Goal: Task Accomplishment & Management: Complete application form

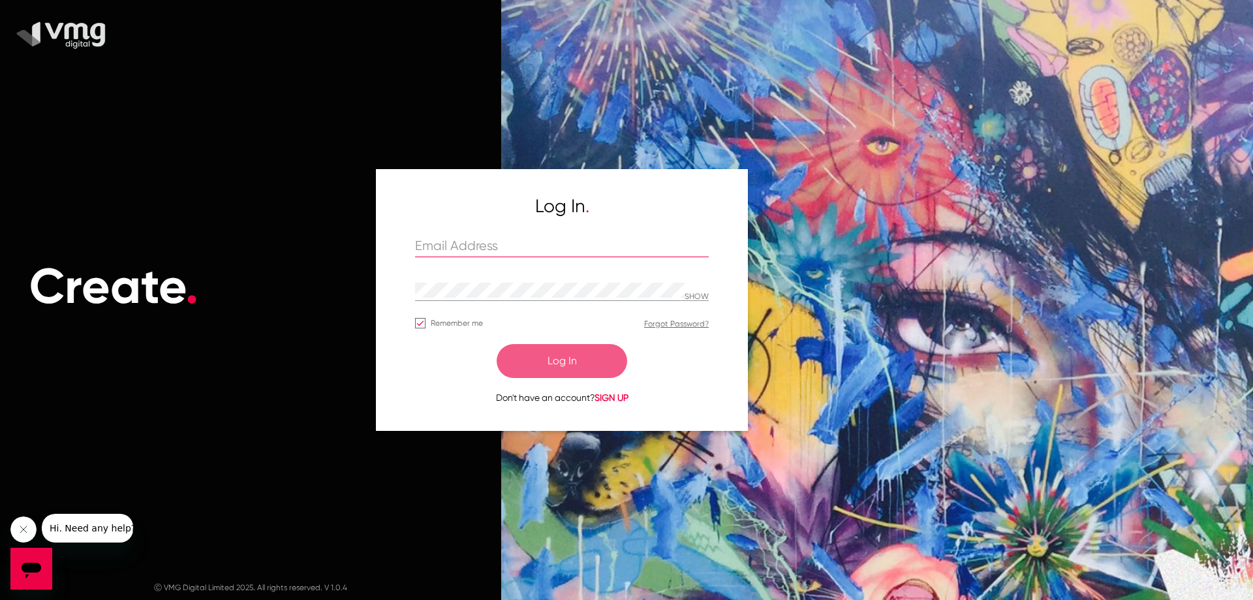
click at [463, 245] on input "text" at bounding box center [562, 246] width 294 height 15
paste input "varsha@redpepperdigital.net"
type input "varsha@redpepperdigital.net"
click at [460, 490] on div "Create ." at bounding box center [250, 287] width 501 height 468
click at [338, 302] on div "Create . Ⓒ VMG Digital Limited 2025. All rights reserved. V 1.0.4 Log In . vars…" at bounding box center [626, 300] width 1253 height 600
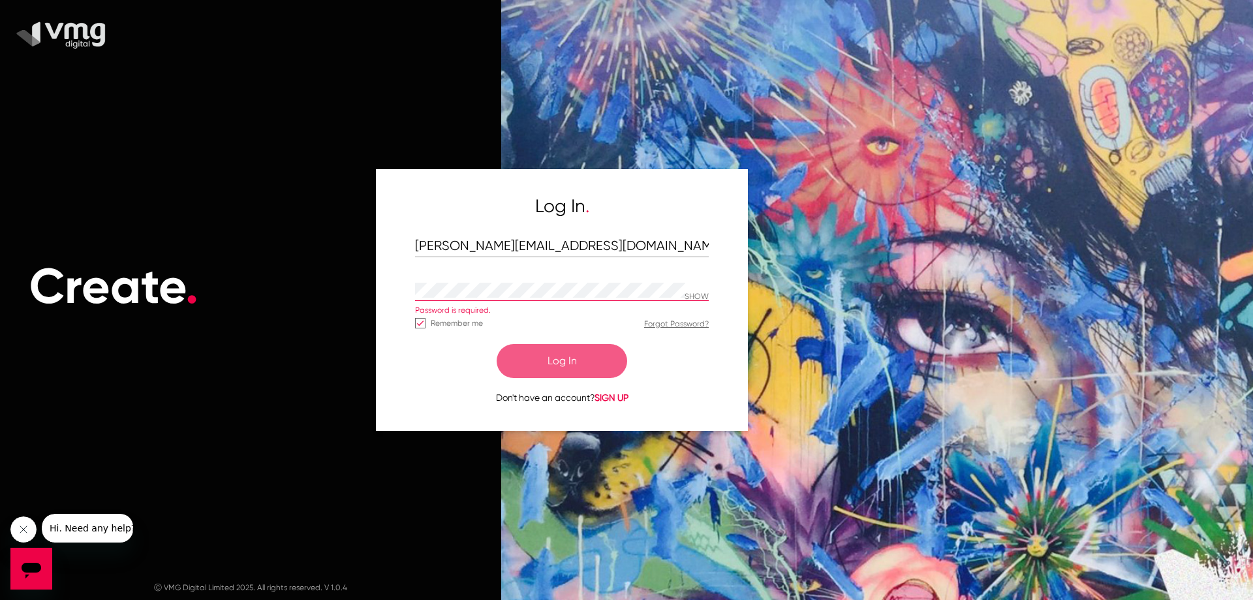
click at [407, 393] on div "Log In . varsha@redpepperdigital.net SHOW Password is required. Remember me For…" at bounding box center [562, 299] width 372 height 261
click at [457, 300] on div at bounding box center [550, 291] width 270 height 20
click at [416, 416] on div "Log In . varsha@redpepperdigital.net SHOW Password is required. Remember me For…" at bounding box center [562, 299] width 372 height 261
click at [556, 377] on button "Log In" at bounding box center [562, 361] width 131 height 34
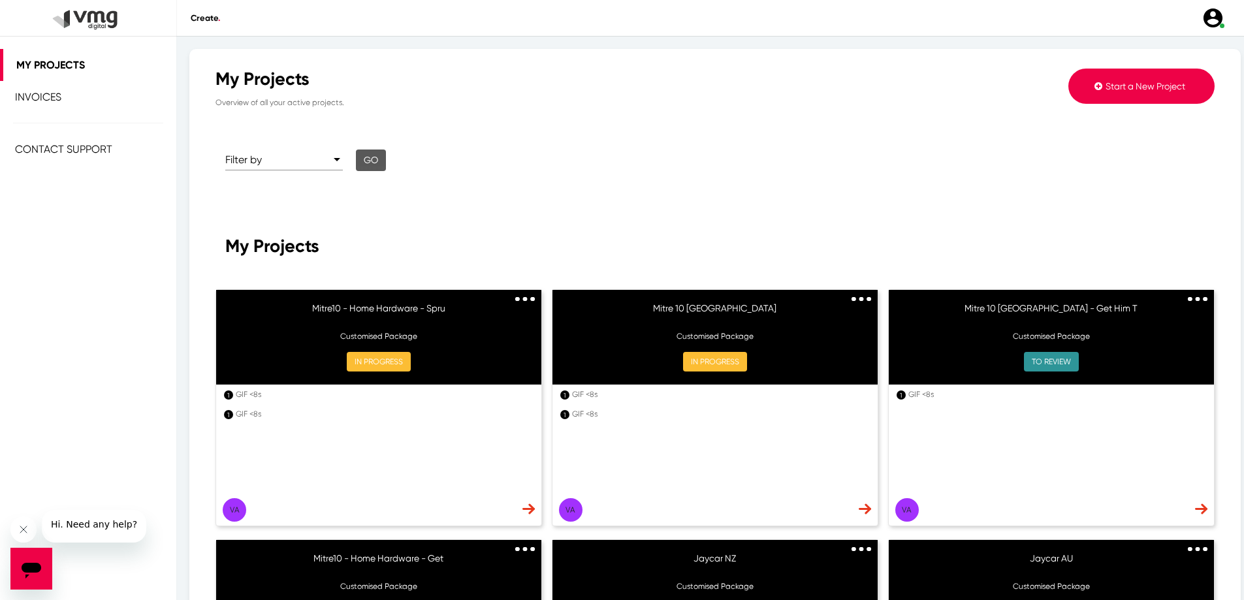
click at [860, 510] on img at bounding box center [864, 508] width 12 height 11
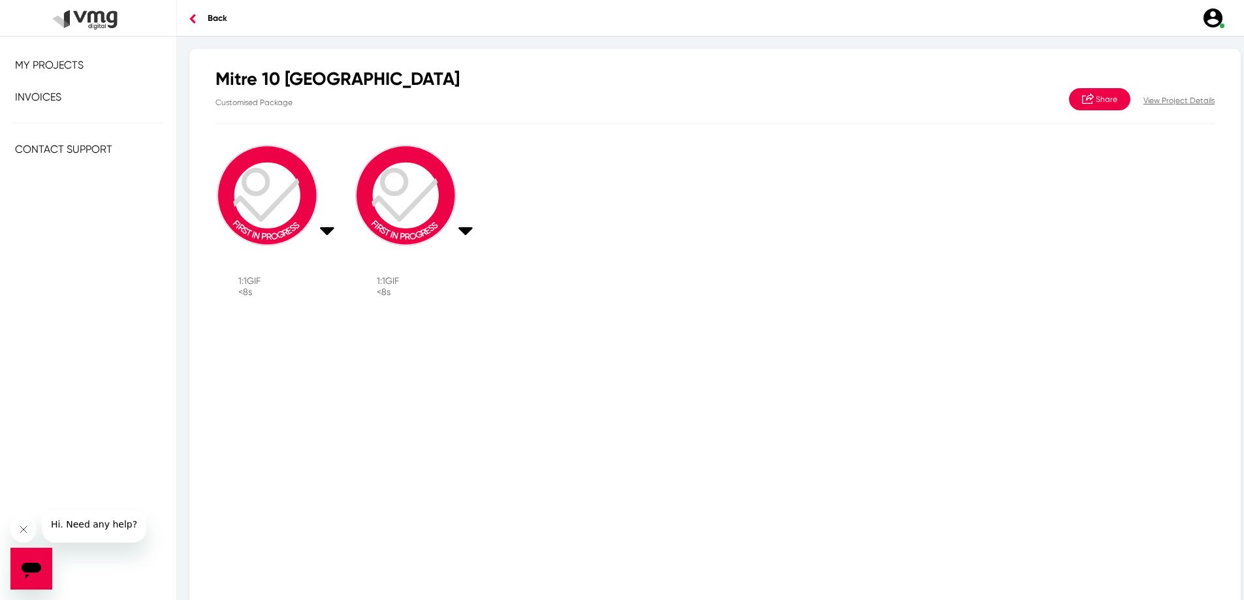
click at [1182, 98] on p "View Project Details" at bounding box center [1178, 101] width 71 height 12
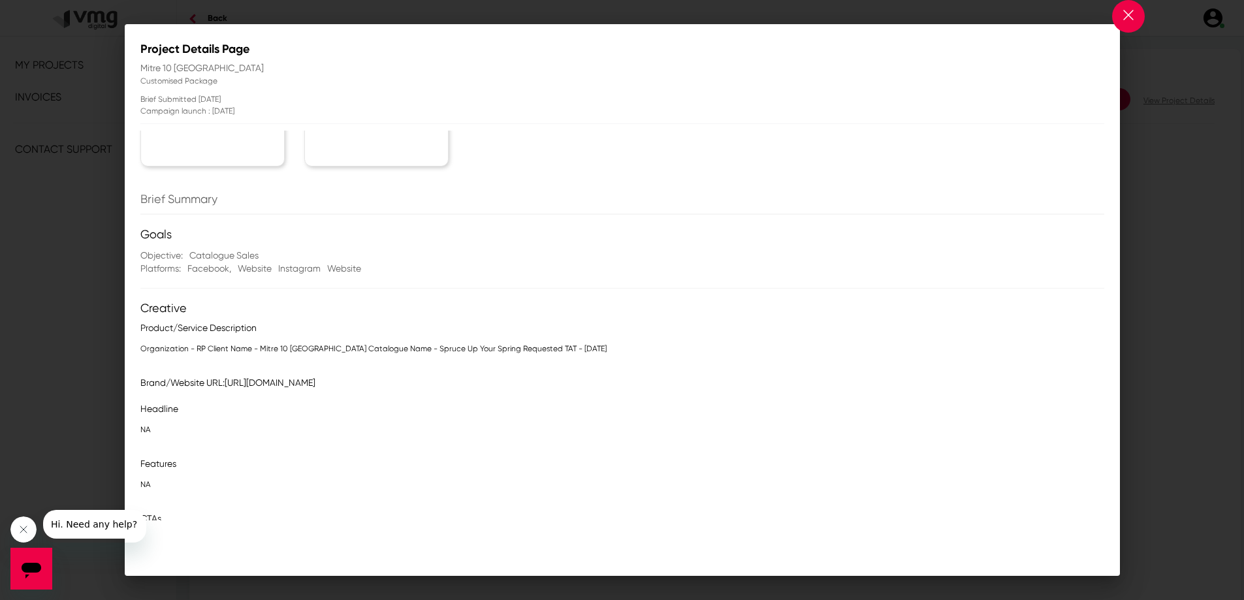
scroll to position [131, 0]
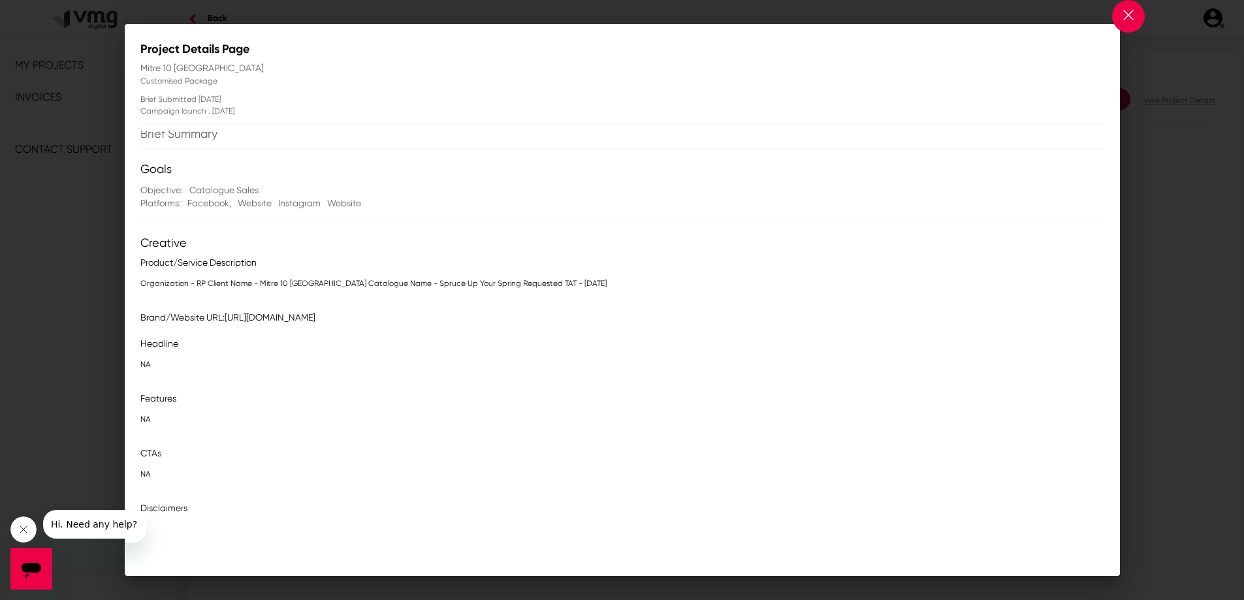
click at [253, 303] on div "Goals Objective: Catalogue Sales Platforms: Facebook , Website Instagram Websit…" at bounding box center [622, 457] width 964 height 589
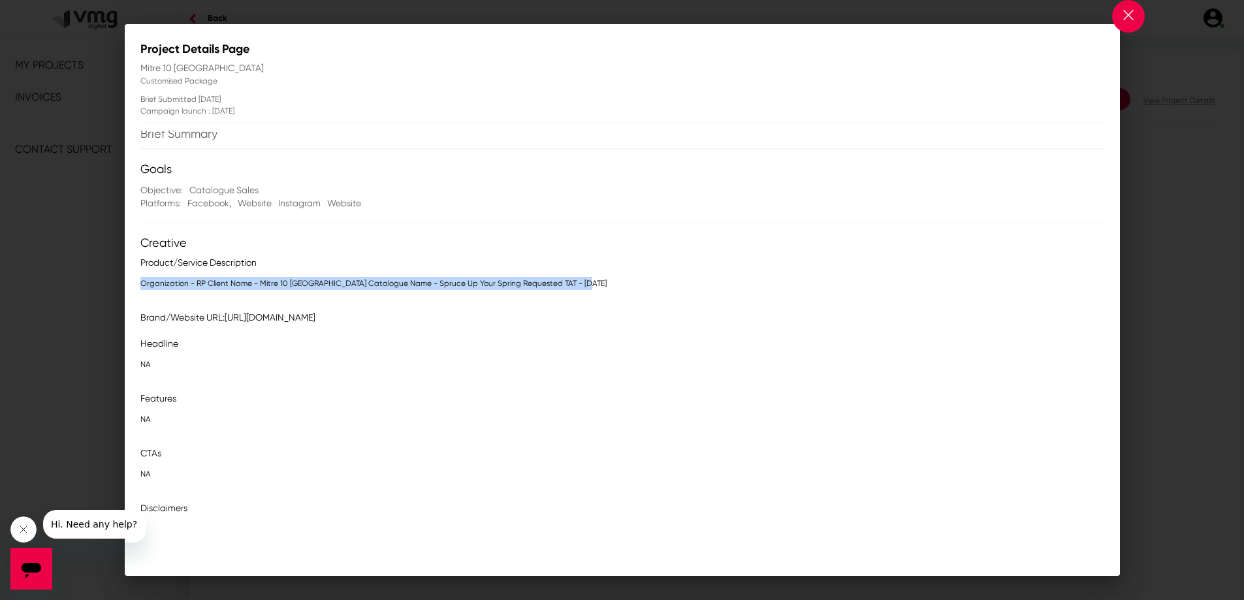
drag, startPoint x: 136, startPoint y: 286, endPoint x: 644, endPoint y: 294, distance: 508.0
click at [644, 294] on mat-dialog-content "Deliverables Select asset to upload creative GIF <8s 1:1 GIF <8s 1:1 Brief Summ…" at bounding box center [622, 326] width 995 height 390
copy p "Organization - RP Client Name - Mitre 10 Australia Catalogue Name - Spruce Up Y…"
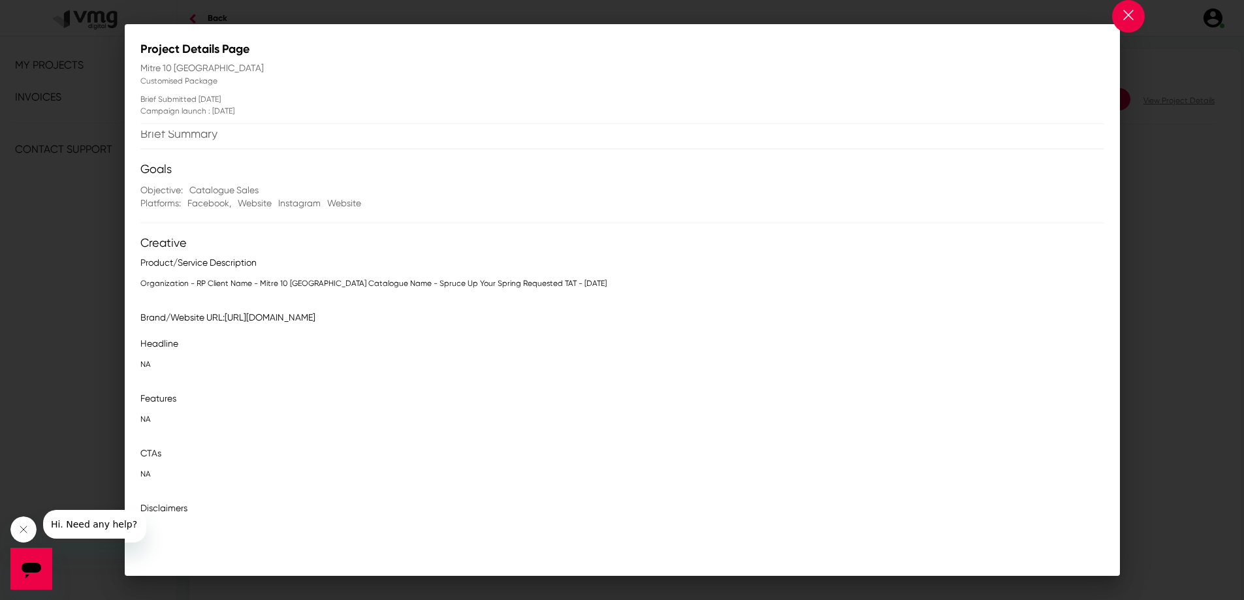
click at [272, 326] on div "Goals Objective: Catalogue Sales Platforms: Facebook , Website Instagram Websit…" at bounding box center [622, 457] width 964 height 589
drag, startPoint x: 226, startPoint y: 318, endPoint x: 410, endPoint y: 319, distance: 184.1
click at [410, 319] on div "Brand/Website URL: https://www.mitre10.com.au" at bounding box center [629, 317] width 970 height 13
copy span "[URL][DOMAIN_NAME]"
click at [1114, 22] on button at bounding box center [1128, 16] width 33 height 33
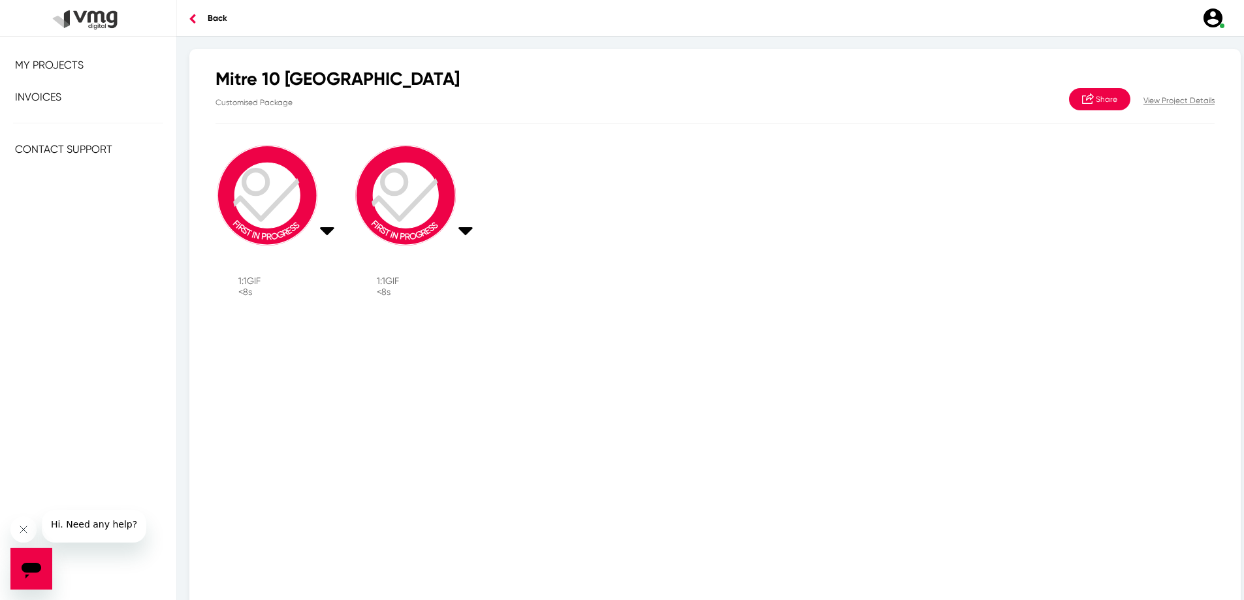
drag, startPoint x: 514, startPoint y: 332, endPoint x: 469, endPoint y: 354, distance: 50.2
drag, startPoint x: 469, startPoint y: 354, endPoint x: 797, endPoint y: 163, distance: 379.5
click at [797, 163] on div "FIRST IN PROGRESS 1:1 GIF <8s FIRST IN PROGRESS 1:1 GIF <8s" at bounding box center [715, 224] width 1018 height 175
click at [61, 65] on span "My Projects" at bounding box center [49, 65] width 69 height 12
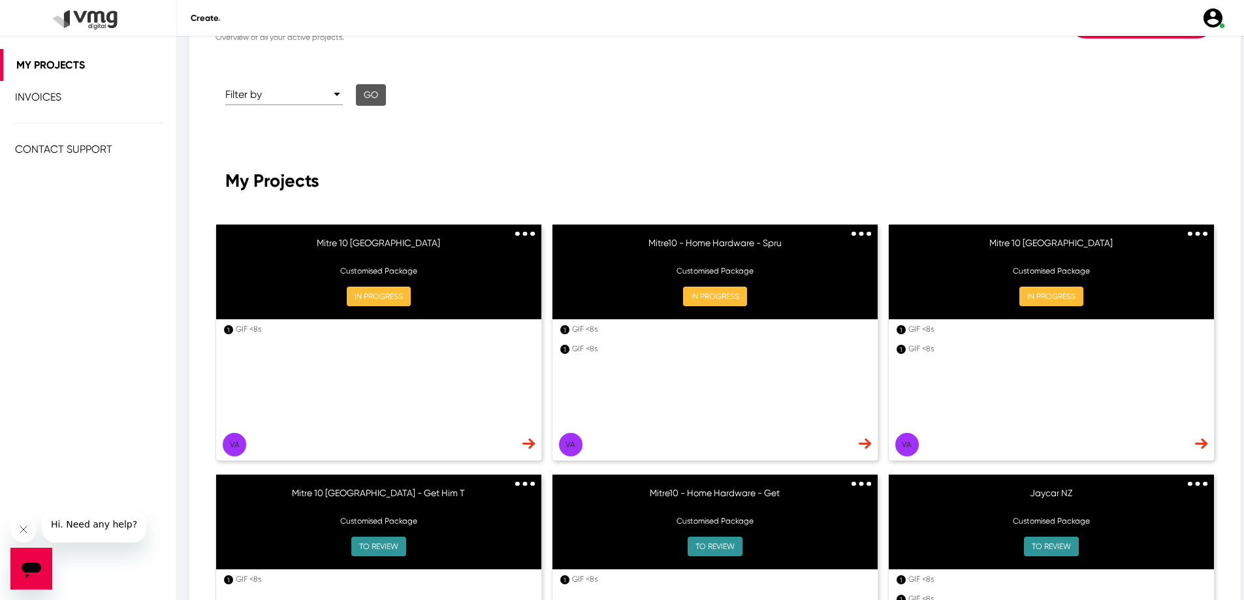
scroll to position [131, 0]
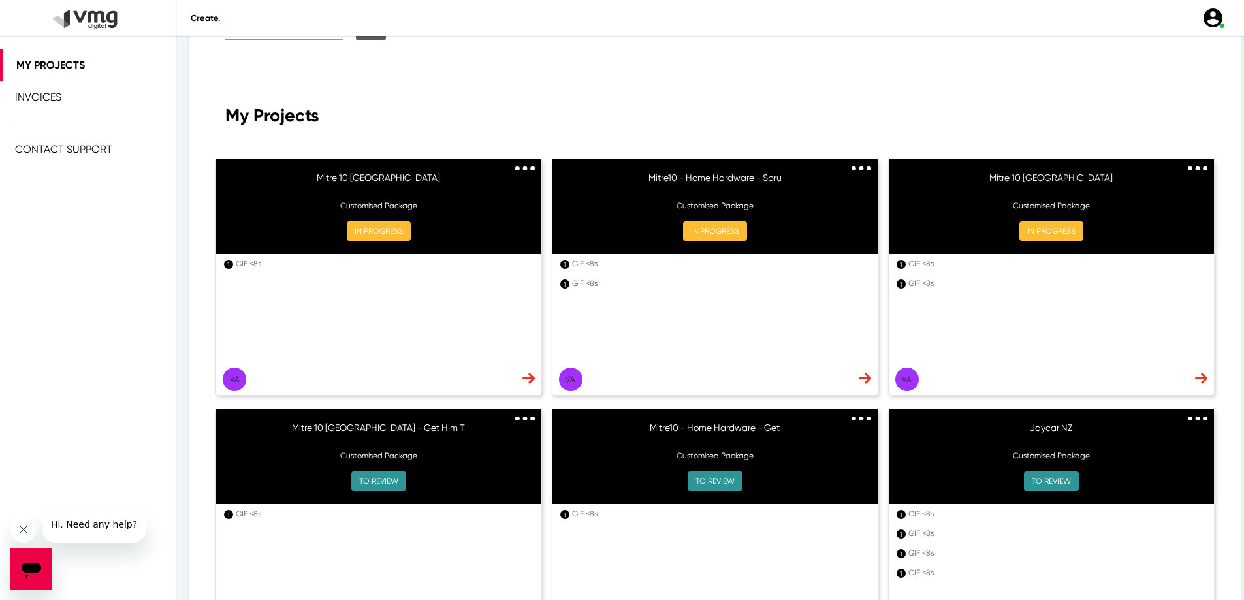
click at [858, 375] on img at bounding box center [864, 378] width 12 height 11
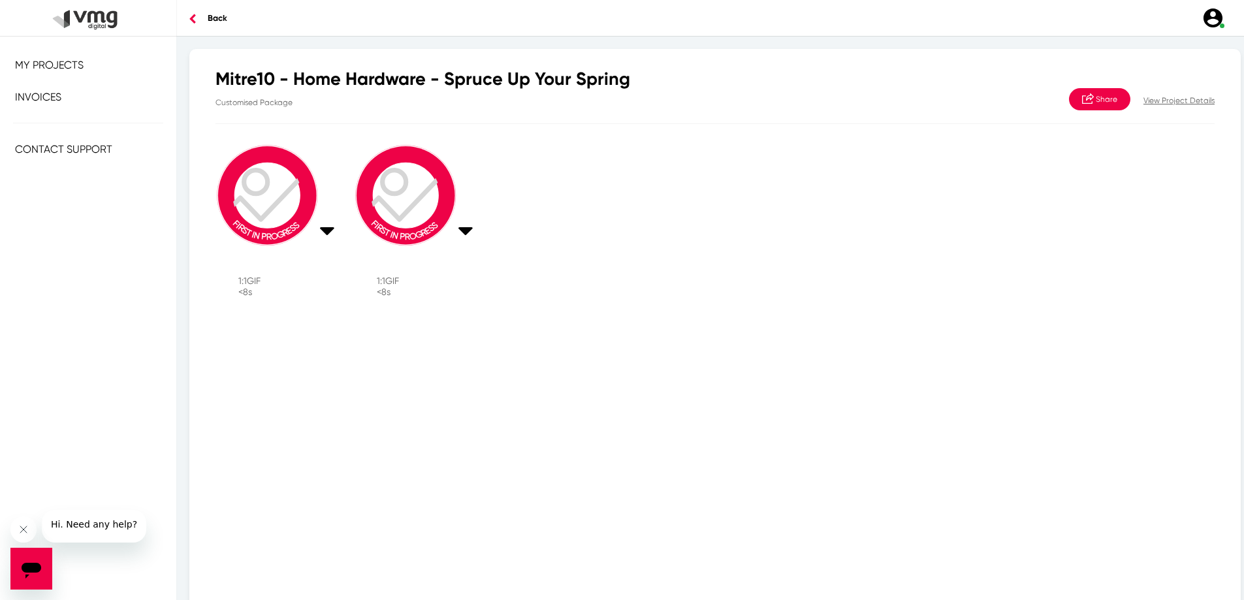
click at [326, 240] on icon at bounding box center [327, 230] width 14 height 25
click at [678, 251] on div at bounding box center [622, 300] width 1244 height 600
click at [332, 243] on icon at bounding box center [327, 230] width 14 height 25
click at [276, 204] on div at bounding box center [622, 300] width 1244 height 600
click at [262, 204] on image at bounding box center [277, 195] width 134 height 115
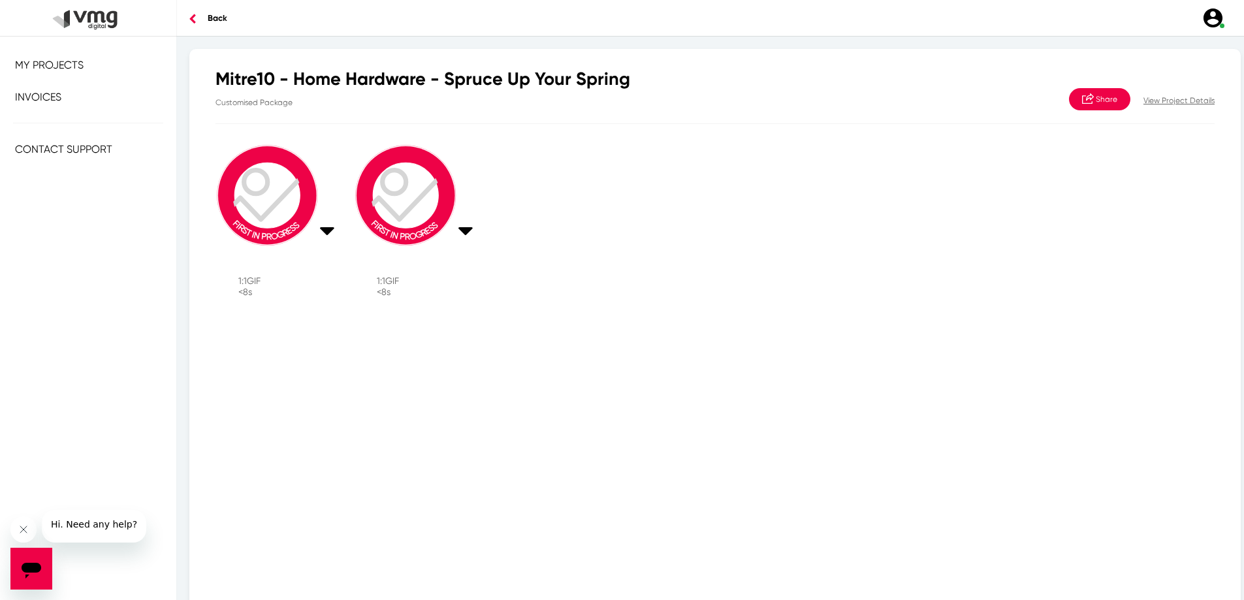
click at [280, 210] on image at bounding box center [277, 195] width 134 height 115
click at [792, 242] on div "FIRST IN PROGRESS 1:1 GIF <8s FIRST IN PROGRESS 1:1 GIF <8s" at bounding box center [715, 224] width 1018 height 175
click at [461, 236] on icon at bounding box center [465, 230] width 14 height 25
click at [539, 233] on div at bounding box center [622, 300] width 1244 height 600
click at [1163, 104] on p "View Project Details" at bounding box center [1178, 101] width 71 height 12
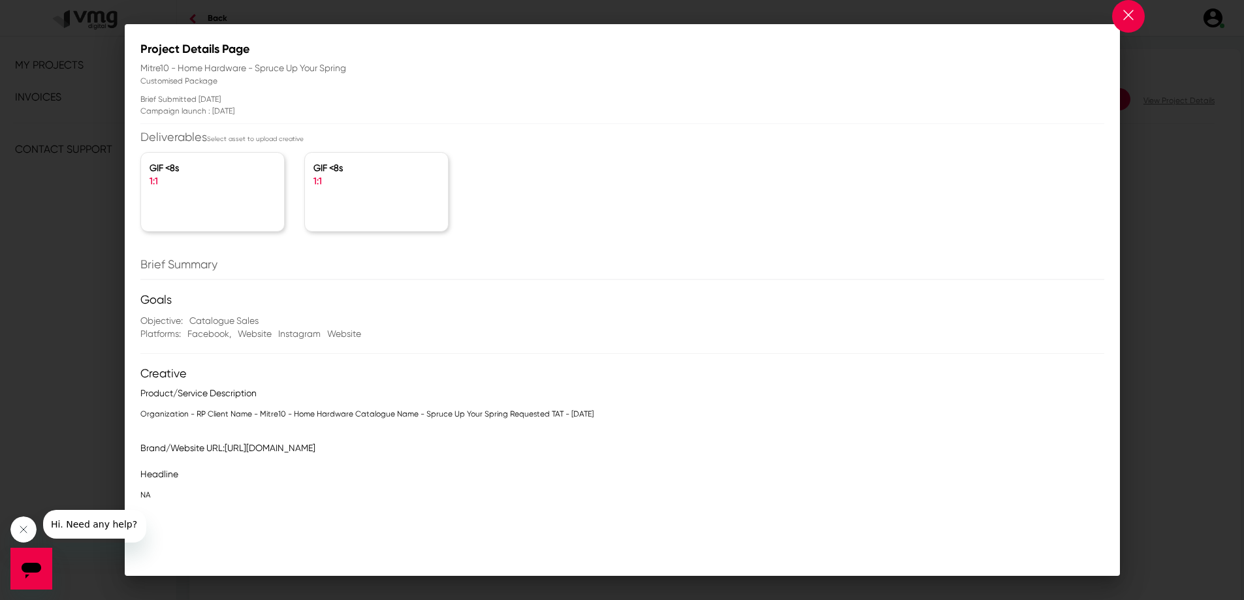
scroll to position [65, 0]
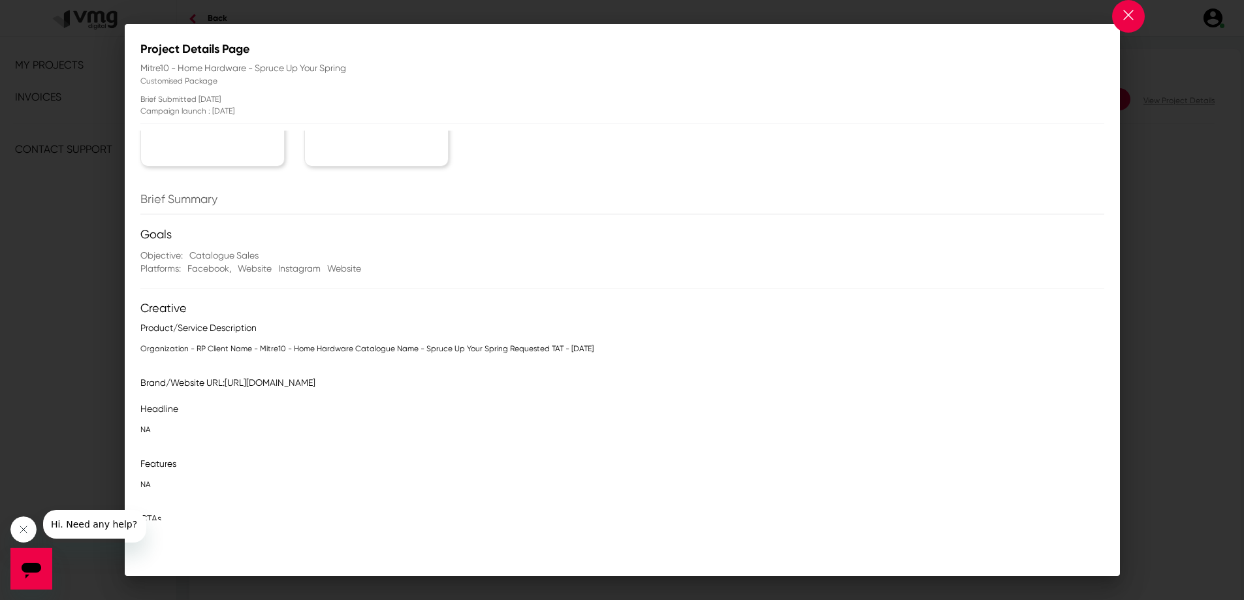
click at [151, 348] on p "Organization - RP Client Name - Mitre10 - Home Hardware Catalogue Name - Spruce…" at bounding box center [622, 348] width 964 height 13
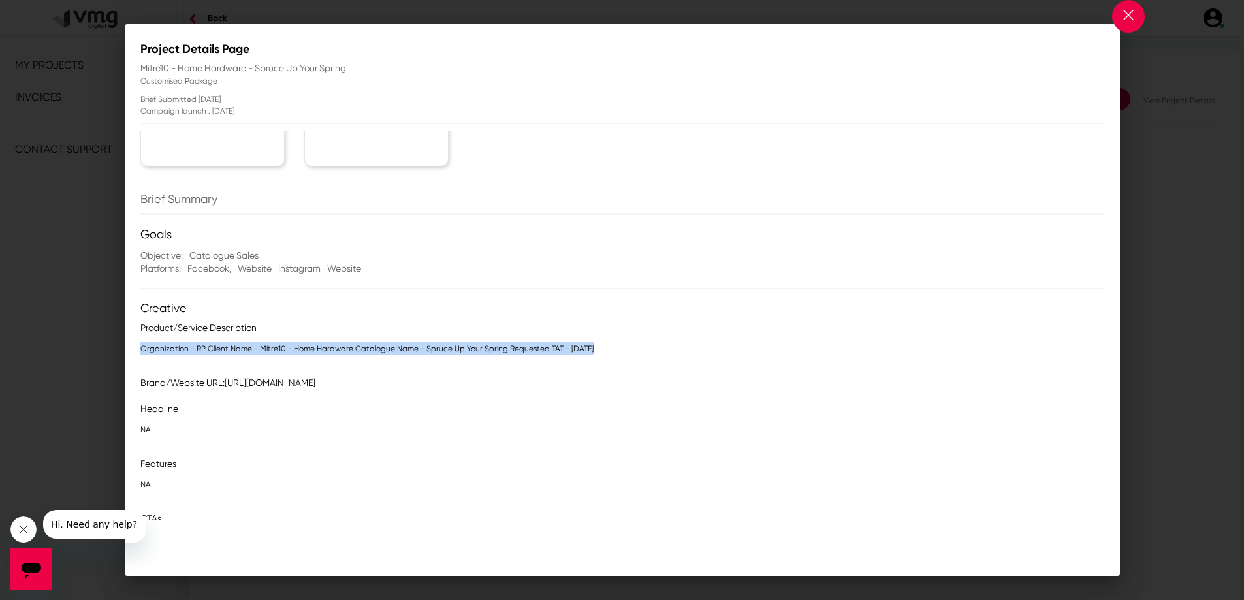
drag, startPoint x: 151, startPoint y: 348, endPoint x: 561, endPoint y: 349, distance: 410.0
click at [561, 349] on p "Organization - RP Client Name - Mitre10 - Home Hardware Catalogue Name - Spruce…" at bounding box center [622, 348] width 964 height 13
copy p "Organization - RP Client Name - Mitre10 - Home Hardware Catalogue Name - Spruce…"
click at [328, 347] on p "Organization - RP Client Name - Mitre10 - Home Hardware Catalogue Name - Spruce…" at bounding box center [622, 348] width 964 height 13
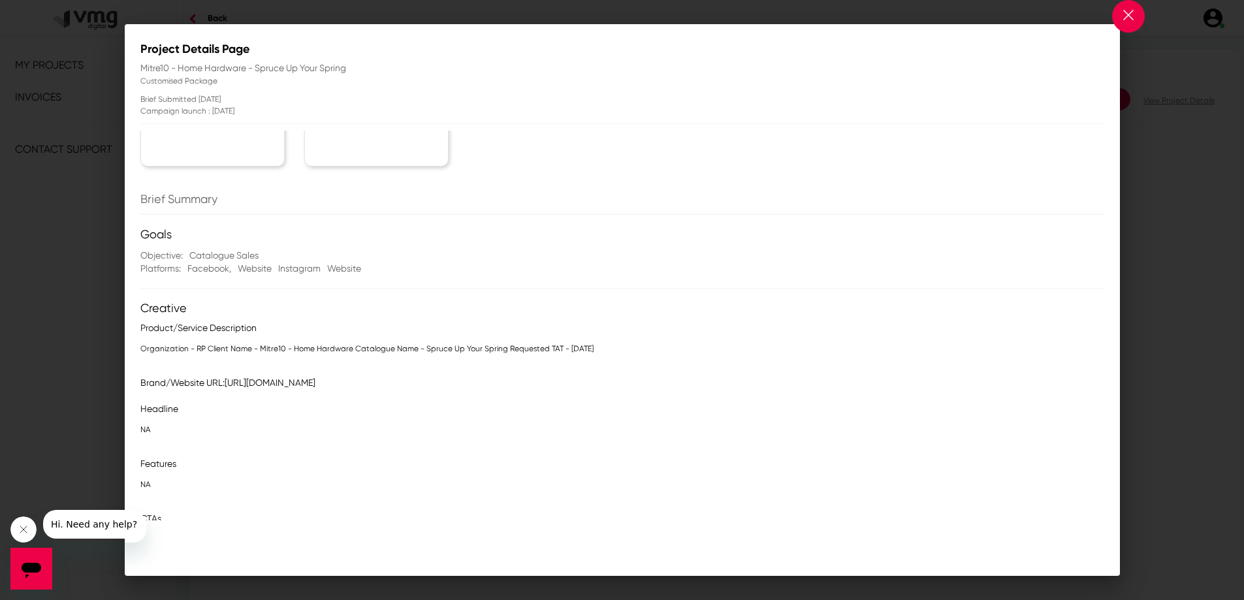
click at [274, 381] on span "[URL][DOMAIN_NAME]" at bounding box center [270, 382] width 91 height 10
click at [235, 388] on div "Brand/Website URL: https://www.homehardware.com.au" at bounding box center [629, 382] width 970 height 13
click at [238, 384] on span "[URL][DOMAIN_NAME]" at bounding box center [270, 382] width 91 height 10
drag, startPoint x: 238, startPoint y: 384, endPoint x: 373, endPoint y: 384, distance: 135.8
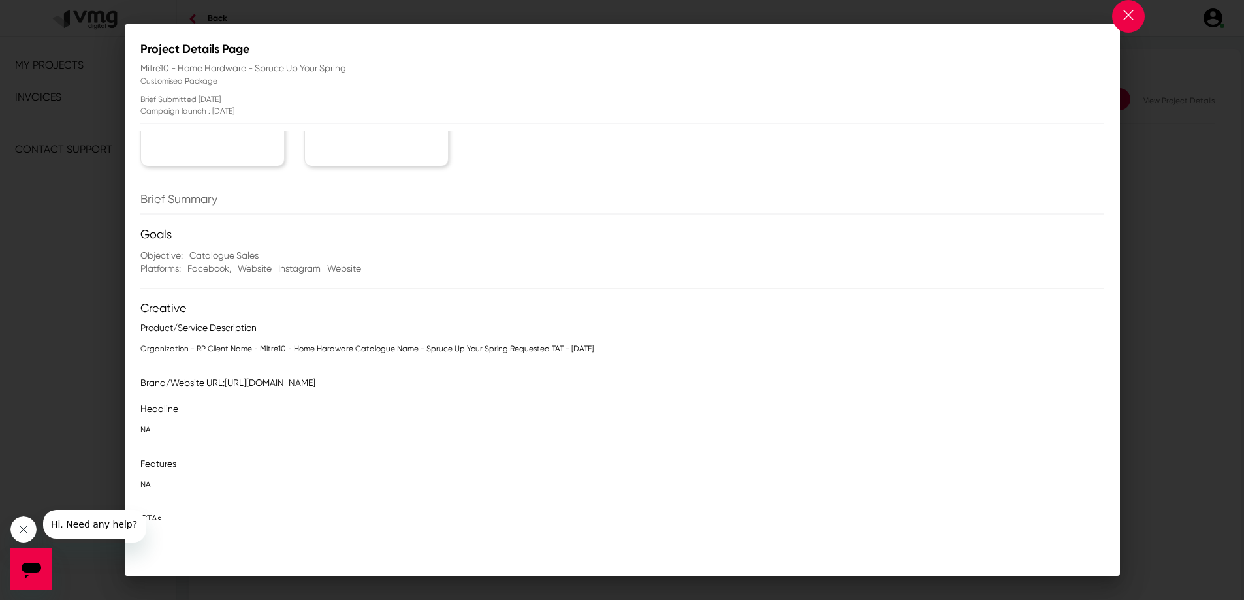
click at [315, 384] on span "[URL][DOMAIN_NAME]" at bounding box center [270, 382] width 91 height 10
copy span "[URL][DOMAIN_NAME]"
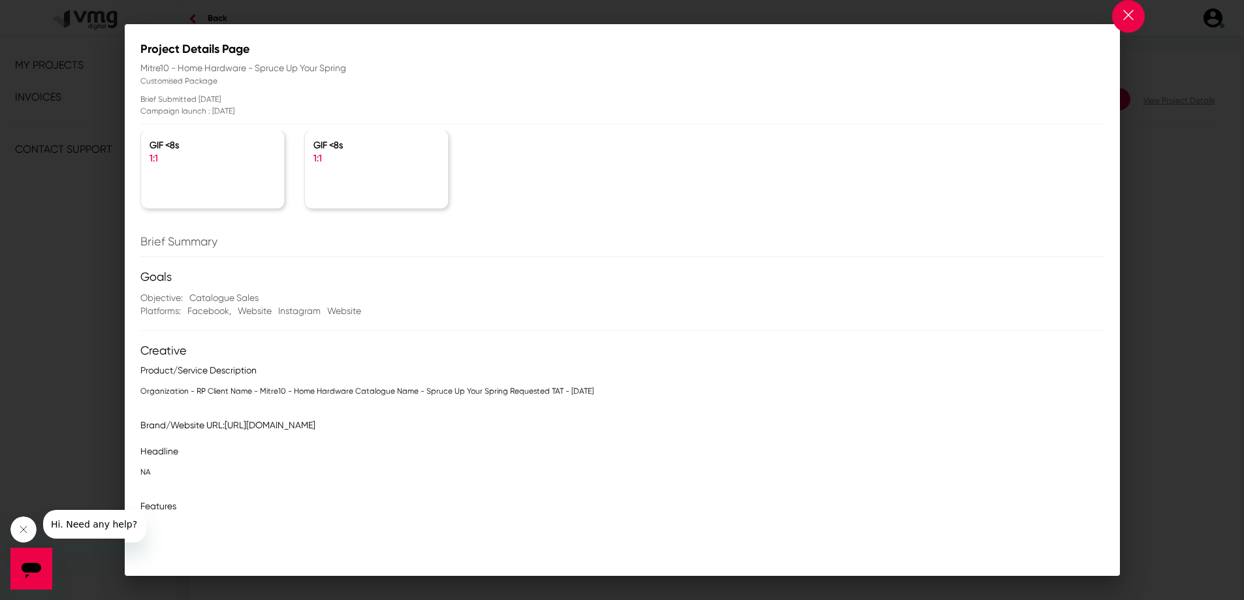
scroll to position [0, 0]
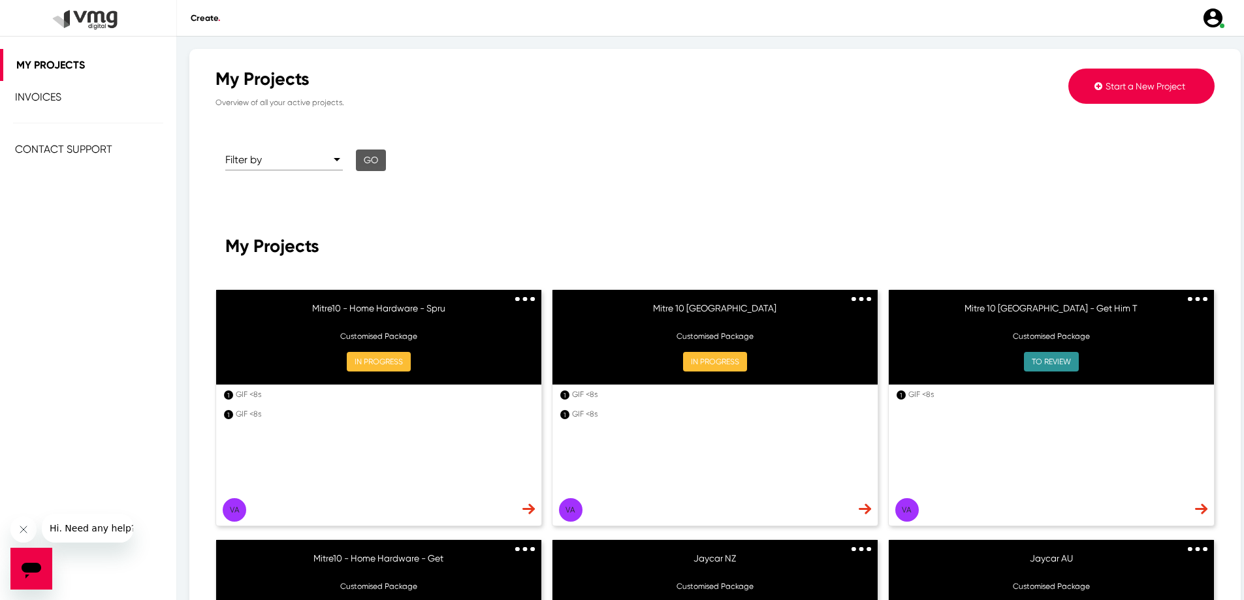
click at [1134, 85] on span "Start a New Project" at bounding box center [1145, 86] width 80 height 10
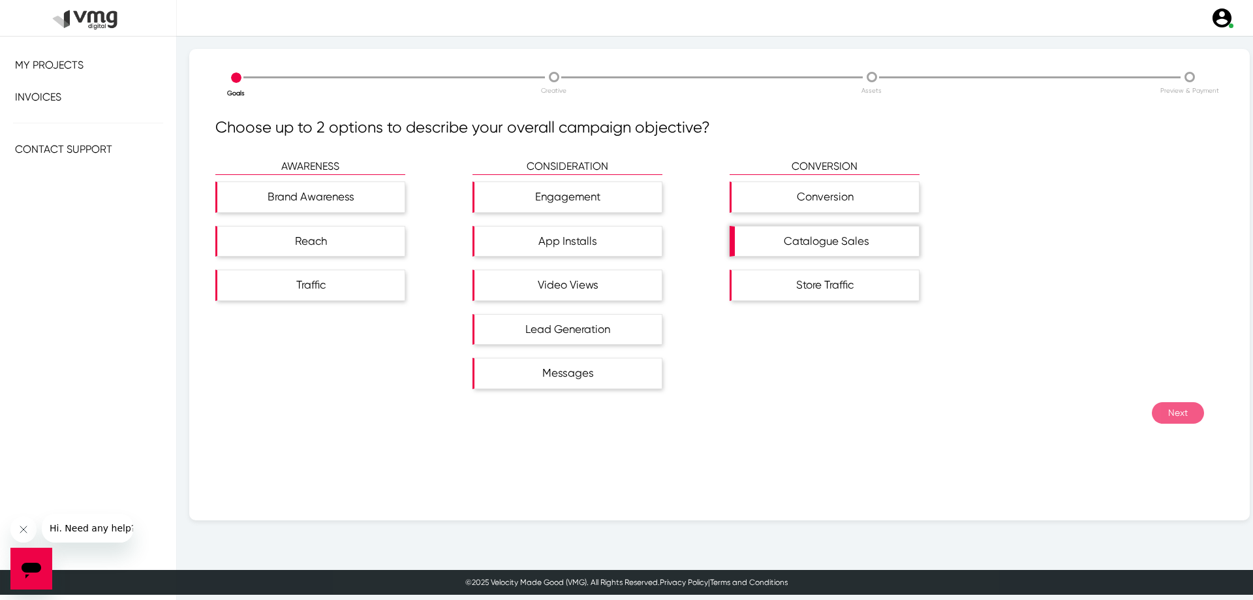
click at [840, 240] on div "Catalogue Sales" at bounding box center [827, 242] width 184 height 30
click at [1152, 411] on button "Next" at bounding box center [1178, 413] width 52 height 22
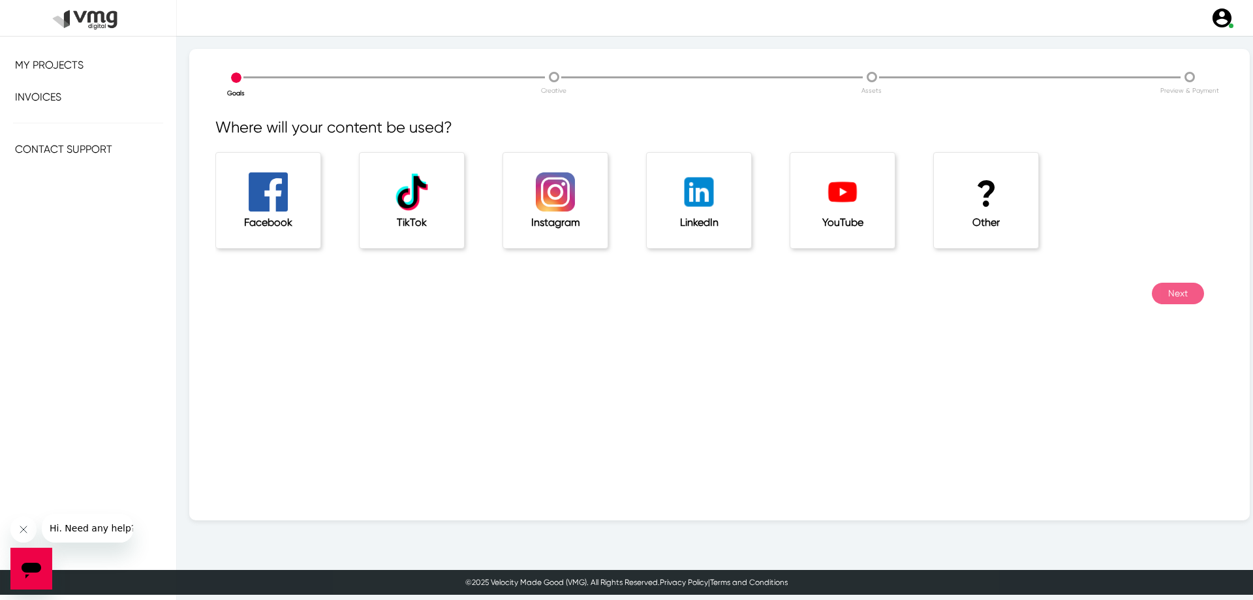
click at [997, 219] on h5 "Other" at bounding box center [986, 222] width 52 height 12
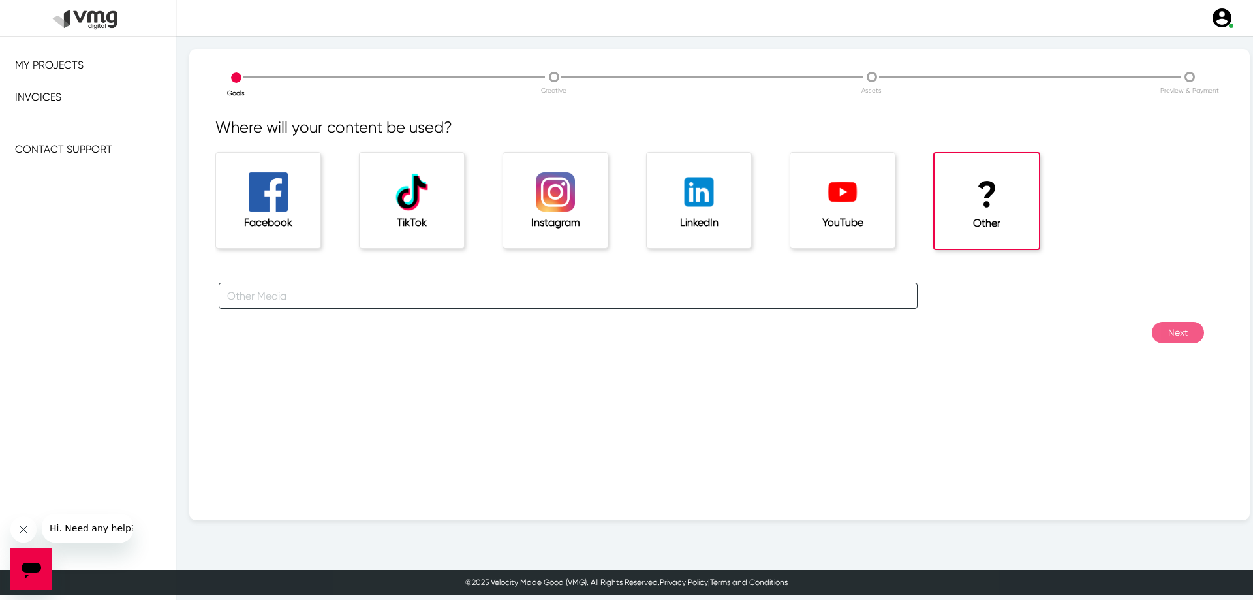
click at [358, 304] on input "text" at bounding box center [568, 296] width 699 height 26
click at [264, 292] on input "text" at bounding box center [568, 296] width 699 height 26
type input "Website"
click at [1181, 332] on button "Next" at bounding box center [1178, 333] width 52 height 22
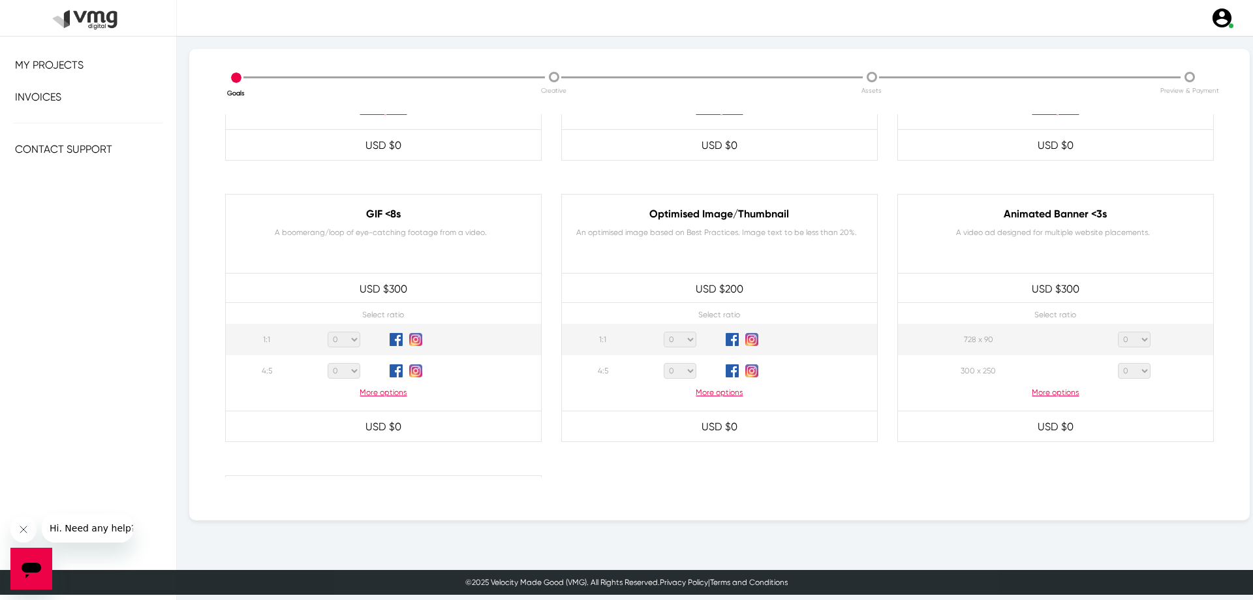
scroll to position [650, 0]
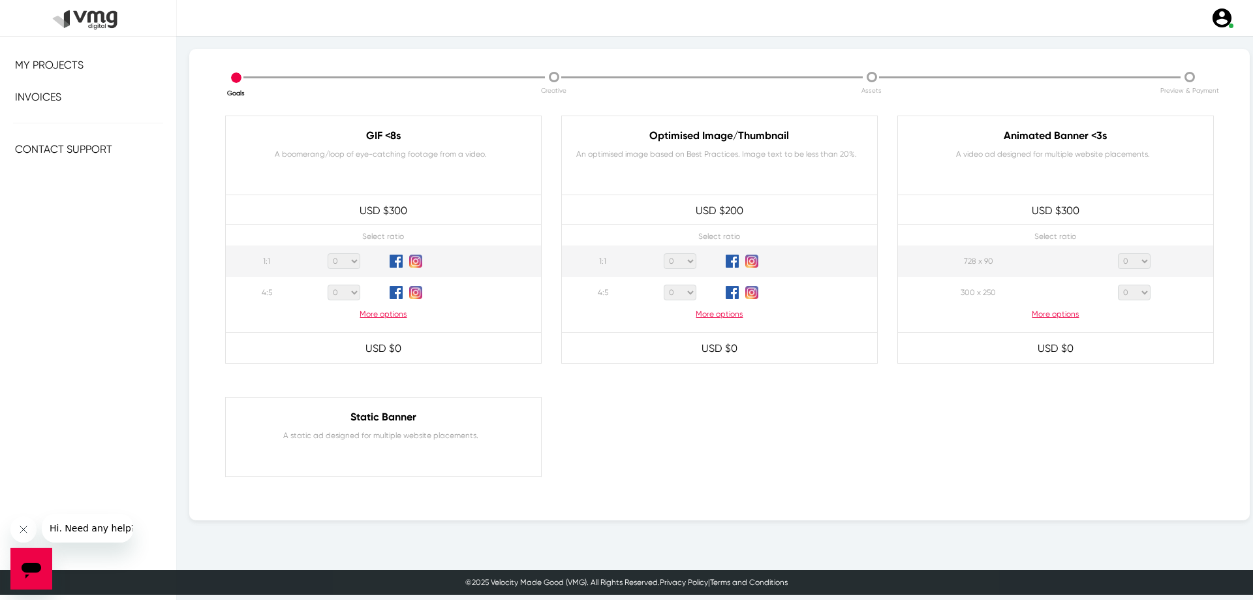
click at [351, 258] on select "0 1 2 3 4 5 6 7 8 9 10 11 12 13 14 15 16 17 18 19 20" at bounding box center [344, 261] width 33 height 16
click at [219, 330] on div "Select ratio 1:1 0 1 2 3 4 5 6 7 8 9 10 11 12 13 14 15 16 17 18 19 20 4:5 0 1 2…" at bounding box center [383, 270] width 341 height 125
click at [344, 259] on select "0 1 2 3 4 5 6 7 8 9 10 11 12 13 14 15 16 17 18 19 20" at bounding box center [344, 261] width 33 height 16
select select "1"
click at [328, 253] on select "0 1 2 3 4 5 6 7 8 9 10 11 12 13 14 15 16 17 18 19 20" at bounding box center [344, 261] width 33 height 16
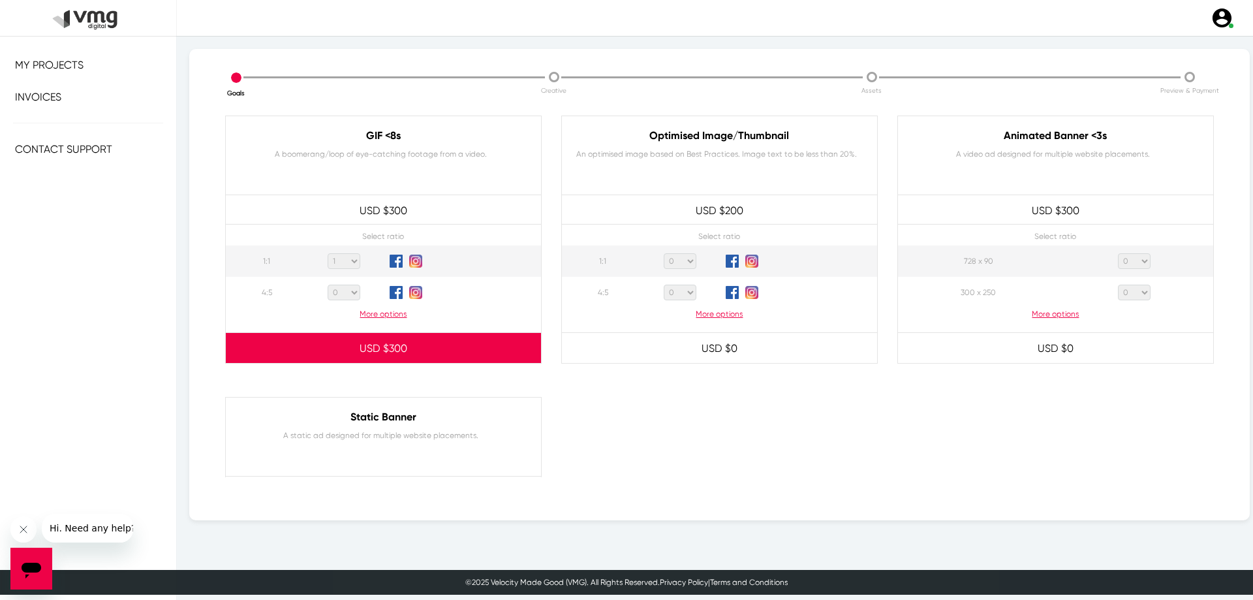
click at [353, 292] on select "0 1 2 3 4 5 6 7 8 9 10 11 12 13 14 15 16 17 18 19 20" at bounding box center [344, 293] width 33 height 16
click at [306, 298] on td "0 1 2 3 4 5 6 7 8 9 10 11 12 13 14 15 16 17 18 19 20" at bounding box center [344, 292] width 79 height 31
click at [353, 292] on select "0 1 2 3 4 5 6 7 8 9 10 11 12 13 14 15 16 17 18 19 20" at bounding box center [344, 293] width 33 height 16
click at [328, 285] on select "0 1 2 3 4 5 6 7 8 9 10 11 12 13 14 15 16 17 18 19 20" at bounding box center [344, 293] width 33 height 16
click at [296, 307] on td "4:5" at bounding box center [265, 292] width 79 height 31
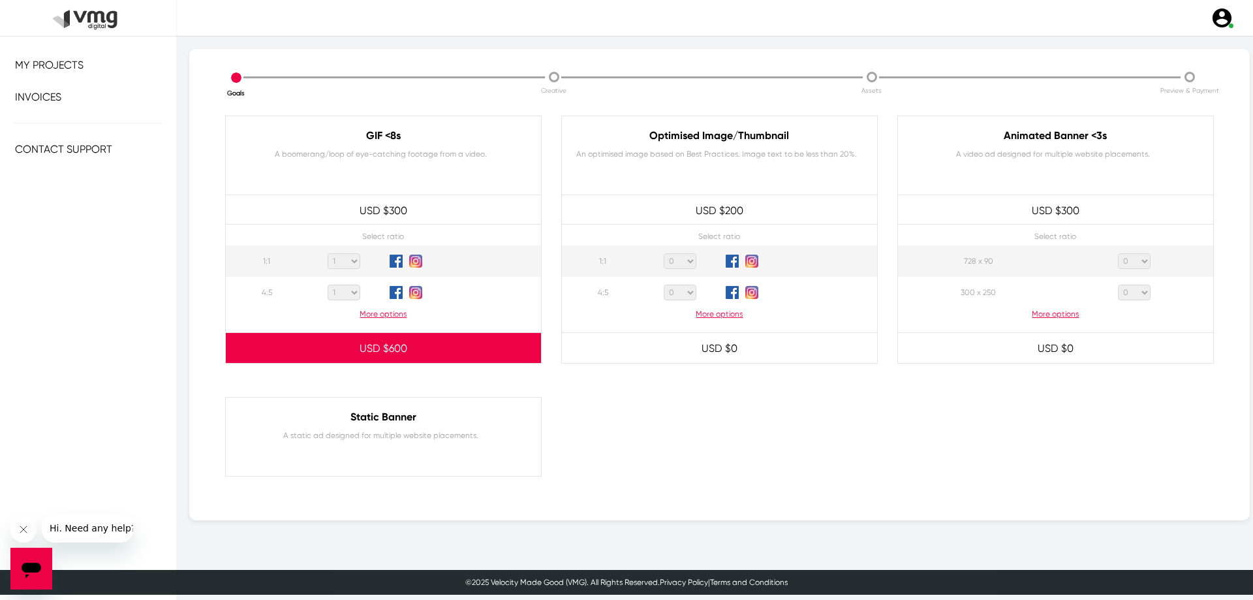
click at [343, 300] on td "0 1 2 3 4 5 6 7 8 9 10 11 12 13 14 15 16 17 18 19 20" at bounding box center [344, 292] width 79 height 31
click at [343, 294] on select "0 1 2 3 4 5 6 7 8 9 10 11 12 13 14 15 16 17 18 19 20" at bounding box center [344, 293] width 33 height 16
select select "0"
click at [328, 285] on select "0 1 2 3 4 5 6 7 8 9 10 11 12 13 14 15 16 17 18 19 20" at bounding box center [344, 293] width 33 height 16
click at [351, 266] on select "0 1 2 3 4 5 6 7 8 9 10 11 12 13 14 15 16 17 18 19 20" at bounding box center [344, 261] width 33 height 16
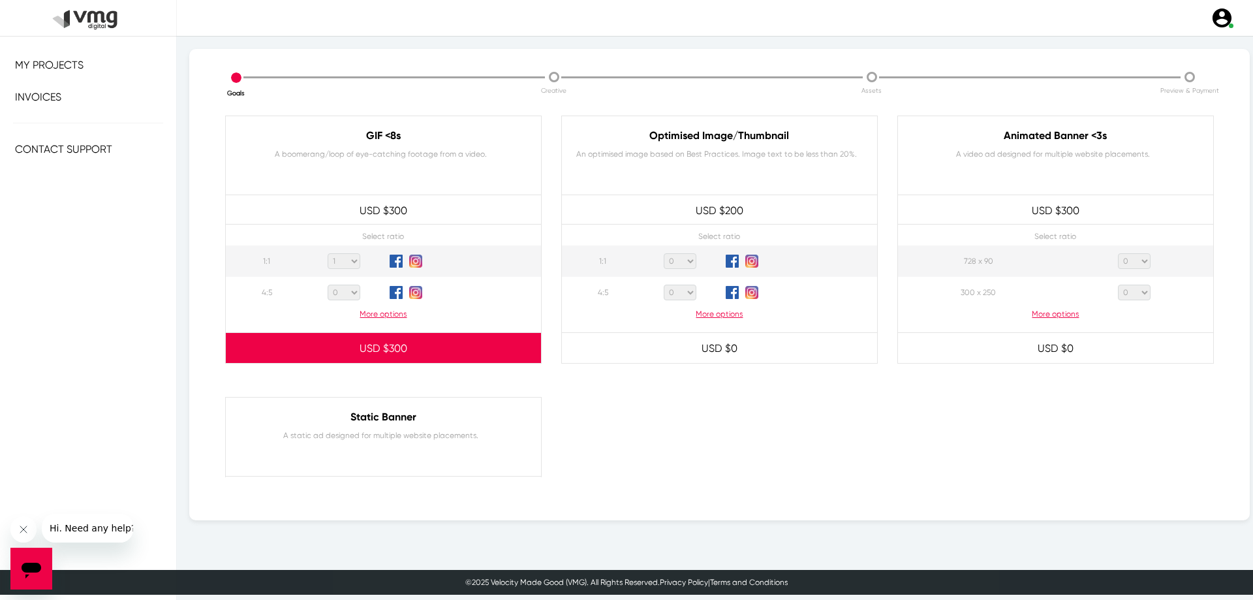
click at [328, 253] on select "0 1 2 3 4 5 6 7 8 9 10 11 12 13 14 15 16 17 18 19 20" at bounding box center [344, 261] width 33 height 16
click at [338, 257] on select "0 1 2 3 4 5 6 7 8 9 10 11 12 13 14 15 16 17 18 19 20" at bounding box center [344, 261] width 33 height 16
click at [328, 253] on select "0 1 2 3 4 5 6 7 8 9 10 11 12 13 14 15 16 17 18 19 20" at bounding box center [344, 261] width 33 height 16
click at [348, 258] on select "0 1 2 3 4 5 6 7 8 9 10 11 12 13 14 15 16 17 18 19 20" at bounding box center [344, 261] width 33 height 16
select select "1"
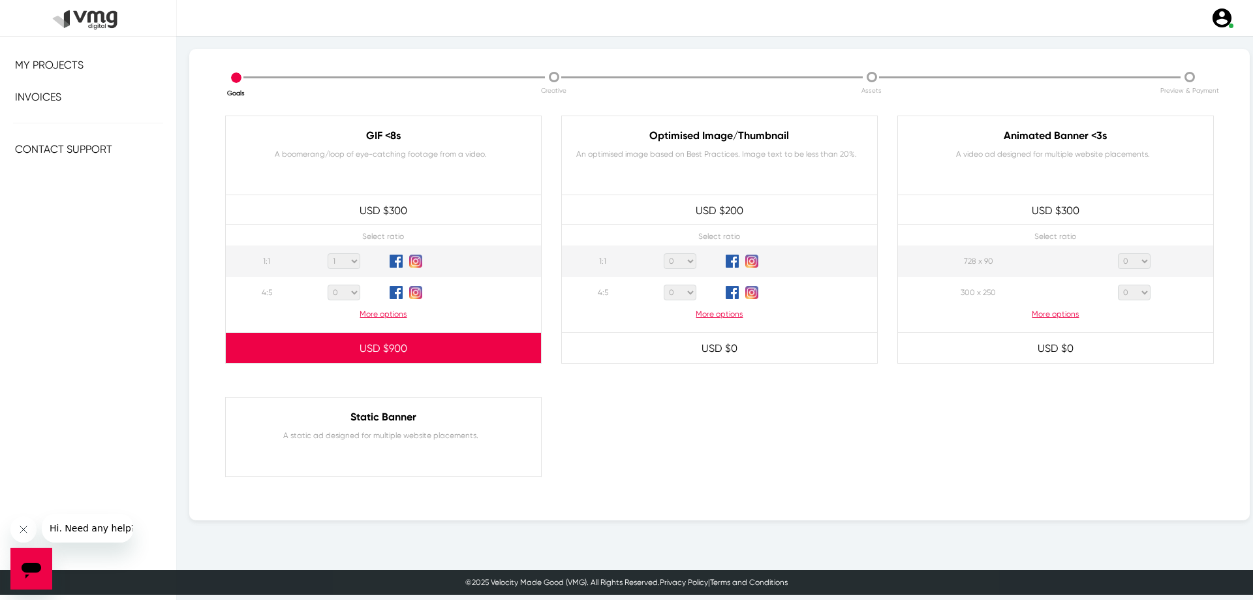
click at [328, 253] on select "0 1 2 3 4 5 6 7 8 9 10 11 12 13 14 15 16 17 18 19 20" at bounding box center [344, 261] width 33 height 16
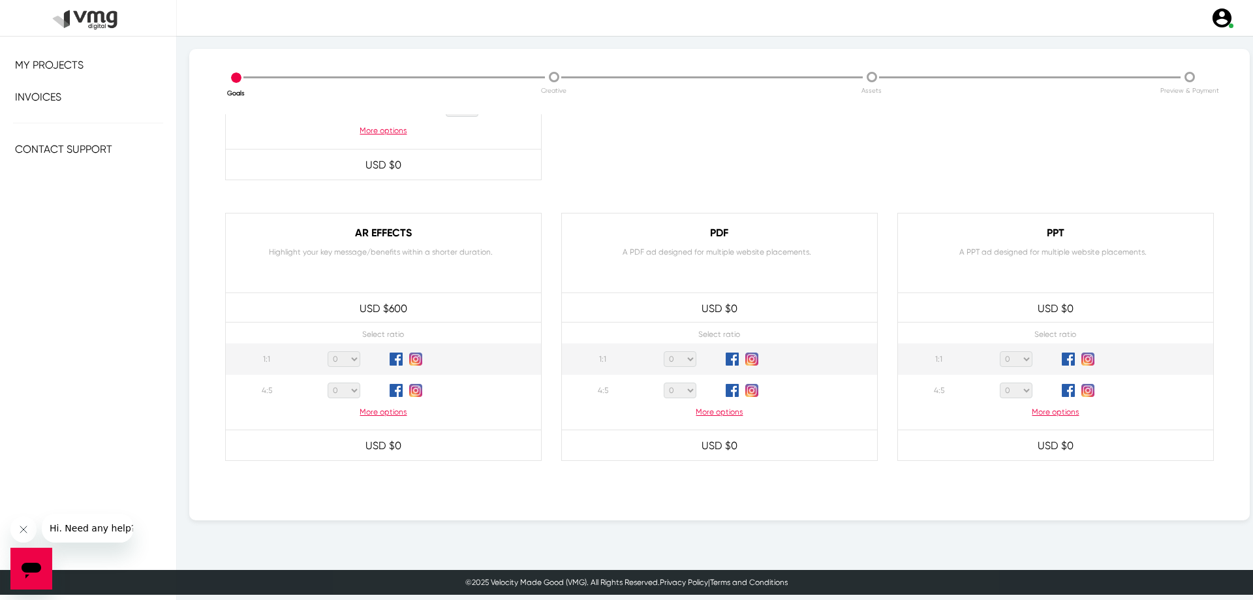
scroll to position [1172, 0]
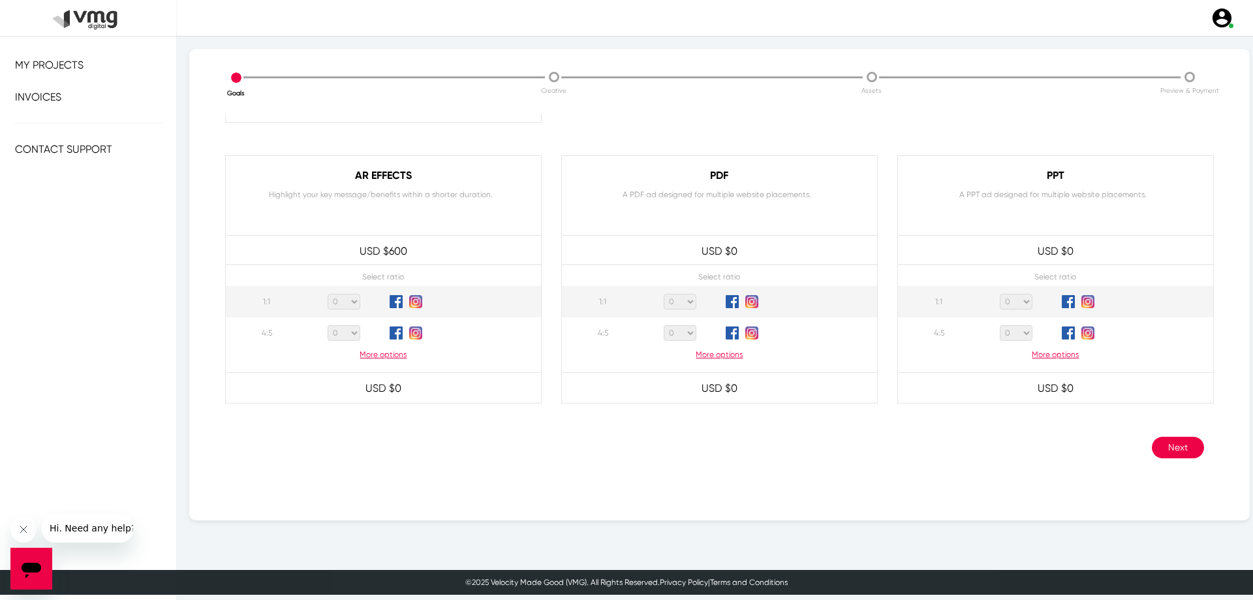
click at [1167, 449] on button "Next" at bounding box center [1178, 448] width 52 height 22
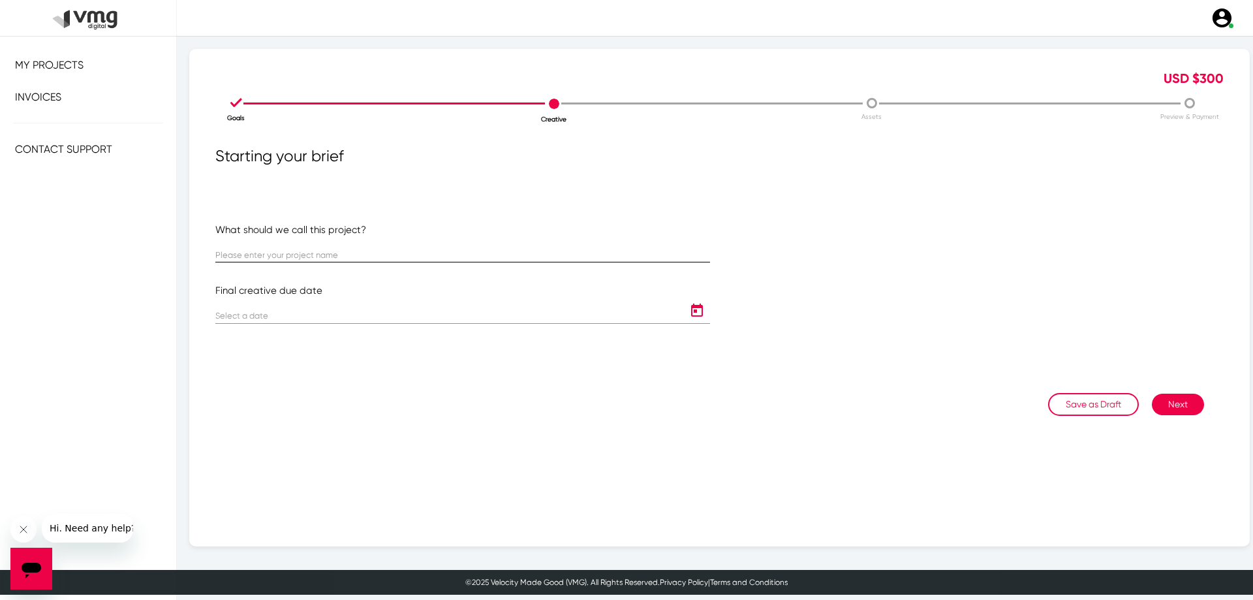
click at [254, 249] on div at bounding box center [462, 249] width 495 height 25
paste input "Mitre 10 [GEOGRAPHIC_DATA]"
type input "Mitre 10 [GEOGRAPHIC_DATA]"
click at [696, 317] on icon "Open calendar" at bounding box center [697, 311] width 21 height 16
click at [288, 475] on div "16" at bounding box center [286, 474] width 24 height 24
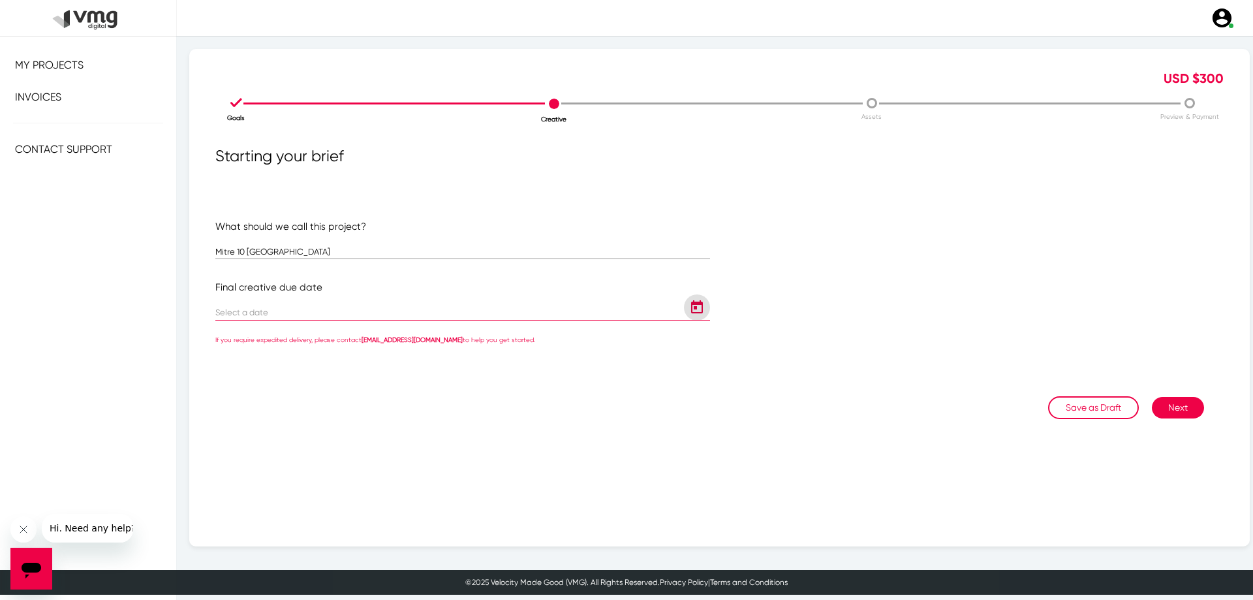
click at [698, 309] on icon "Open calendar" at bounding box center [697, 306] width 12 height 13
click at [259, 526] on div "29" at bounding box center [260, 523] width 24 height 24
type input "[DATE]"
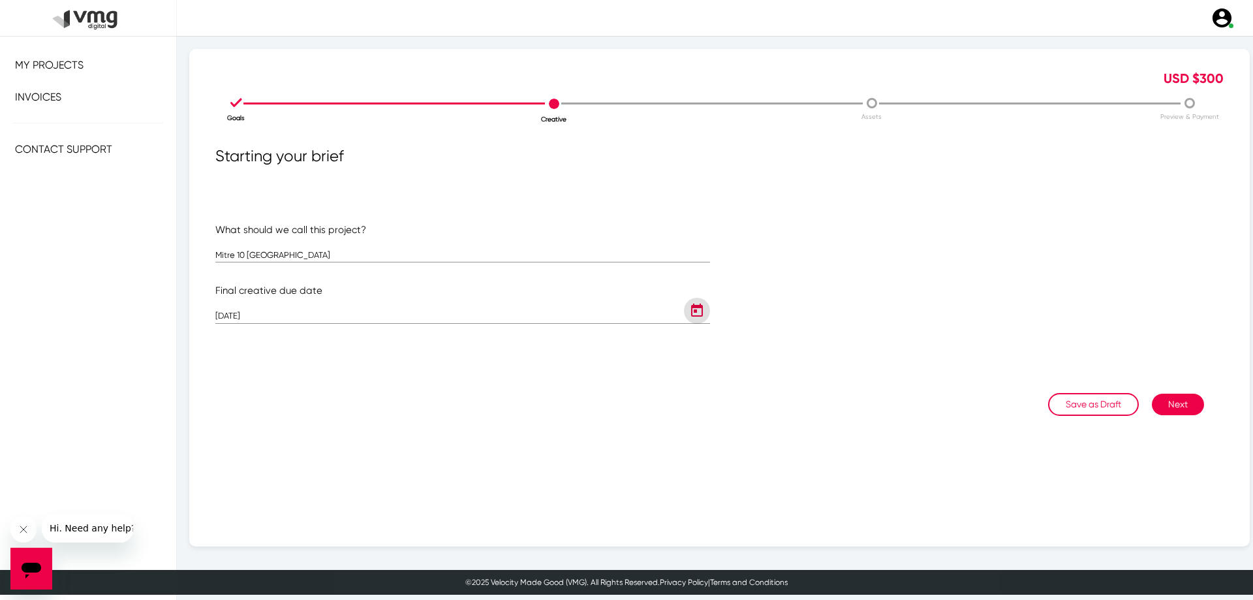
click at [1161, 407] on button "Next" at bounding box center [1178, 405] width 52 height 22
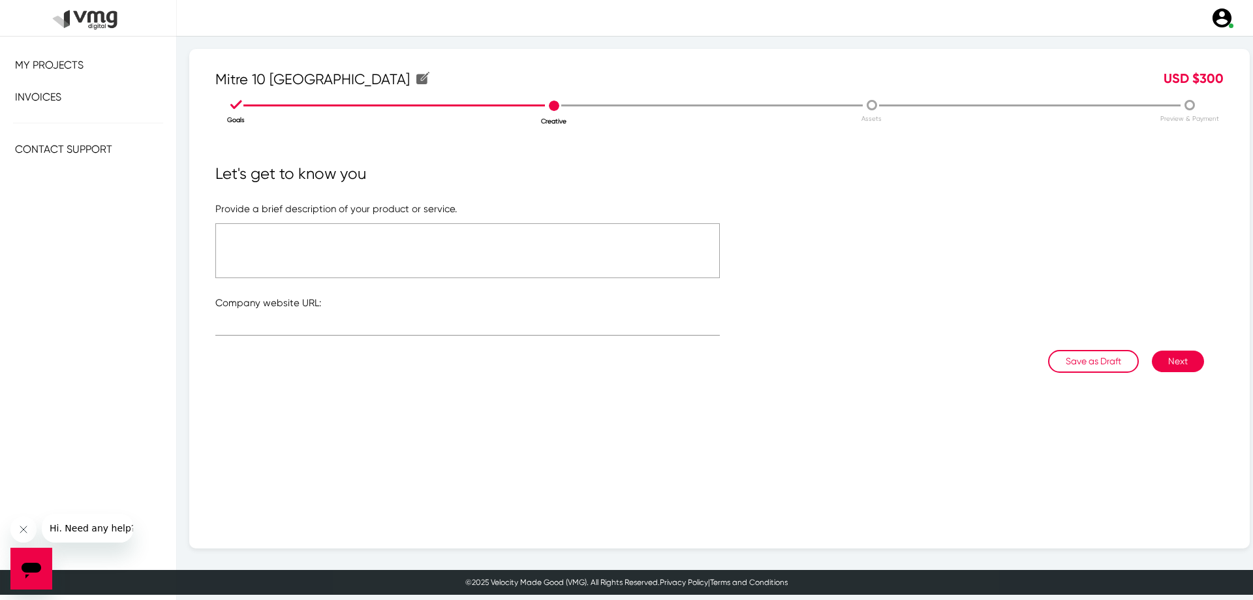
click at [275, 244] on textarea at bounding box center [467, 250] width 505 height 55
click at [253, 249] on textarea at bounding box center [467, 250] width 505 height 55
paste textarea "Organization - RP Client Name - Mitre 10 [GEOGRAPHIC_DATA] Catalogue Name - Spr…"
click at [289, 225] on textarea "Organization - RP Client Name - Mitre 10 [GEOGRAPHIC_DATA] Catalogue Name - Spr…" at bounding box center [467, 250] width 505 height 55
click at [388, 244] on textarea "Organization - RP Client Name - Mitre 10 [GEOGRAPHIC_DATA] Catalogue Name - Spr…" at bounding box center [467, 250] width 505 height 55
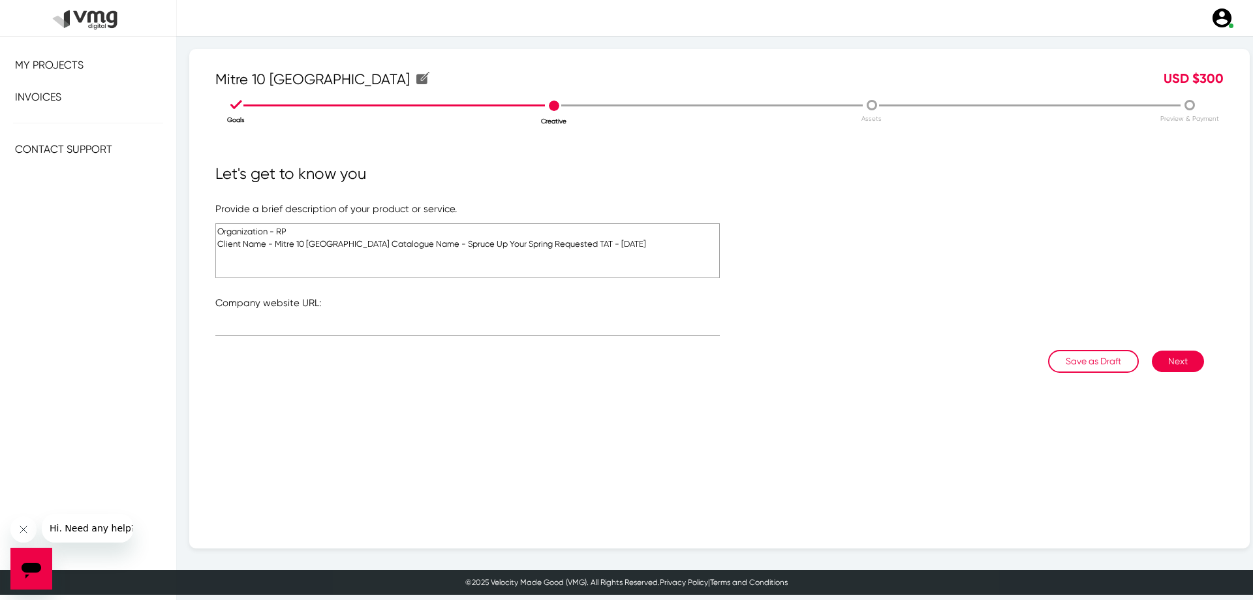
click at [342, 244] on textarea "Organization - RP Client Name - Mitre 10 [GEOGRAPHIC_DATA] Catalogue Name - Spr…" at bounding box center [467, 250] width 505 height 55
click at [427, 257] on textarea "Organization - RP Client Name - Mitre 10 [GEOGRAPHIC_DATA] Catalogue Name - Spr…" at bounding box center [467, 250] width 505 height 55
click at [300, 230] on textarea "Organization - RP Client Name - Mitre 10 [GEOGRAPHIC_DATA] Catalogue Name - Spr…" at bounding box center [467, 250] width 505 height 55
drag, startPoint x: 298, startPoint y: 259, endPoint x: 482, endPoint y: 253, distance: 184.2
click at [482, 253] on textarea "Organization - RP Client Name - Mitre 10 [GEOGRAPHIC_DATA] Catalogue Name - Spr…" at bounding box center [467, 250] width 505 height 55
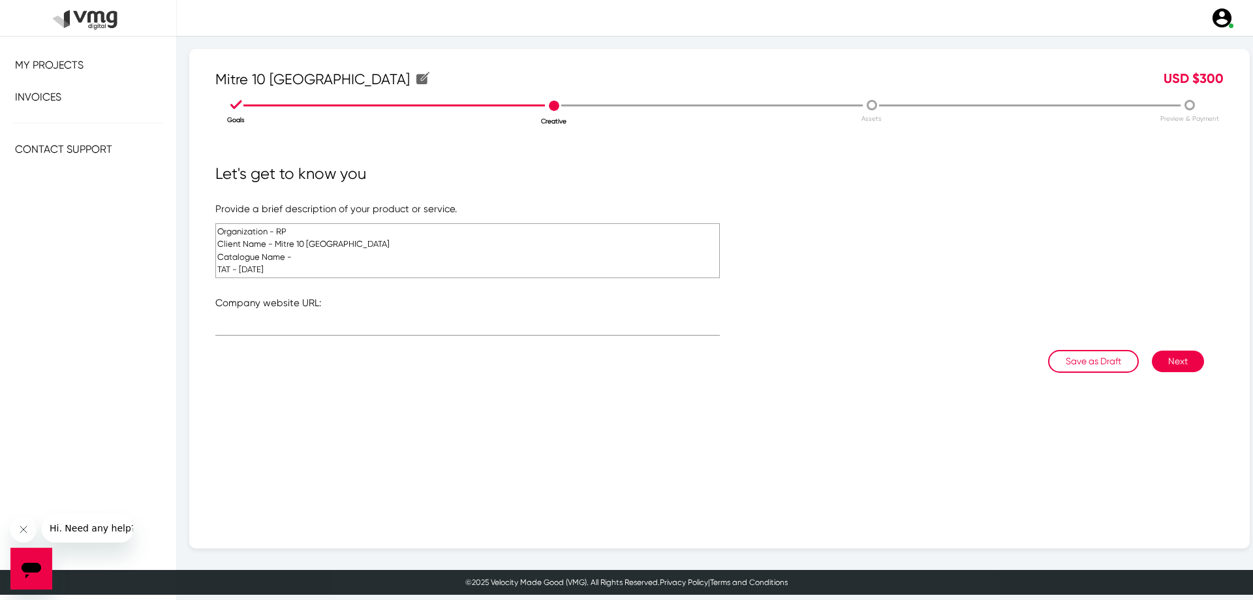
paste textarea "Dig Great Deals?"
click at [248, 270] on textarea "Organization - RP Client Name - Mitre 10 [GEOGRAPHIC_DATA] Catalogue Name - Dig…" at bounding box center [467, 250] width 505 height 55
click at [238, 270] on textarea "Organization - RP Client Name - Mitre 10 [GEOGRAPHIC_DATA] Catalogue Name - Dig…" at bounding box center [467, 250] width 505 height 55
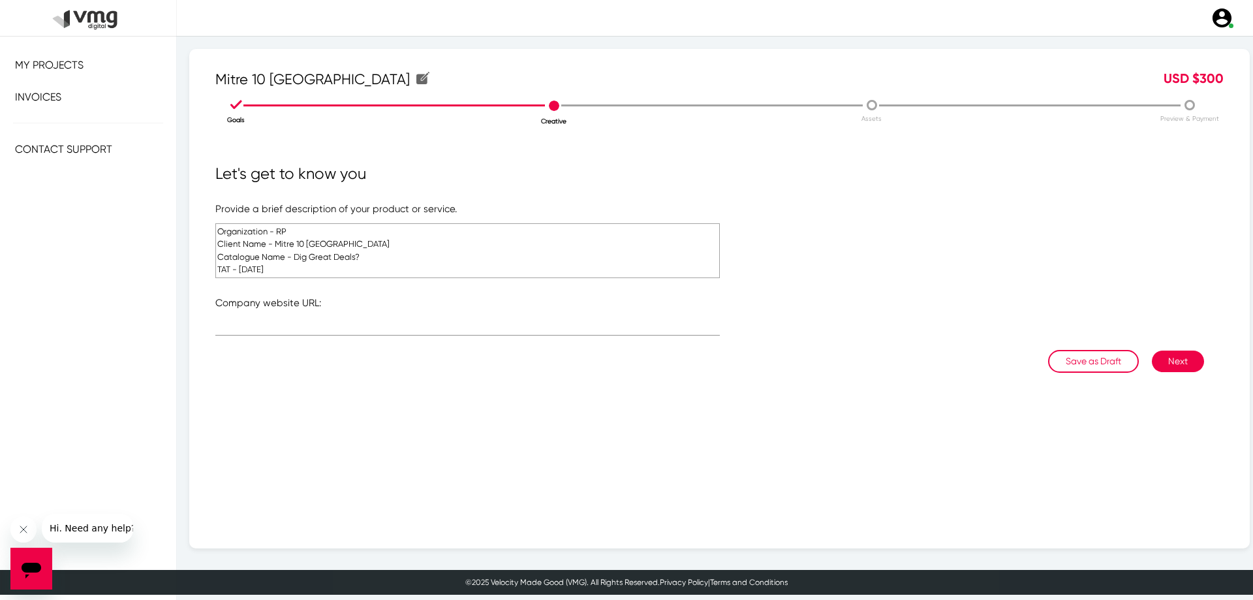
click at [244, 270] on textarea "Organization - RP Client Name - Mitre 10 [GEOGRAPHIC_DATA] Catalogue Name - Dig…" at bounding box center [467, 250] width 505 height 55
type textarea "Organization - RP Client Name - Mitre 10 [GEOGRAPHIC_DATA] Catalogue Name - Dig…"
click at [298, 328] on input "text" at bounding box center [467, 328] width 505 height 10
paste input "[URL][DOMAIN_NAME]"
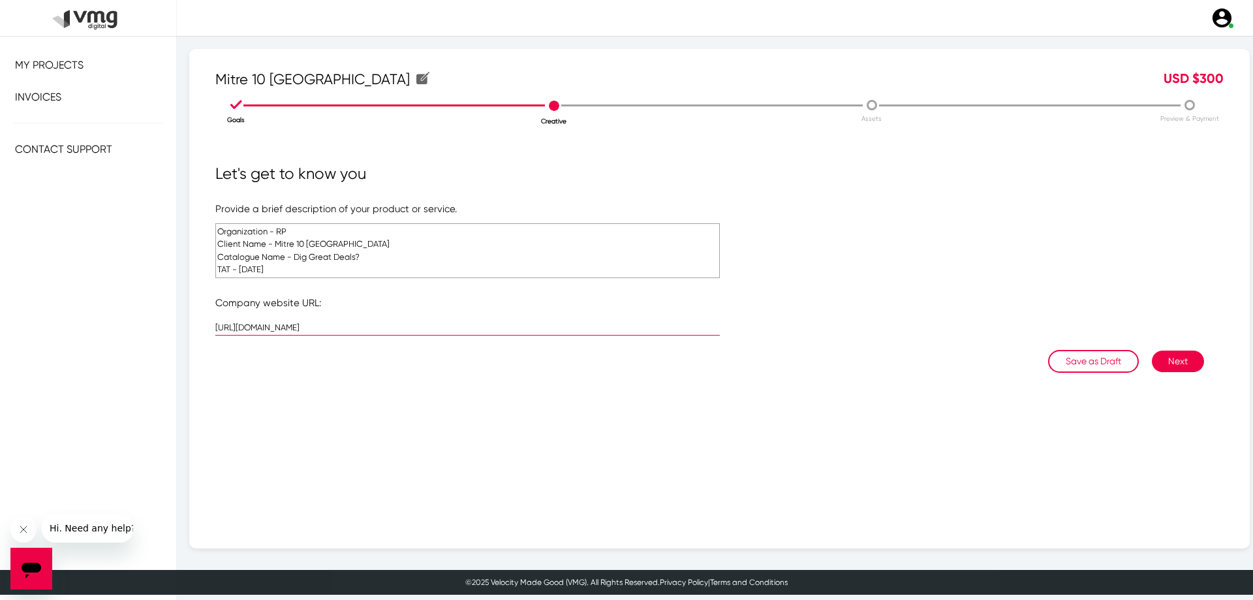
type input "[URL][DOMAIN_NAME]"
click at [292, 227] on textarea "Organization - RP Client Name - Mitre 10 [GEOGRAPHIC_DATA] Catalogue Name - Dig…" at bounding box center [467, 250] width 505 height 55
click at [281, 232] on textarea "Organization - RP Client Name - Mitre 10 [GEOGRAPHIC_DATA] Catalogue Name - Dig…" at bounding box center [467, 250] width 505 height 55
click at [281, 236] on textarea "Organization - RP Client Name - Mitre 10 [GEOGRAPHIC_DATA] Catalogue Name - Dig…" at bounding box center [467, 250] width 505 height 55
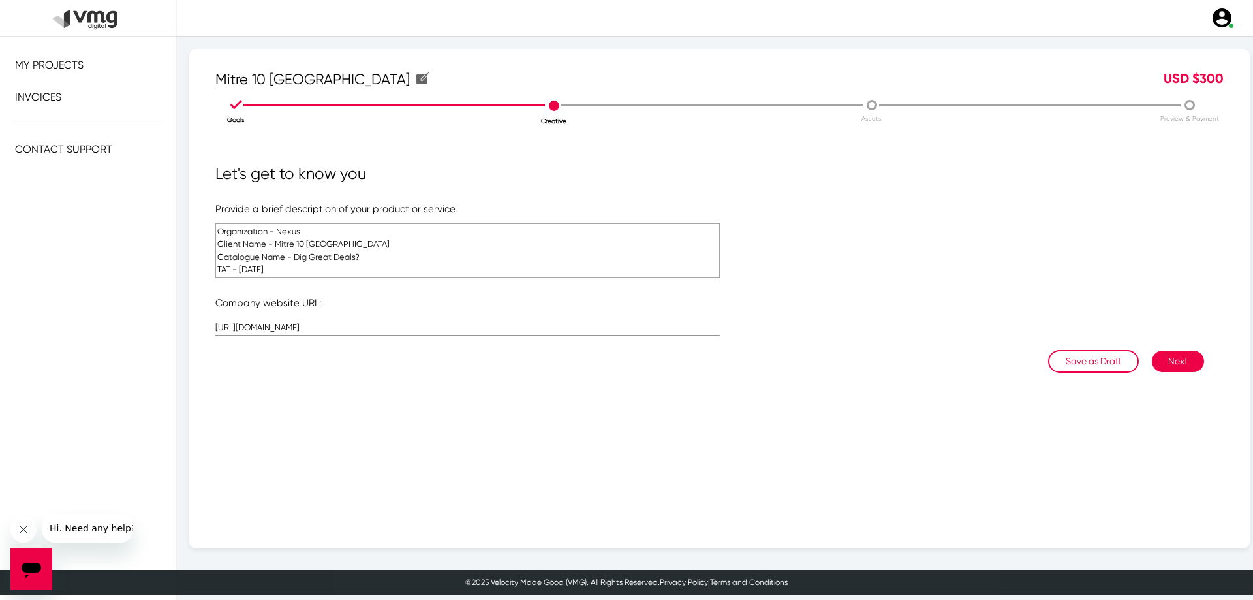
click at [251, 253] on textarea "Organization - Nexus Client Name - Mitre 10 [GEOGRAPHIC_DATA] Catalogue Name - …" at bounding box center [467, 250] width 505 height 55
click at [314, 249] on textarea "Organization - Nexus Client Name - Mitre 10 [GEOGRAPHIC_DATA] Catalogue Name - …" at bounding box center [467, 250] width 505 height 55
type textarea "Organization - Nexus Client Name - Mitre 10 [GEOGRAPHIC_DATA] Catalogue Name - …"
click at [247, 274] on textarea "Organization - Nexus Client Name - Mitre 10 [GEOGRAPHIC_DATA] Catalogue Name - …" at bounding box center [467, 250] width 505 height 55
click at [295, 271] on textarea "Organization - Nexus Client Name - Mitre 10 [GEOGRAPHIC_DATA] Catalogue Name - …" at bounding box center [467, 250] width 505 height 55
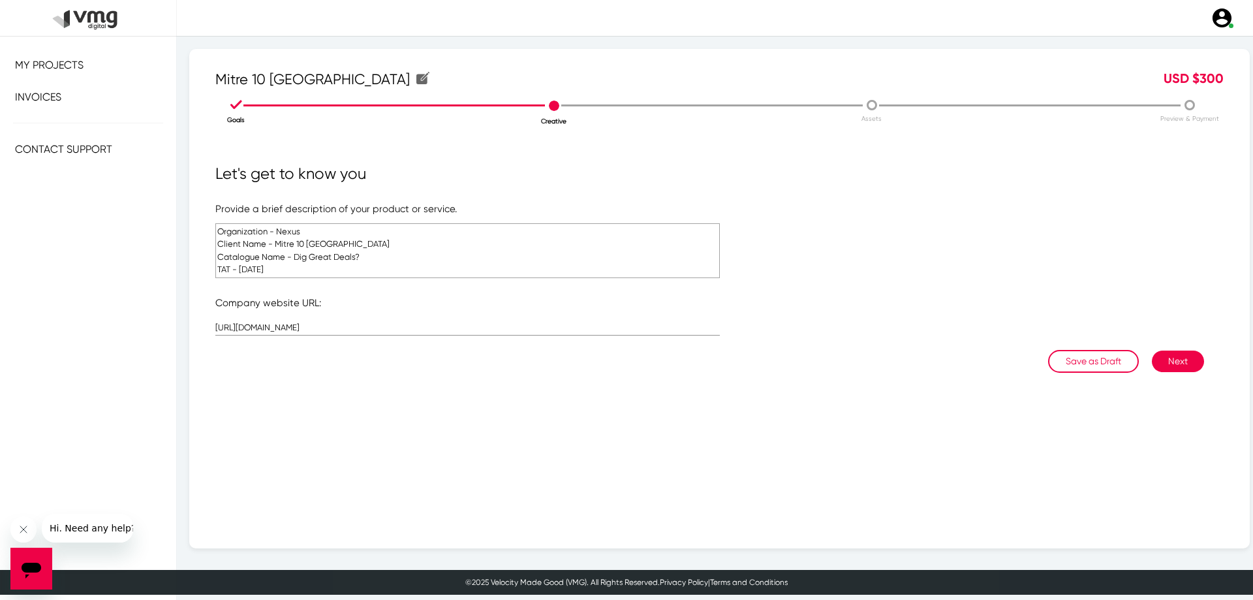
click at [1166, 359] on button "Next" at bounding box center [1178, 362] width 52 height 22
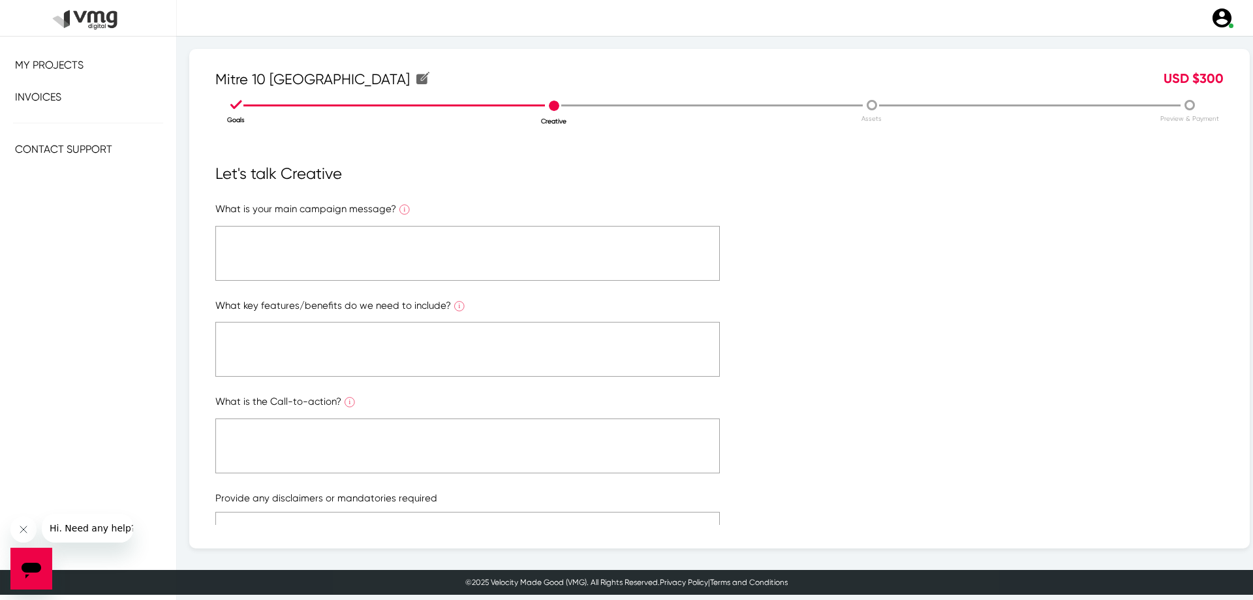
click at [312, 255] on textarea at bounding box center [467, 253] width 505 height 55
click at [291, 257] on textarea "NA" at bounding box center [467, 253] width 505 height 55
click at [290, 249] on textarea "NA" at bounding box center [467, 253] width 505 height 55
type textarea "NA"
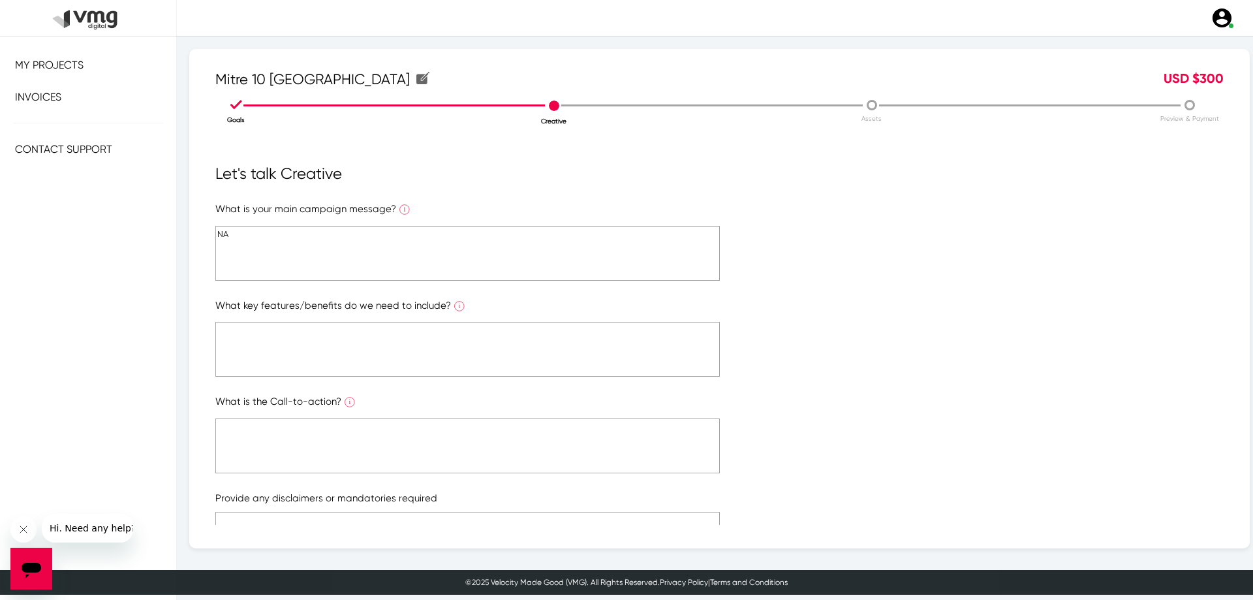
click at [321, 347] on textarea at bounding box center [467, 349] width 505 height 55
paste textarea "NA"
type textarea "NA"
click at [279, 463] on textarea at bounding box center [467, 445] width 505 height 55
paste textarea "NA"
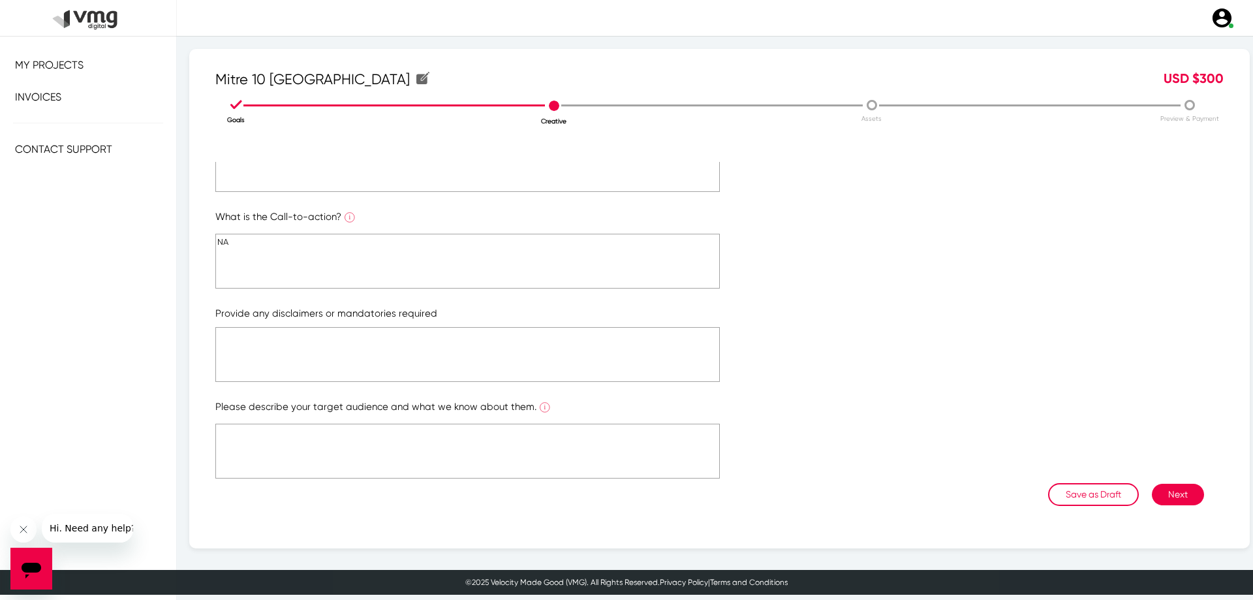
scroll to position [185, 0]
type textarea "NA"
click at [247, 360] on textarea at bounding box center [467, 353] width 505 height 55
paste textarea "NA"
type textarea "NA"
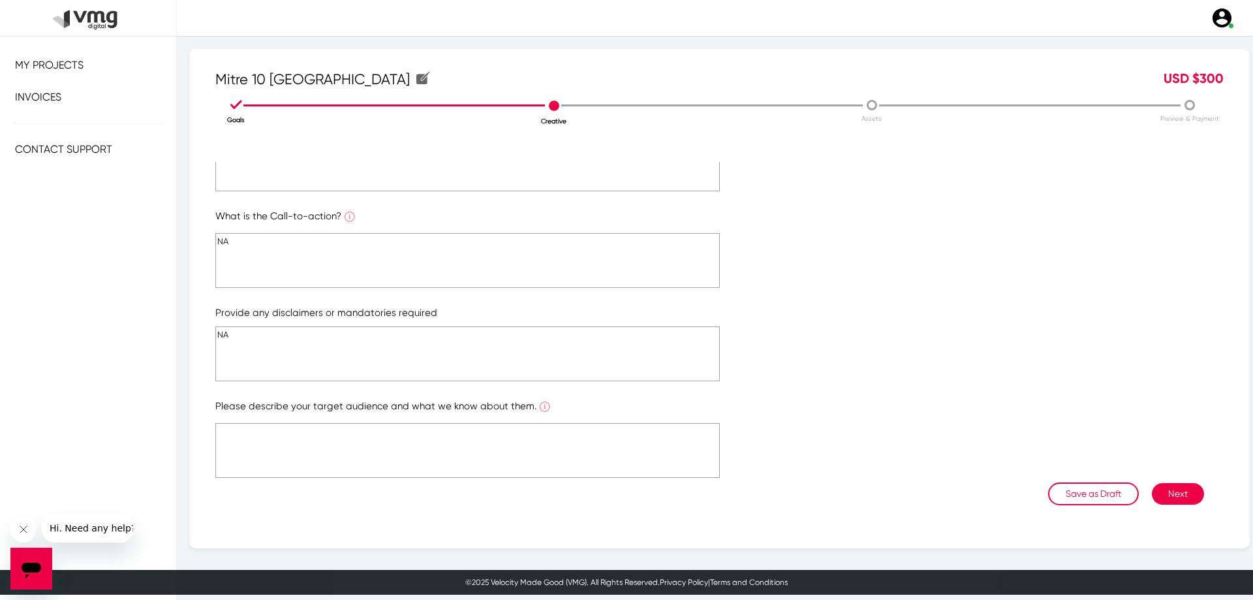
click at [294, 457] on textarea at bounding box center [467, 450] width 505 height 55
paste textarea "NA"
type textarea "NA"
click at [1173, 497] on button "Next" at bounding box center [1178, 494] width 52 height 22
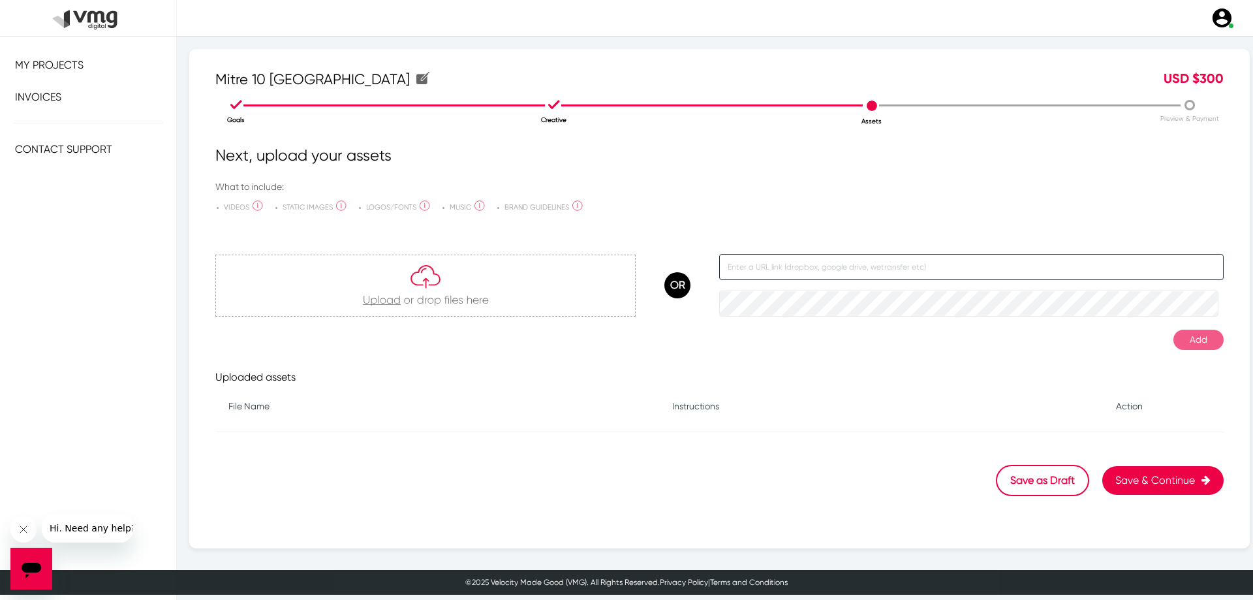
click at [797, 268] on input "text" at bounding box center [971, 267] width 505 height 26
paste input "[URL][DOMAIN_NAME]"
type input "[URL][DOMAIN_NAME]"
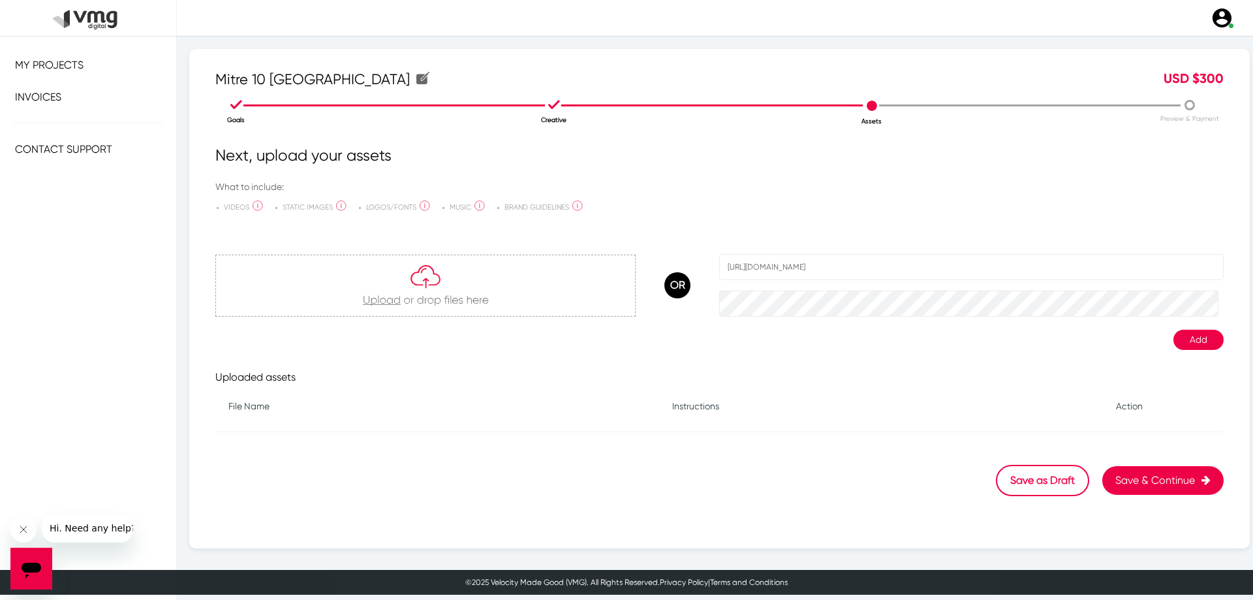
click at [1182, 343] on button "Add" at bounding box center [1199, 340] width 50 height 20
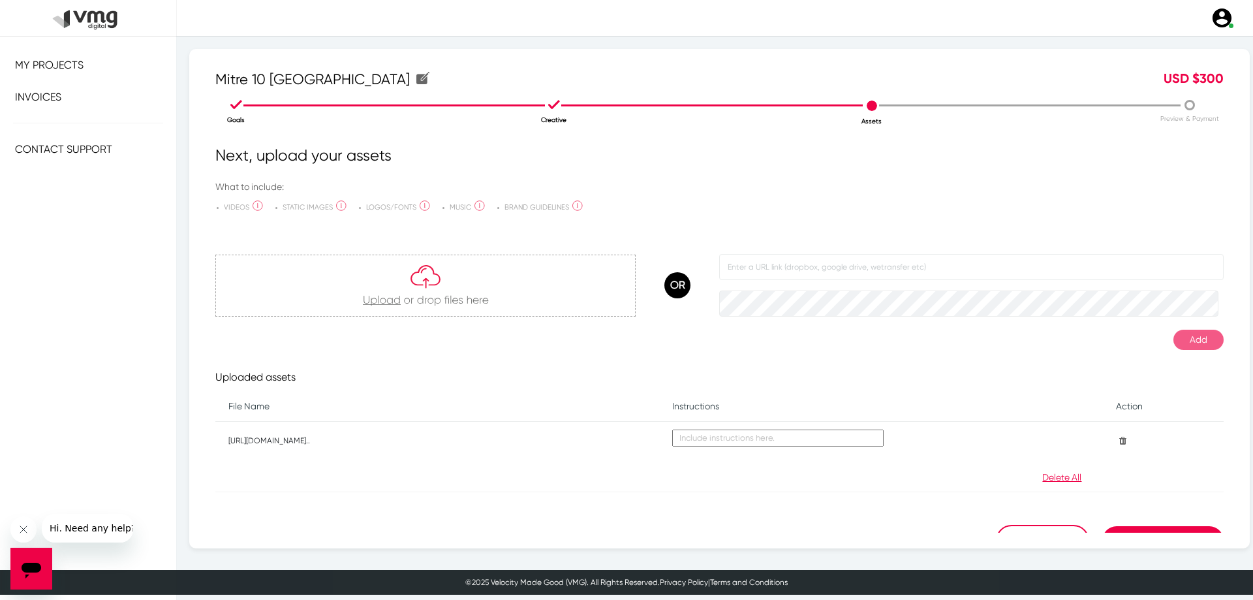
scroll to position [23, 0]
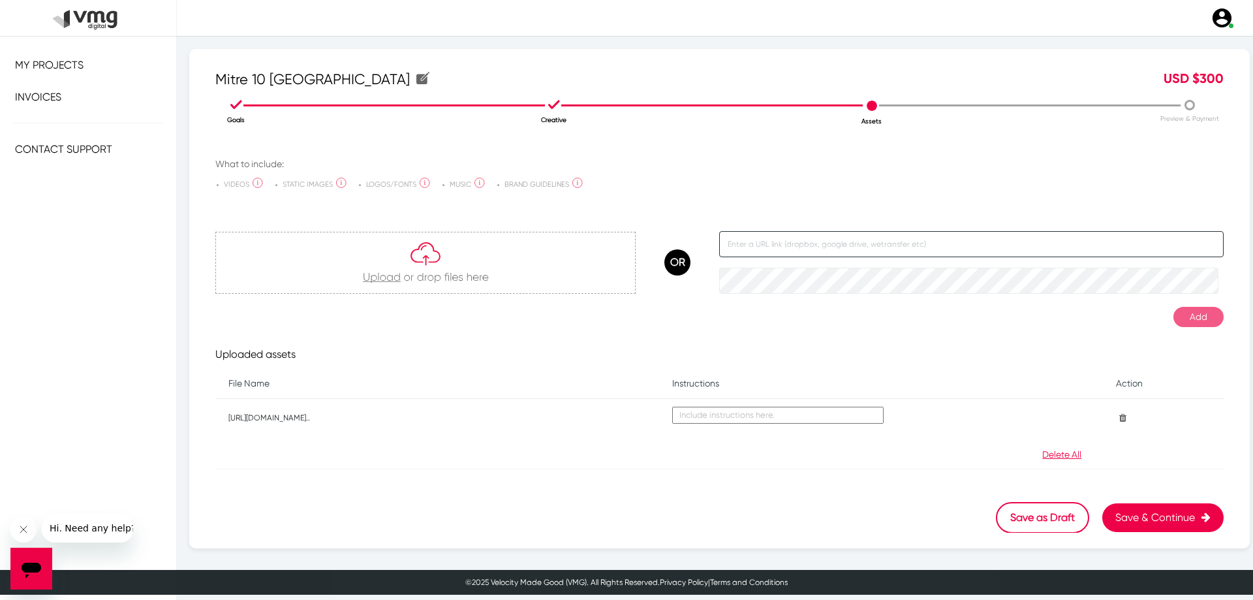
click at [799, 244] on input "text" at bounding box center [971, 244] width 505 height 26
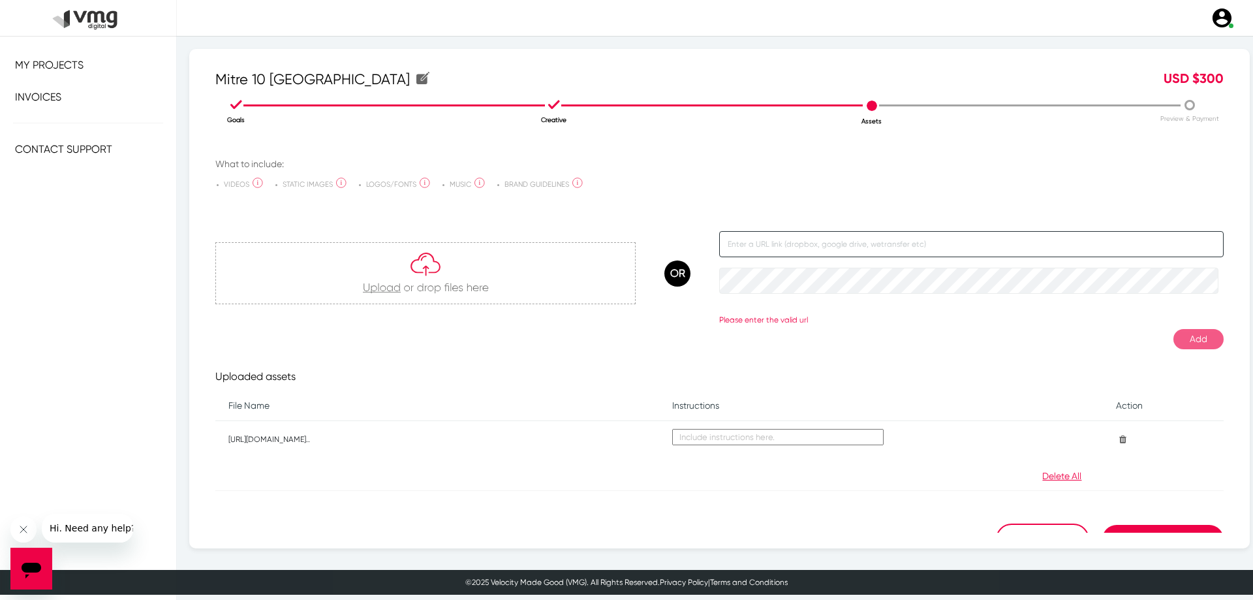
click at [827, 239] on input "text" at bounding box center [971, 244] width 505 height 26
paste input "[URL][DOMAIN_NAME]"
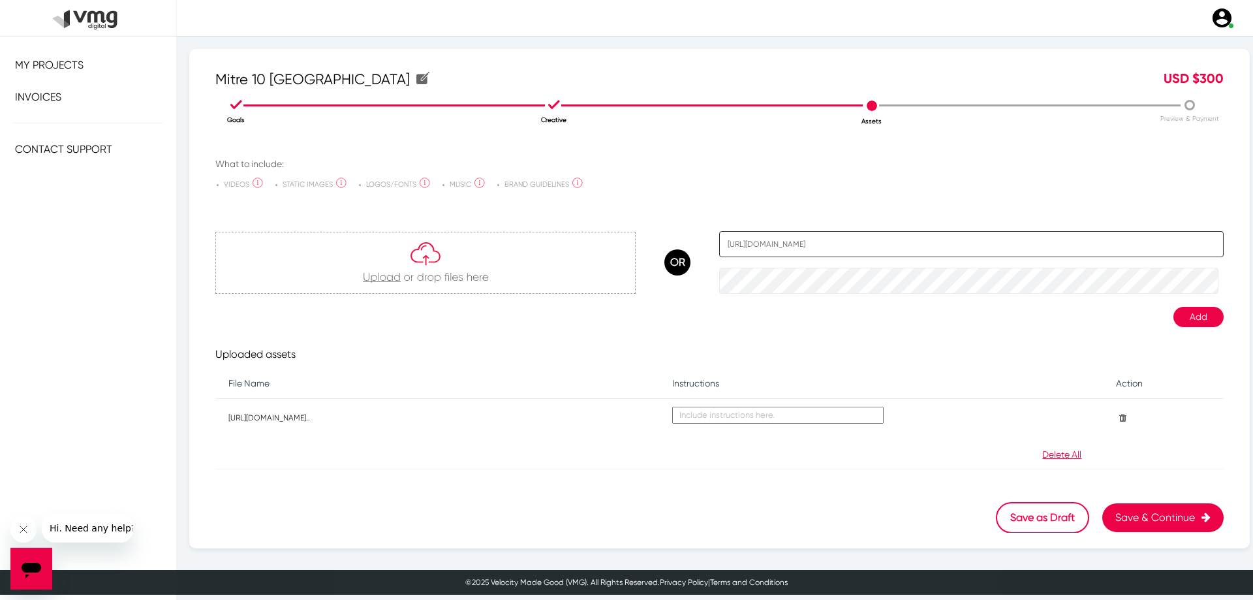
type input "[URL][DOMAIN_NAME]"
click at [1197, 313] on button "Add" at bounding box center [1199, 317] width 50 height 20
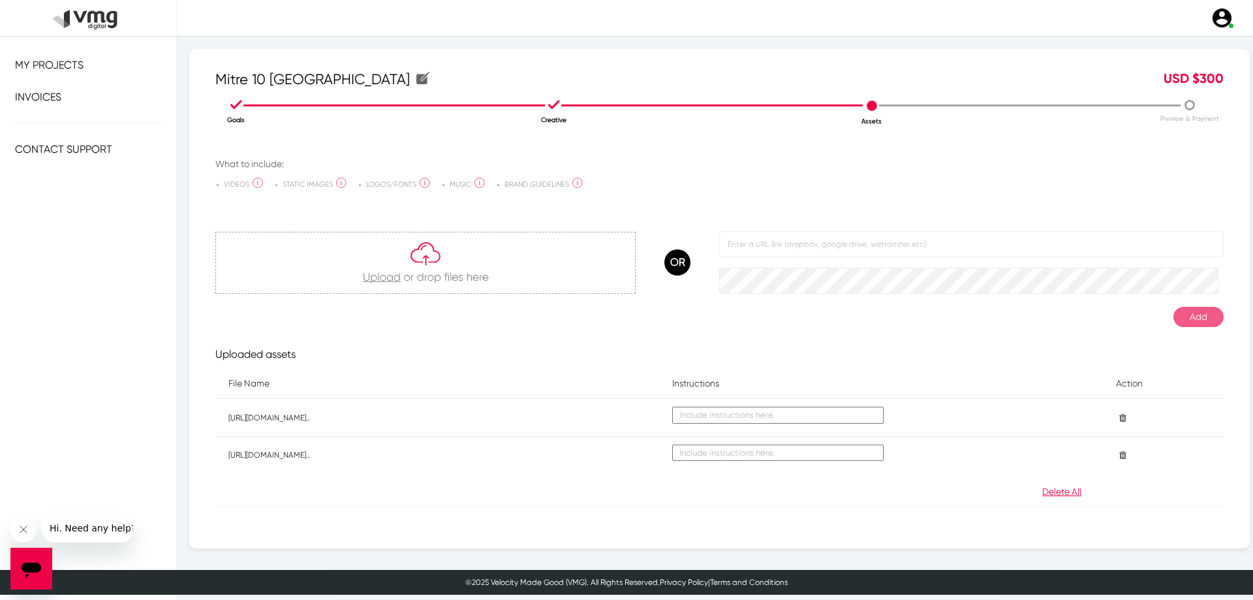
click at [1119, 417] on td at bounding box center [1163, 418] width 121 height 38
click at [1116, 419] on icon at bounding box center [1121, 417] width 10 height 9
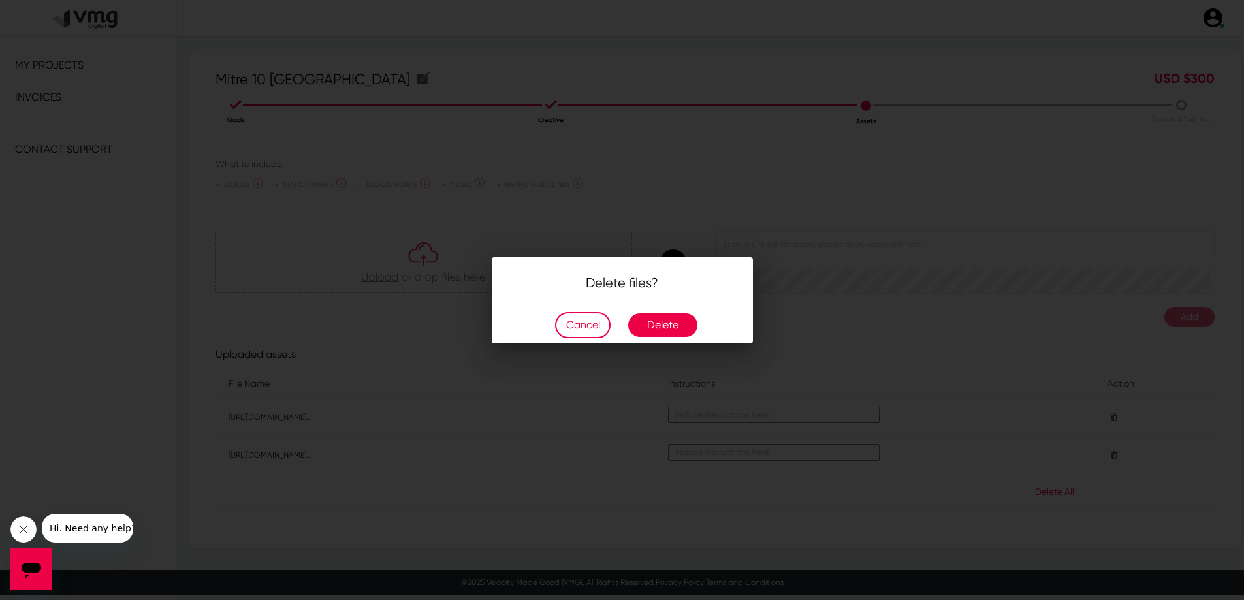
click at [659, 327] on button "Delete" at bounding box center [662, 325] width 69 height 24
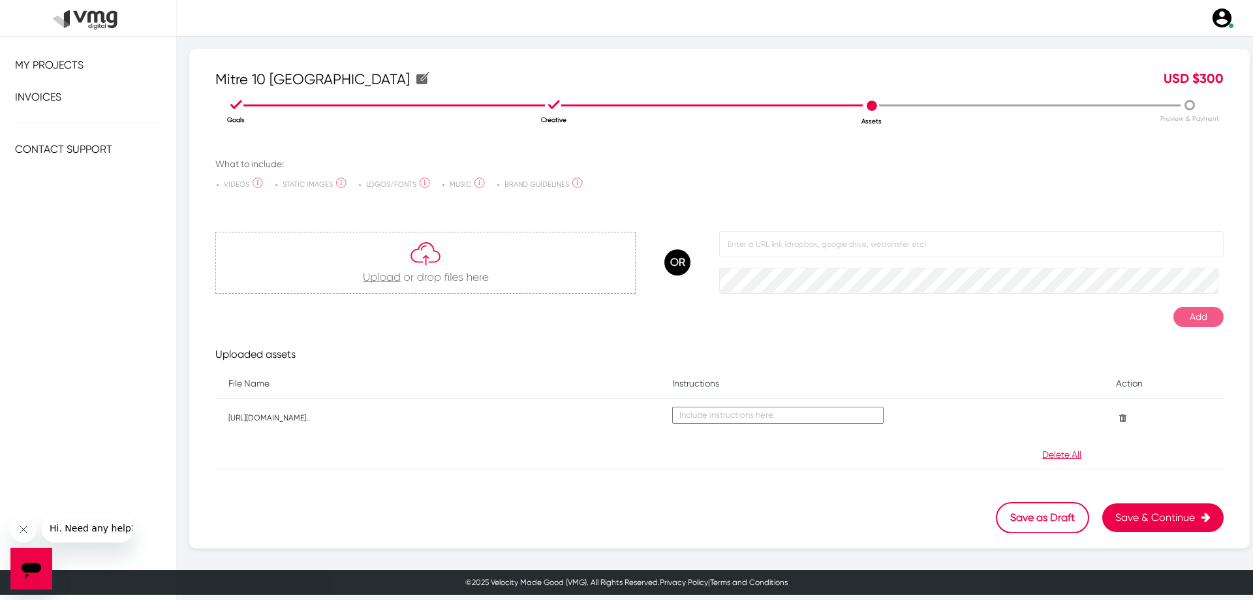
click at [1117, 420] on icon at bounding box center [1121, 417] width 10 height 9
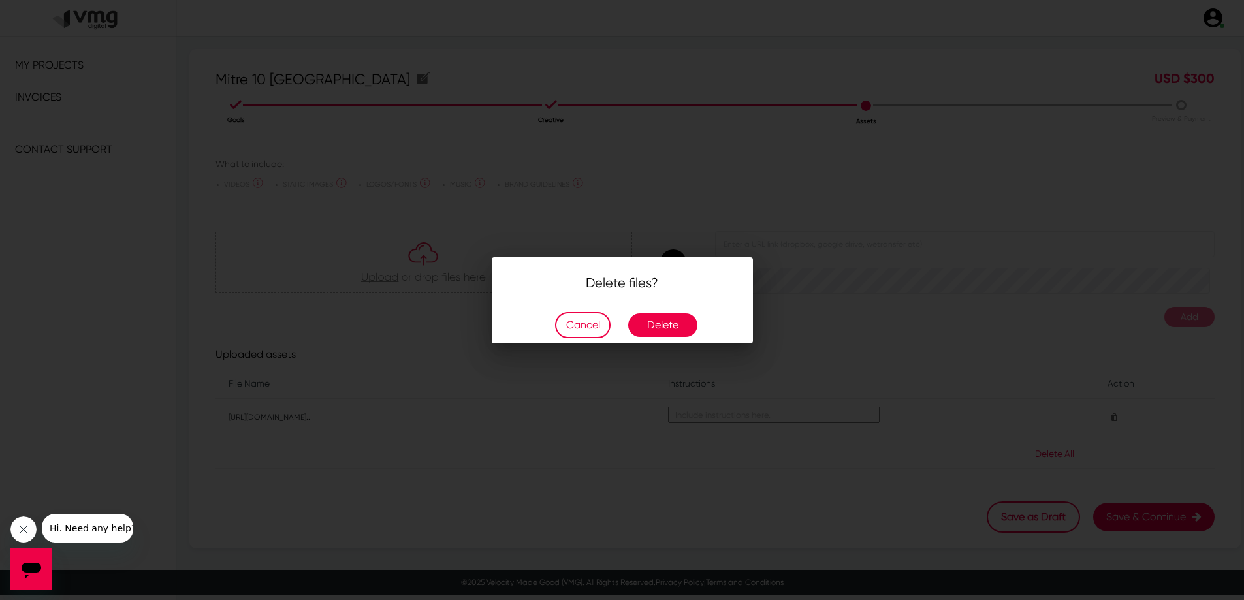
click at [691, 328] on button "Delete" at bounding box center [662, 325] width 69 height 24
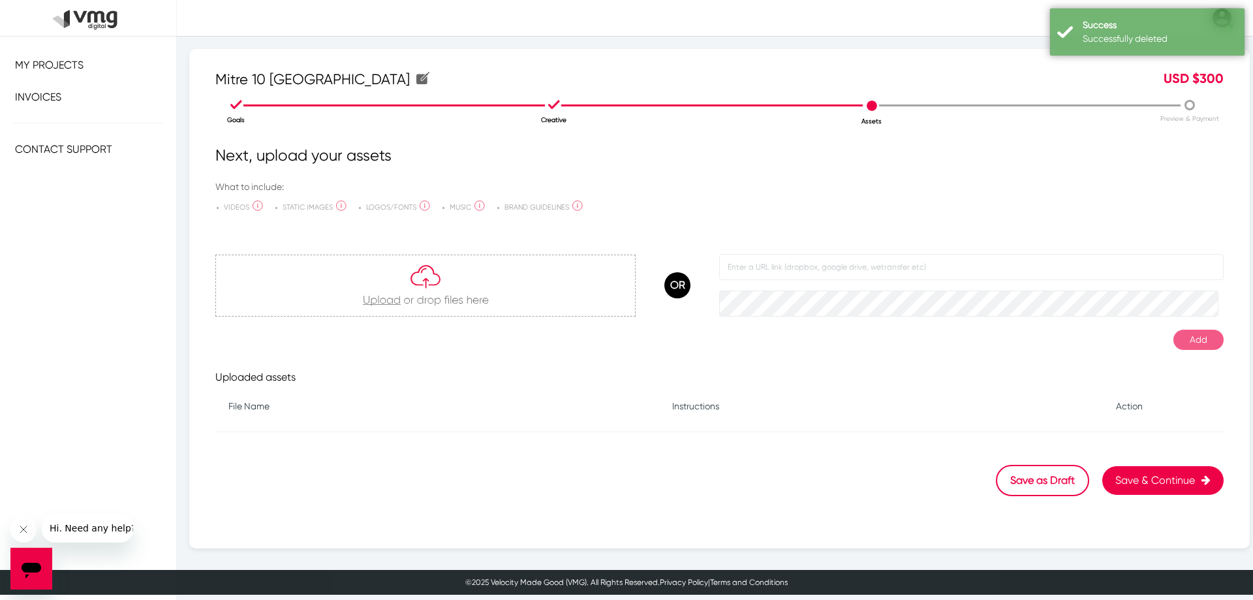
scroll to position [0, 0]
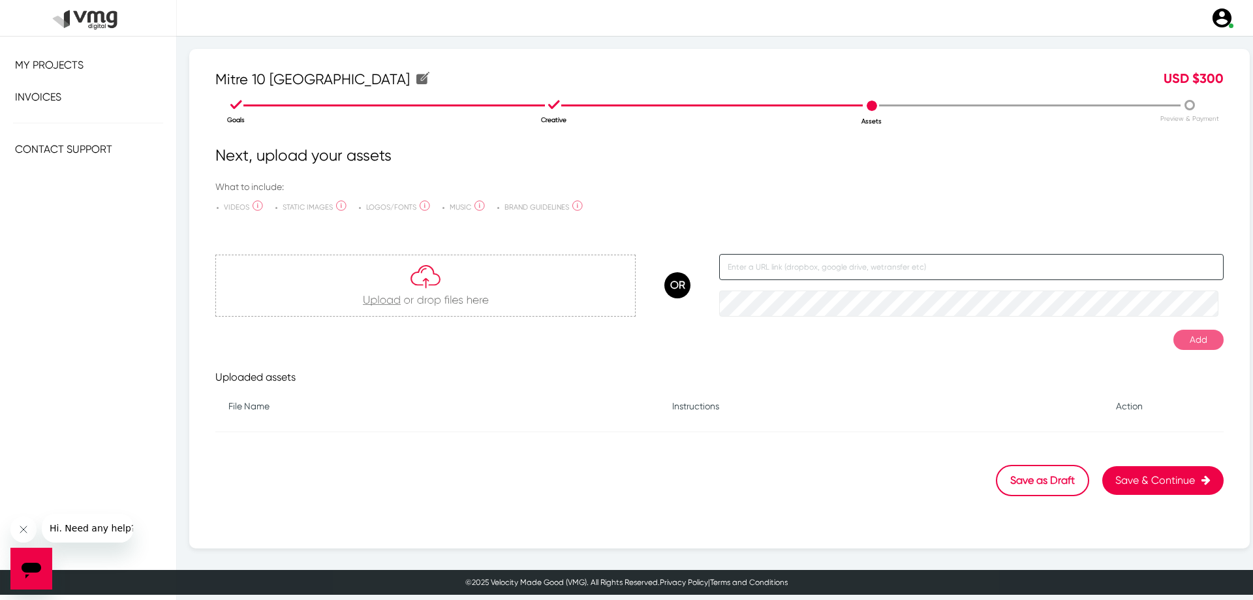
click at [798, 259] on input "text" at bounding box center [971, 267] width 505 height 26
paste input "[URL][DOMAIN_NAME]"
type input "[URL][DOMAIN_NAME]"
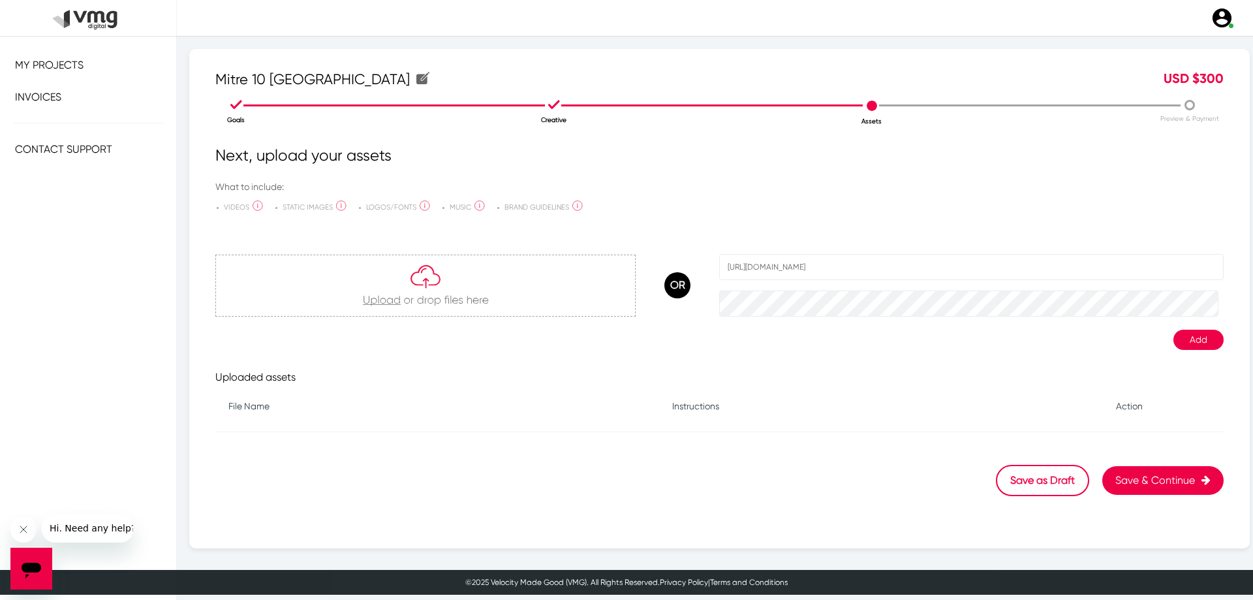
click at [1191, 343] on button "Add" at bounding box center [1199, 340] width 50 height 20
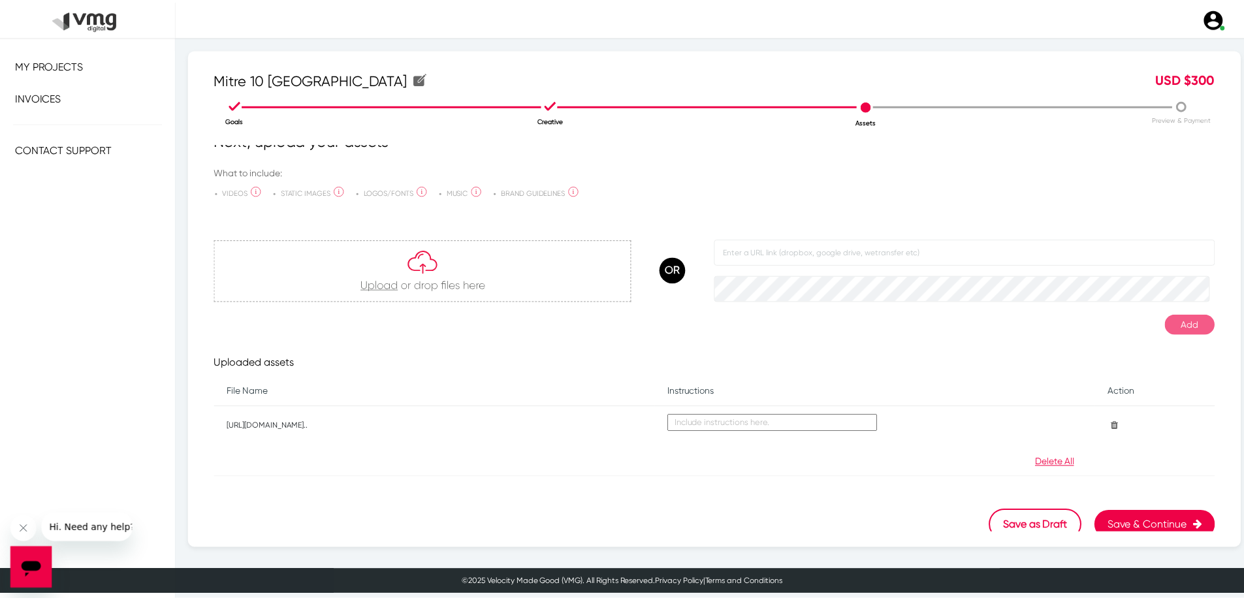
scroll to position [23, 0]
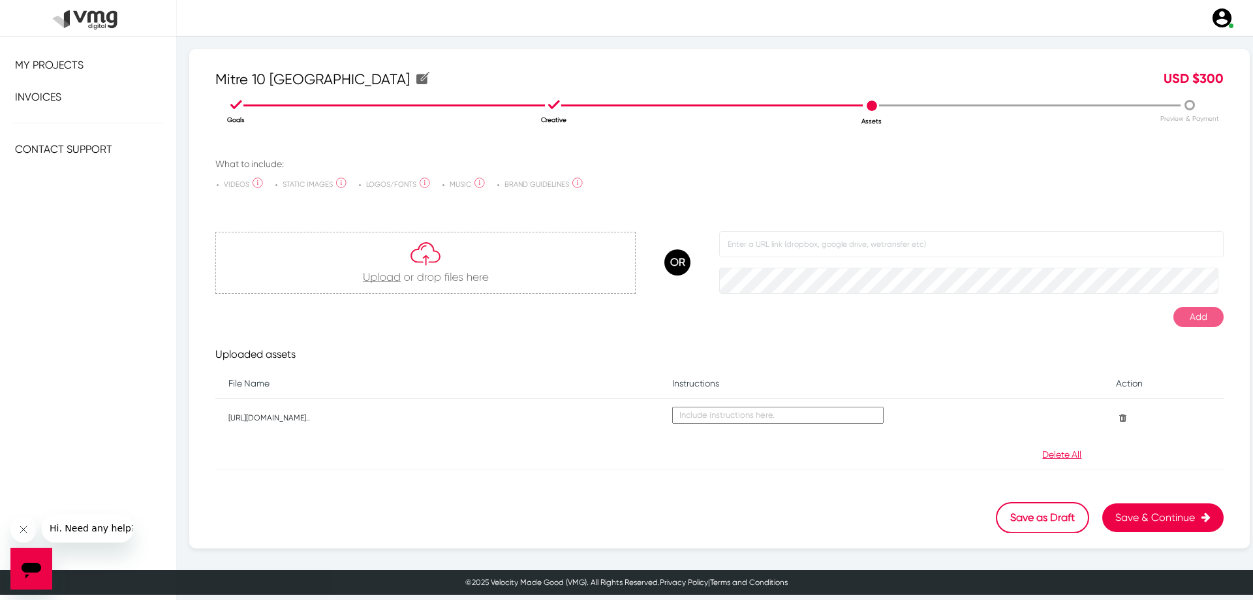
click at [1152, 518] on button "Save & Continue" at bounding box center [1163, 517] width 121 height 29
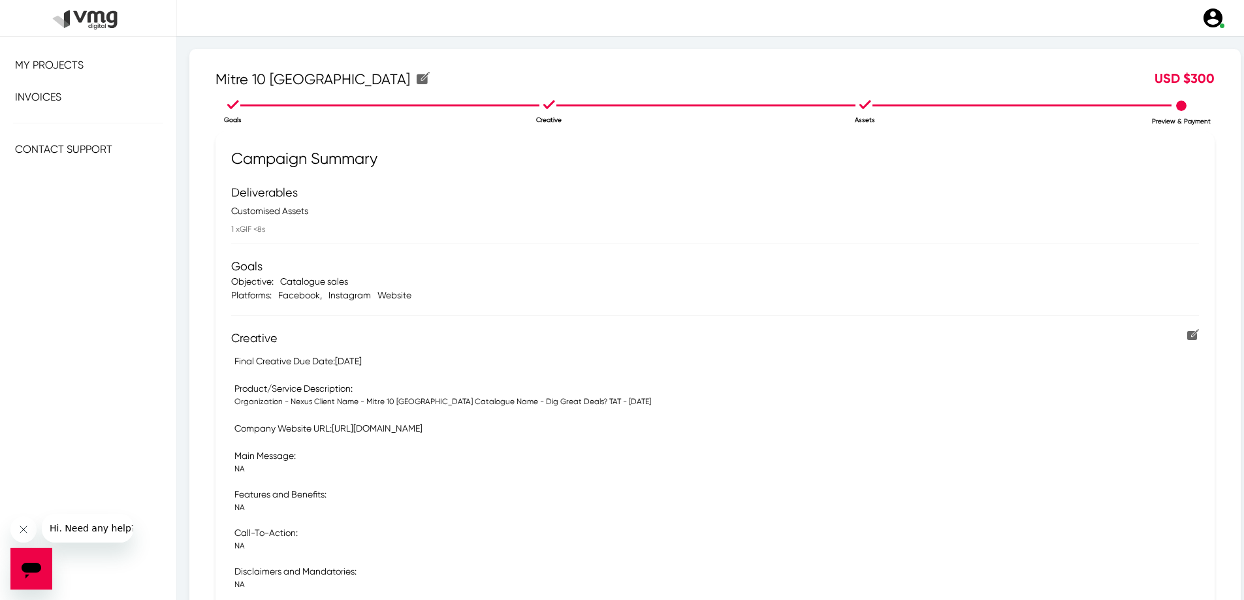
scroll to position [131, 0]
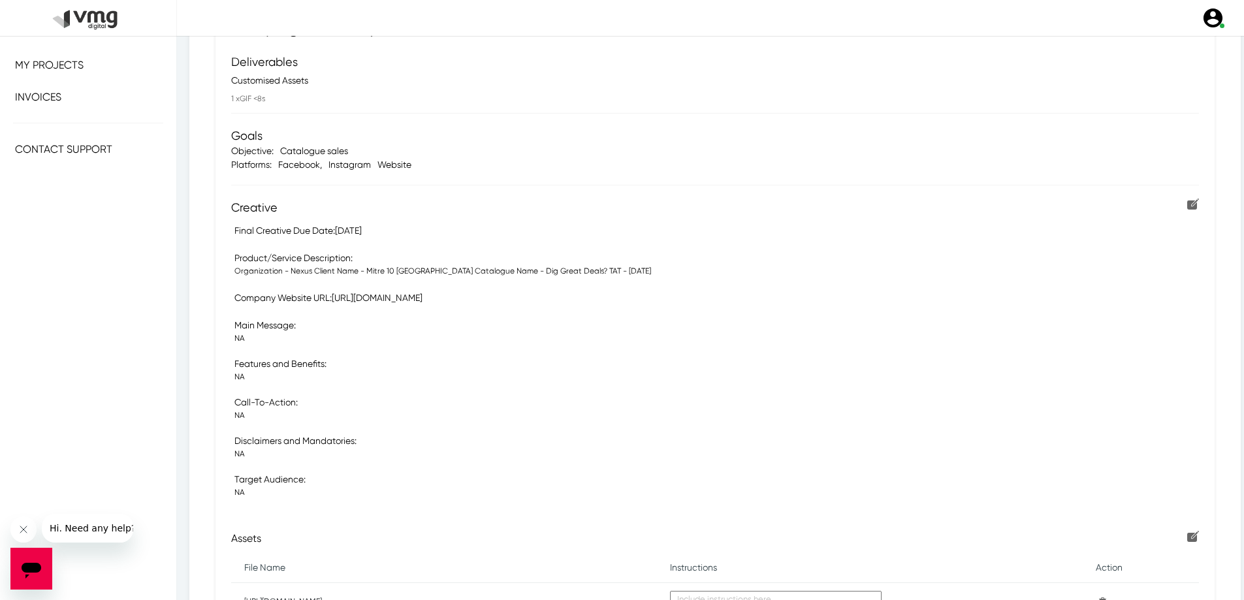
drag, startPoint x: 320, startPoint y: 234, endPoint x: 233, endPoint y: 230, distance: 86.9
click at [233, 230] on section "Campaign Summary Deliverables Customised Assets 1 x GIF <8s Goals Objective: Ca…" at bounding box center [714, 364] width 999 height 727
drag, startPoint x: 640, startPoint y: 268, endPoint x: 555, endPoint y: 264, distance: 84.9
click at [555, 264] on div "Product/Service Description: Organization - Nexus Client Name - Mitre 10 [GEOGR…" at bounding box center [723, 263] width 971 height 25
click at [586, 289] on section "Campaign Summary Deliverables Customised Assets 1 x GIF <8s Goals Objective: Ca…" at bounding box center [714, 364] width 999 height 727
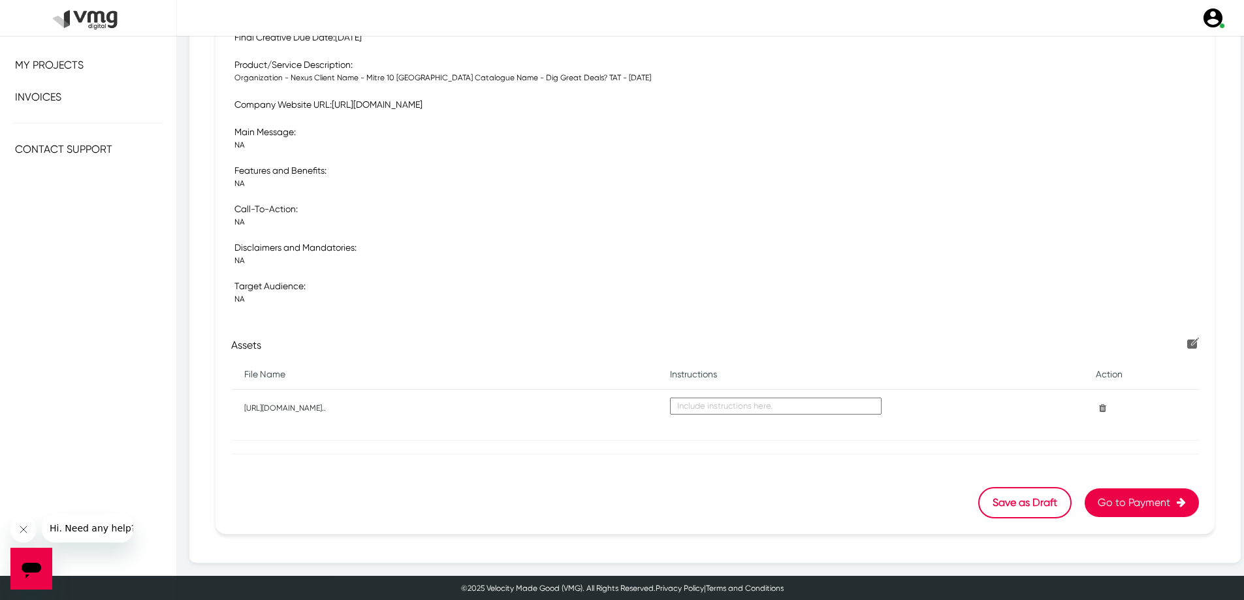
scroll to position [324, 0]
click at [1164, 507] on button "Go to Payment" at bounding box center [1141, 502] width 114 height 29
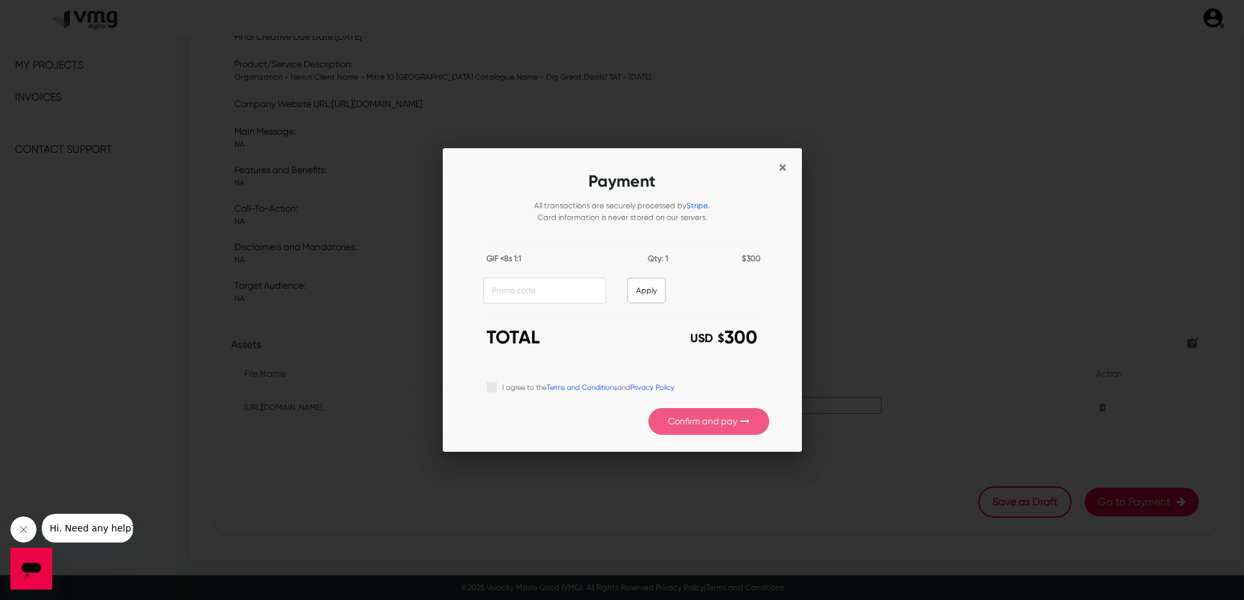
scroll to position [0, 0]
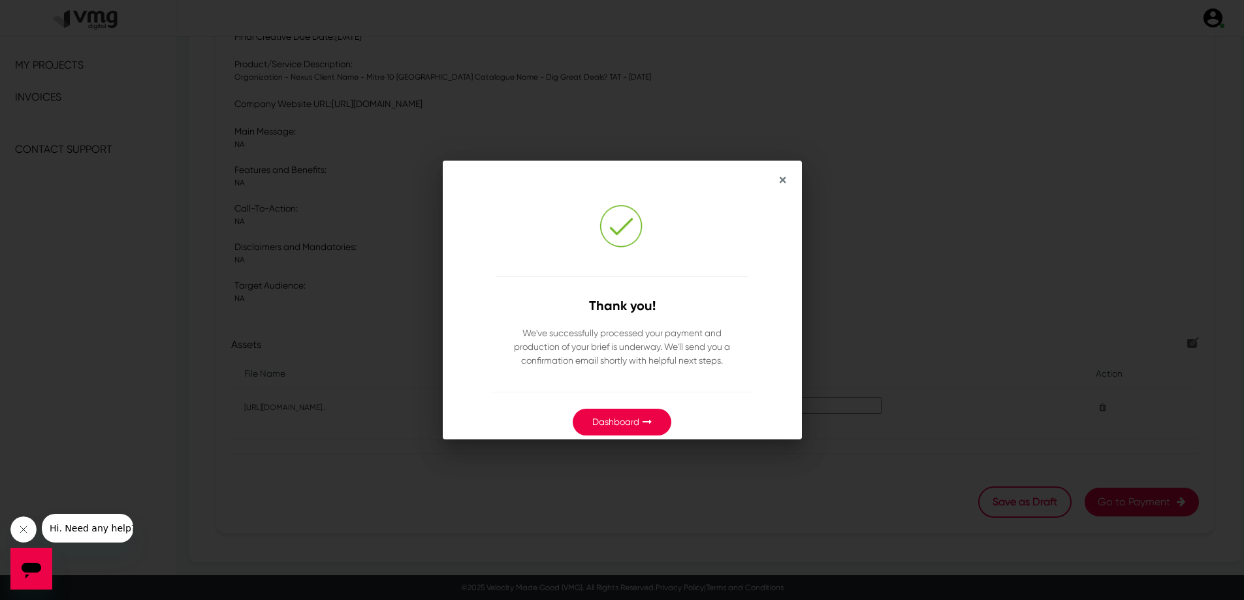
click at [783, 180] on span "×" at bounding box center [782, 180] width 7 height 18
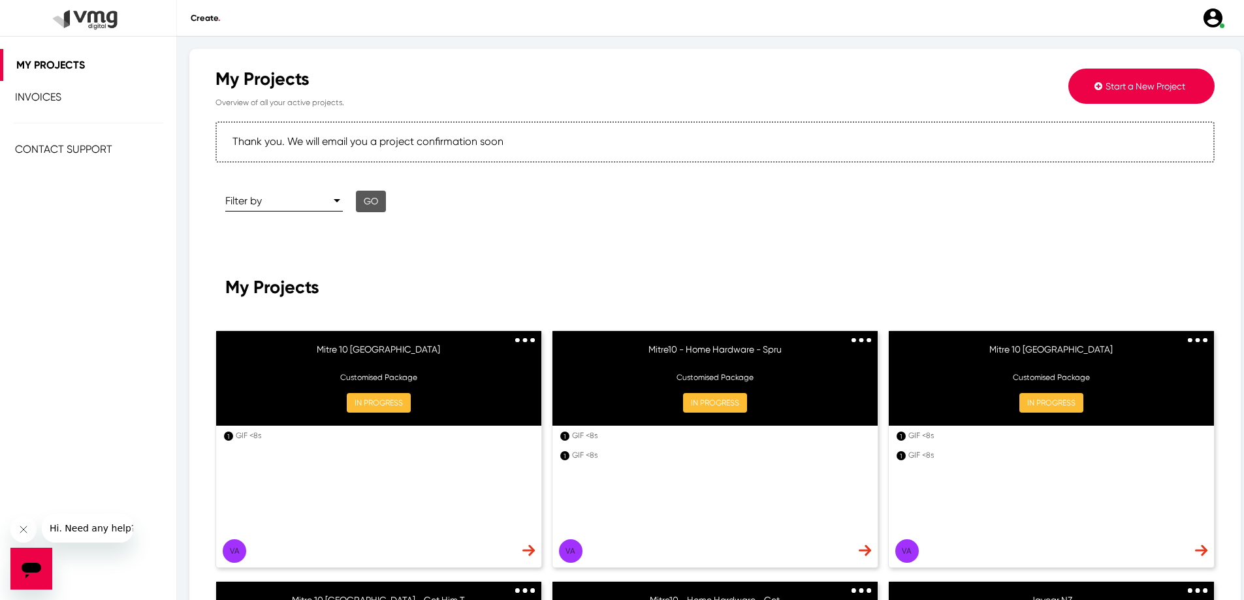
click at [1161, 87] on span "Start a New Project" at bounding box center [1145, 86] width 80 height 10
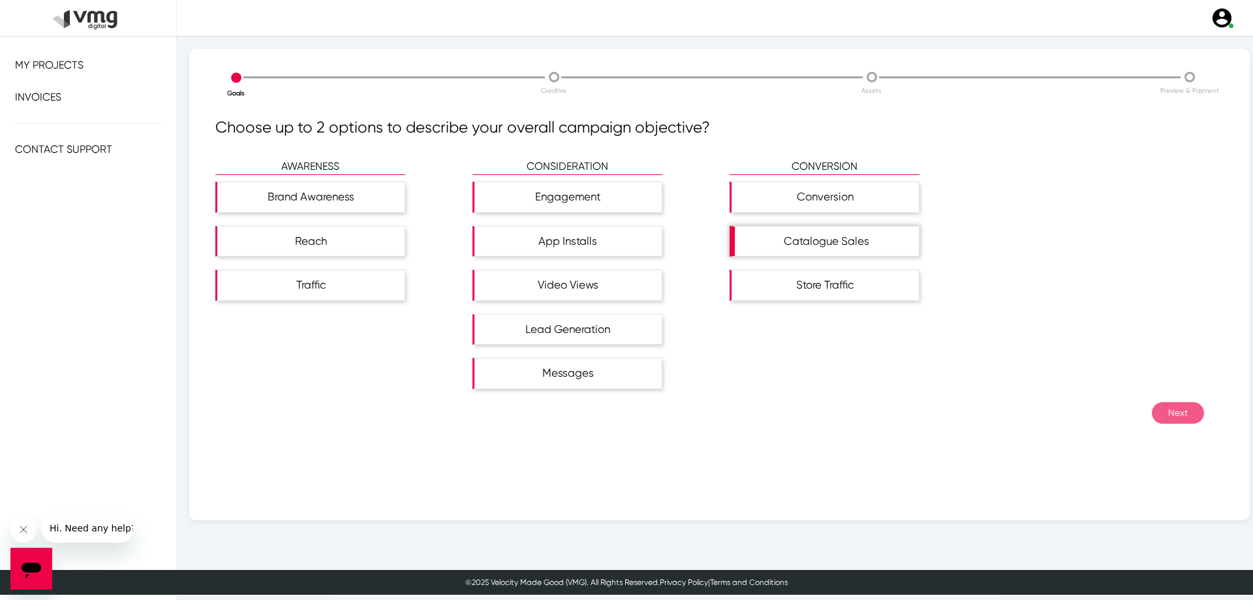
click at [823, 246] on div "Catalogue Sales" at bounding box center [827, 242] width 184 height 30
click at [1167, 413] on button "Next" at bounding box center [1178, 413] width 52 height 22
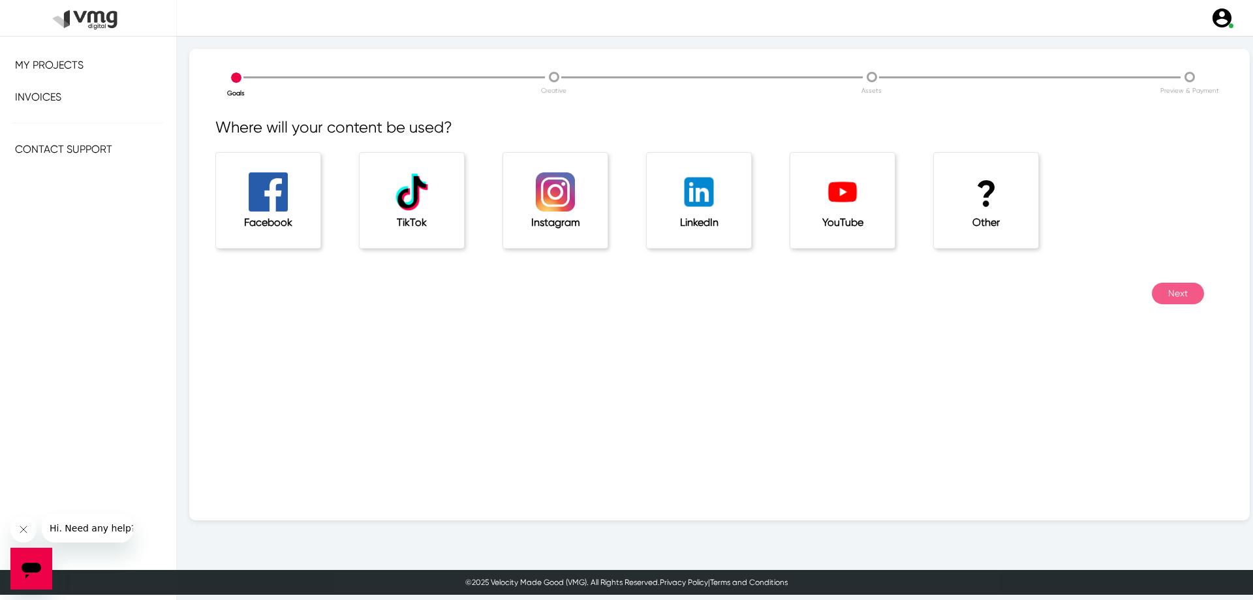
click at [978, 220] on h5 "Other" at bounding box center [986, 222] width 52 height 12
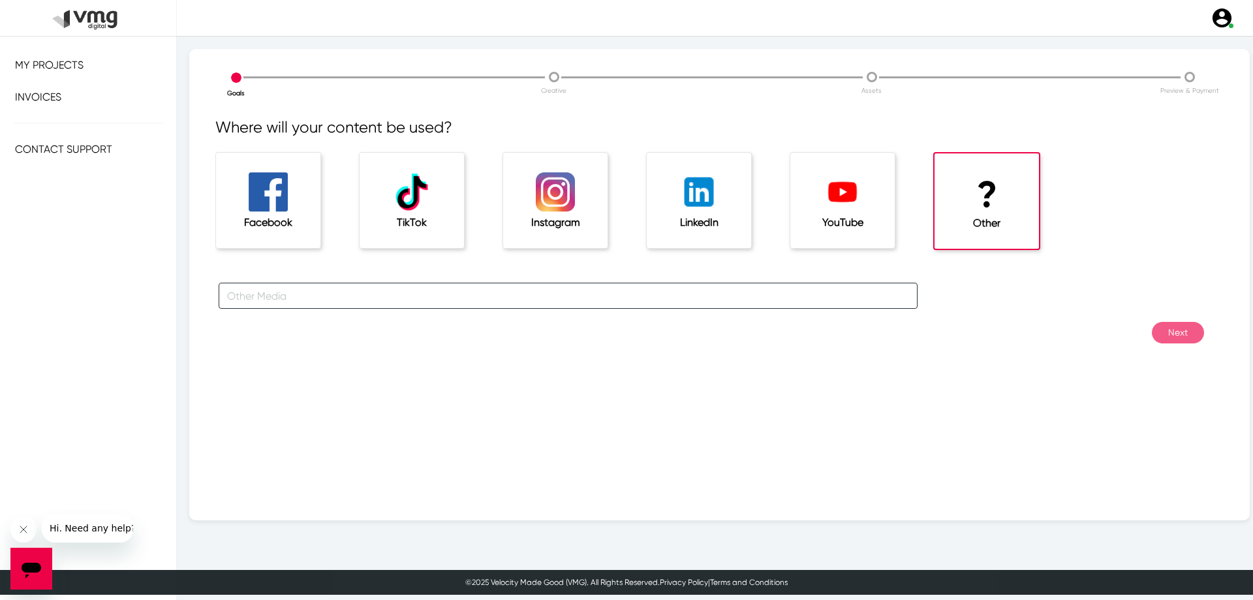
click at [358, 297] on input "text" at bounding box center [568, 296] width 699 height 26
type input "Website"
click at [1163, 330] on button "Next" at bounding box center [1178, 333] width 52 height 22
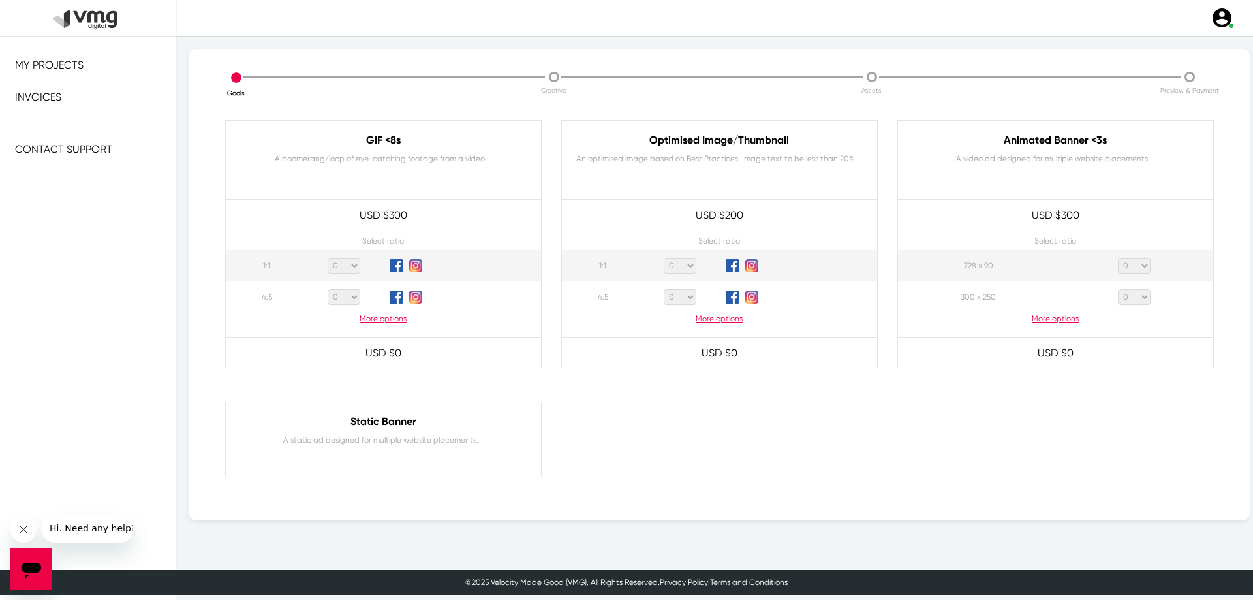
scroll to position [653, 0]
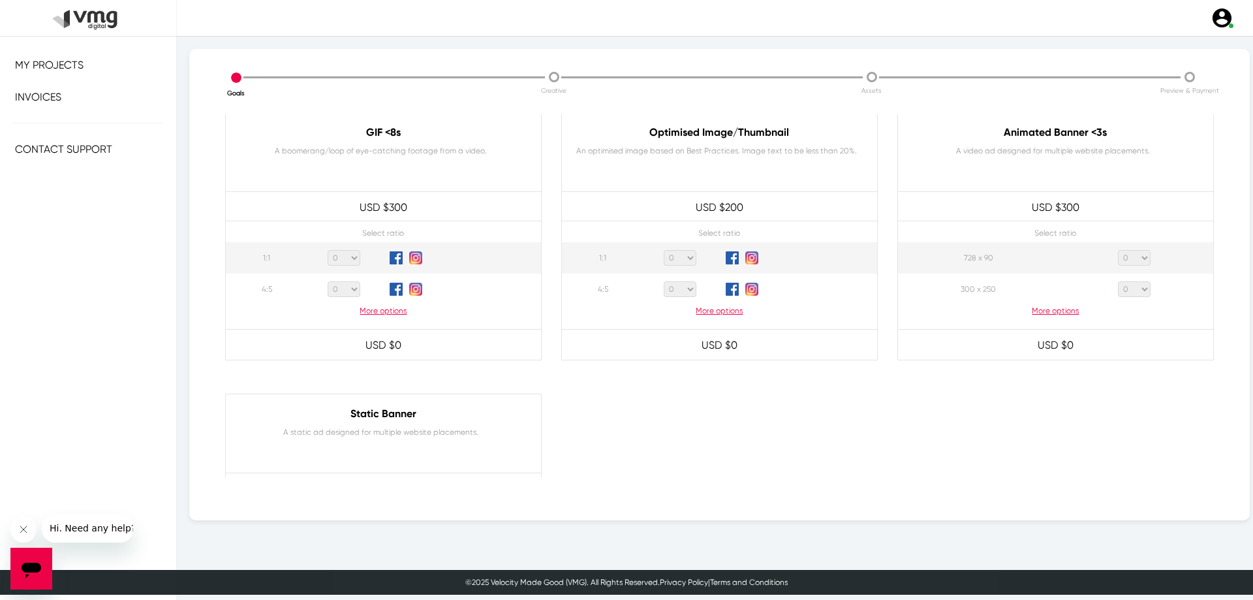
click at [343, 263] on select "0 1 2 3 4 5 6 7 8 9 10 11 12 13 14 15 16 17 18 19 20" at bounding box center [344, 258] width 33 height 16
select select "1"
click at [328, 250] on select "0 1 2 3 4 5 6 7 8 9 10 11 12 13 14 15 16 17 18 19 20" at bounding box center [344, 258] width 33 height 16
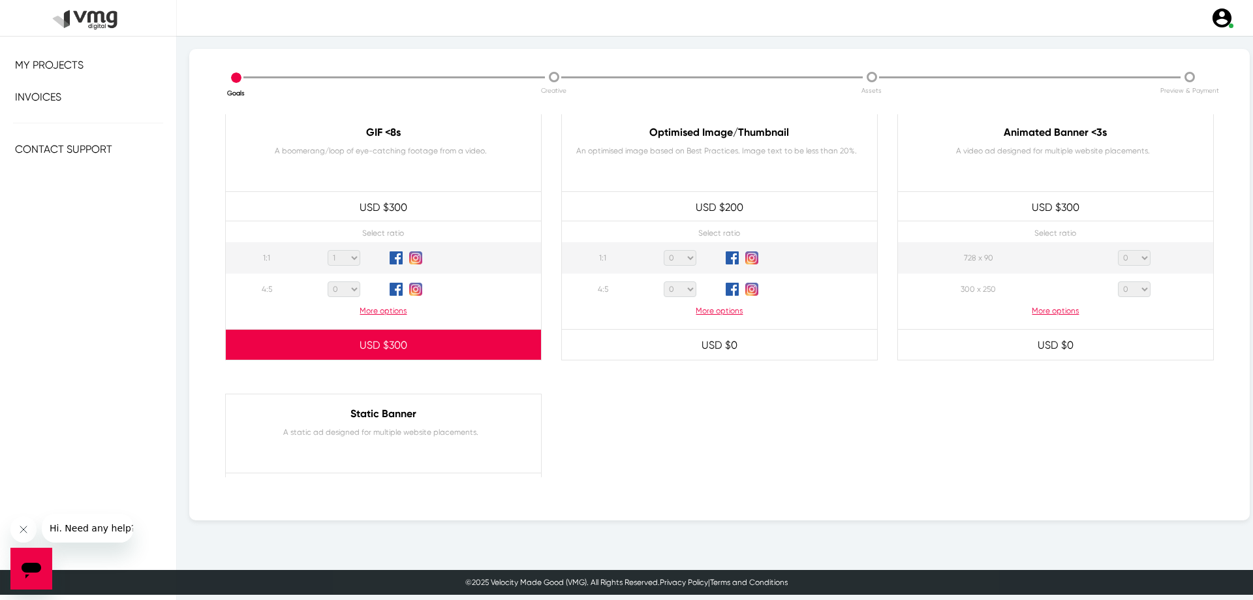
click at [392, 345] on p "USD $ 300" at bounding box center [383, 345] width 315 height 29
click at [445, 349] on p "USD $ 300" at bounding box center [383, 345] width 315 height 29
click at [403, 346] on p "USD $ 300" at bounding box center [383, 345] width 315 height 29
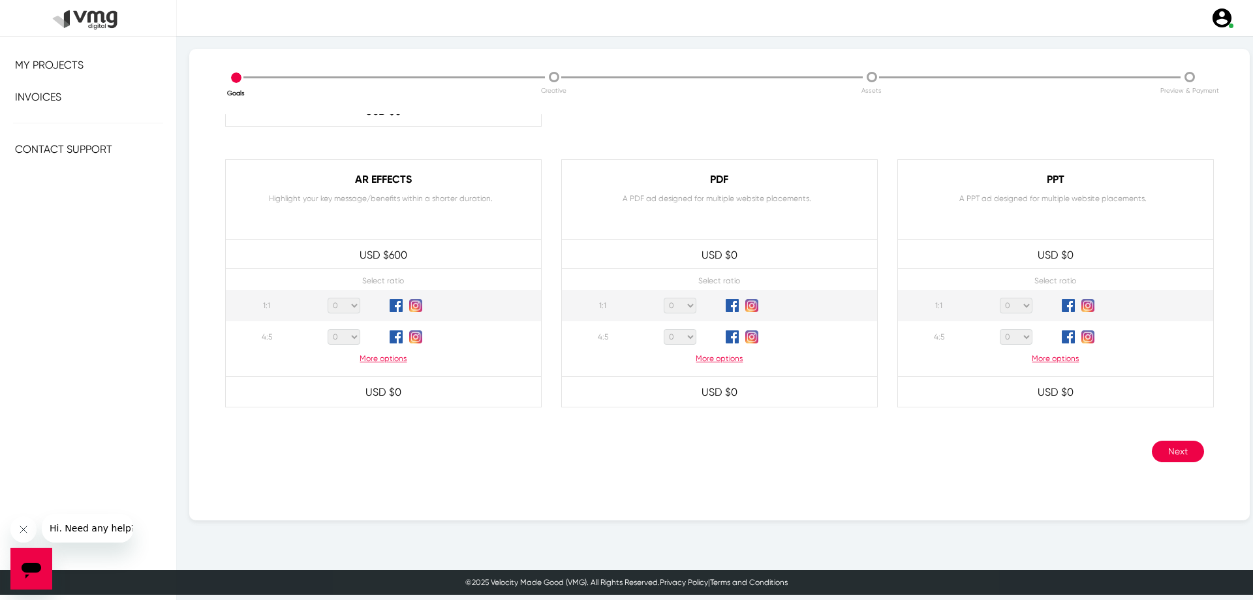
scroll to position [1172, 0]
click at [1161, 445] on button "Next" at bounding box center [1178, 448] width 52 height 22
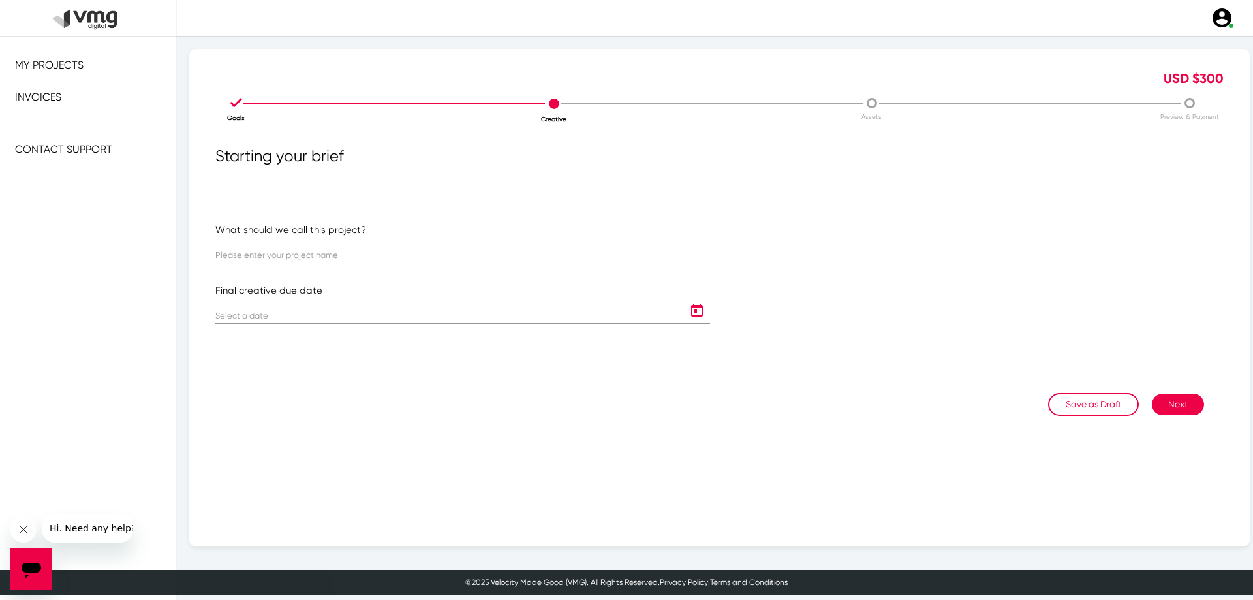
click at [333, 263] on div at bounding box center [462, 257] width 495 height 40
click at [326, 253] on input "text" at bounding box center [462, 256] width 495 height 10
type input "Home Hardware Aus"
click at [337, 307] on div at bounding box center [449, 310] width 469 height 25
click at [329, 259] on input "text" at bounding box center [462, 256] width 495 height 10
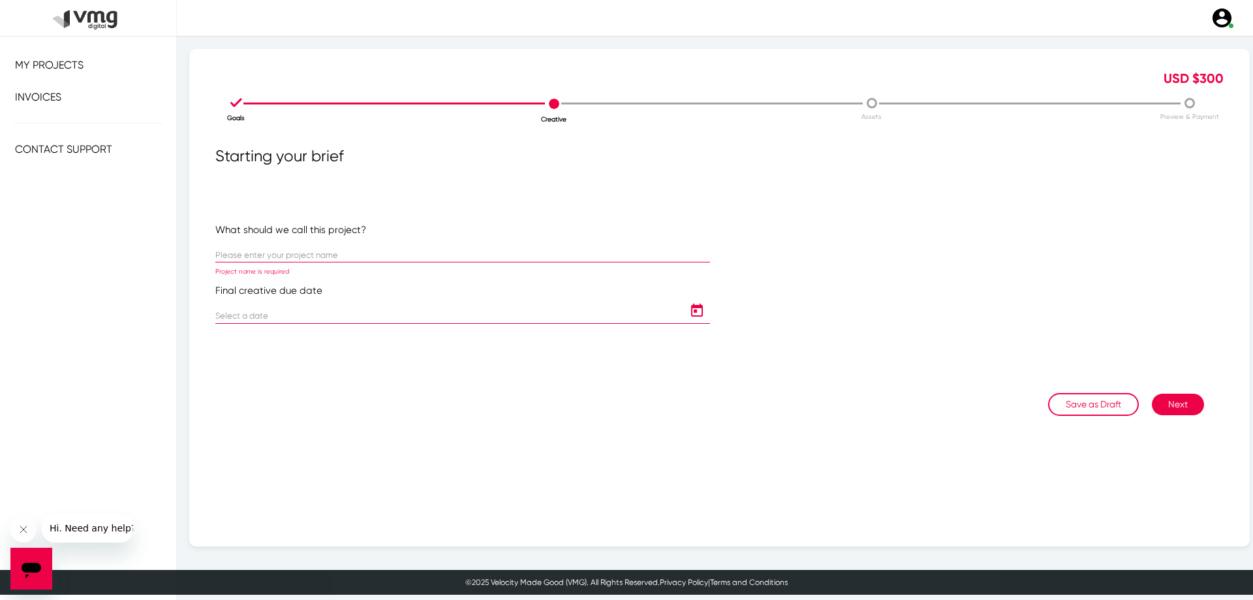
click at [363, 255] on input "text" at bounding box center [462, 256] width 495 height 10
paste input "Home Hardware Aus"
type input "Home Hardware [GEOGRAPHIC_DATA]"
click at [343, 314] on input at bounding box center [449, 316] width 469 height 10
click at [687, 306] on icon "Open calendar" at bounding box center [697, 311] width 21 height 16
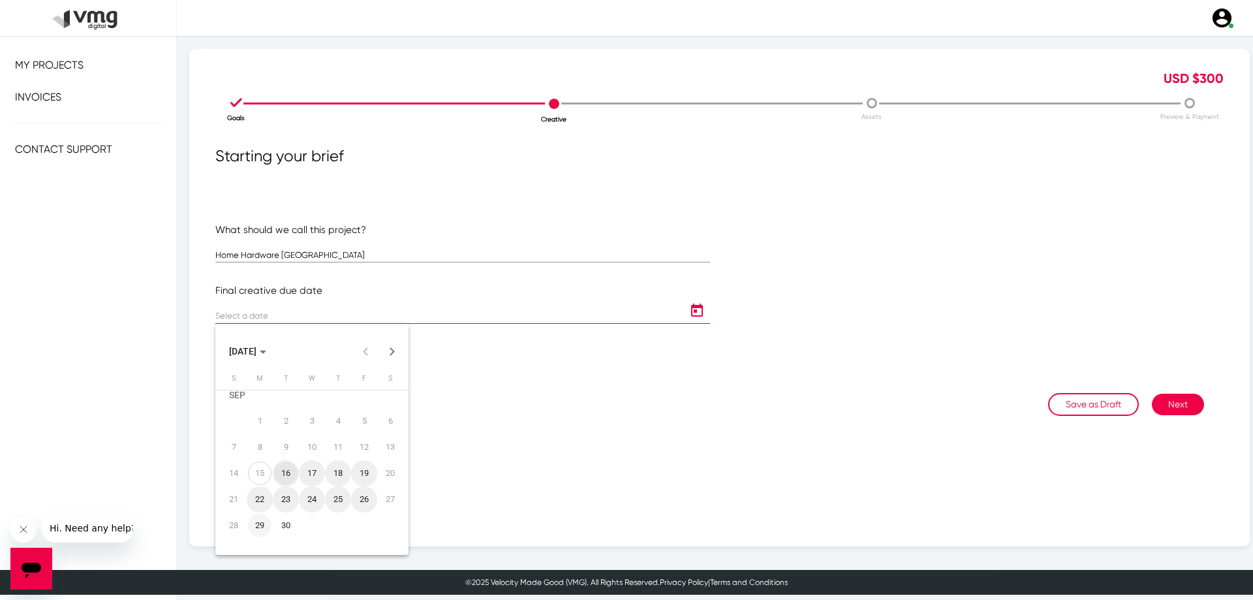
click at [257, 523] on div "29" at bounding box center [260, 526] width 24 height 24
type input "[DATE]"
click at [1162, 400] on button "Next" at bounding box center [1178, 405] width 52 height 22
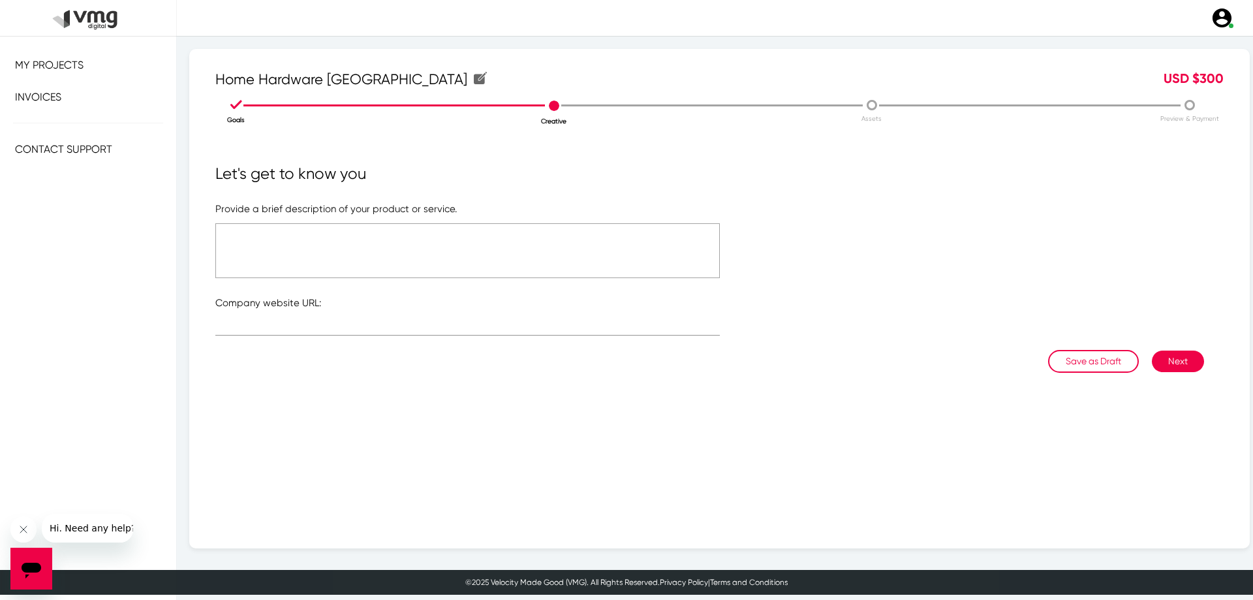
click at [306, 260] on textarea at bounding box center [467, 250] width 505 height 55
click at [270, 225] on textarea at bounding box center [467, 250] width 505 height 55
paste textarea "Organization - RP Client Name - Mitre10 - Home Hardware Catalogue Name - Spruce…"
click at [291, 231] on textarea "Organization - RP Client Name - Mitre10 - Home Hardware Catalogue Name - Spruce…" at bounding box center [467, 250] width 505 height 55
click at [295, 230] on textarea "Organization - RP Client Name - Mitre10 - Home Hardware Catalogue Name - Spruce…" at bounding box center [467, 250] width 505 height 55
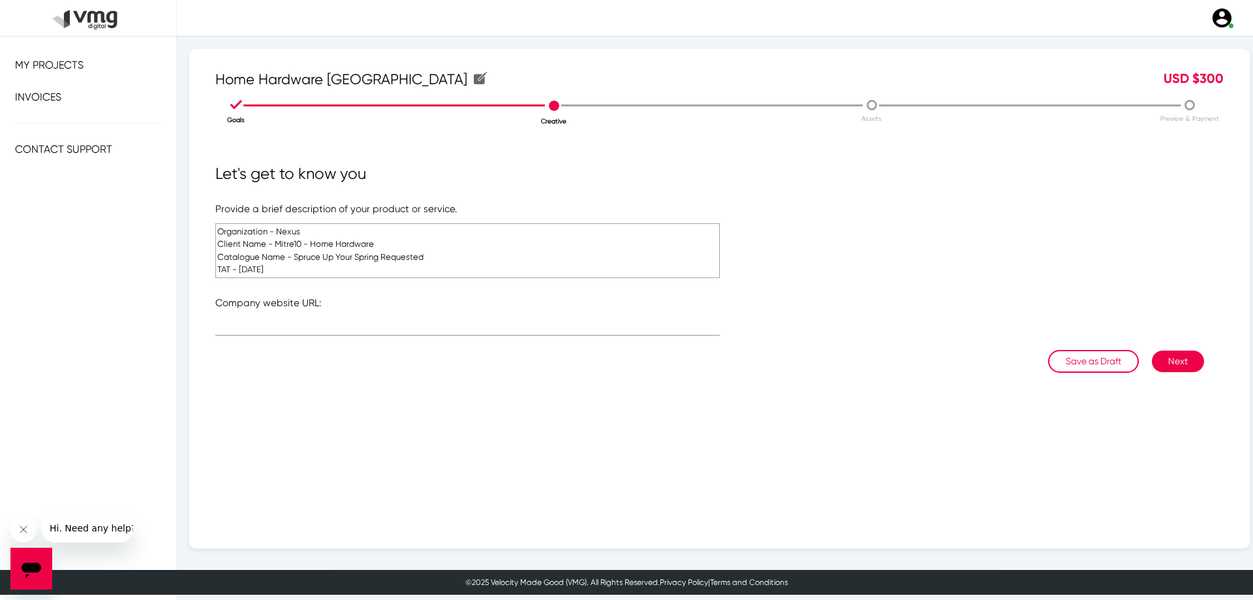
click at [309, 258] on textarea "Organization - Nexus Client Name - Mitre10 - Home Hardware Catalogue Name - Spr…" at bounding box center [467, 250] width 505 height 55
drag, startPoint x: 309, startPoint y: 258, endPoint x: 412, endPoint y: 257, distance: 103.2
click at [412, 257] on textarea "Organization - Nexus Client Name - Mitre10 - Home Hardware Catalogue Name - Spr…" at bounding box center [467, 250] width 505 height 55
paste textarea "Dig Great Deals?"
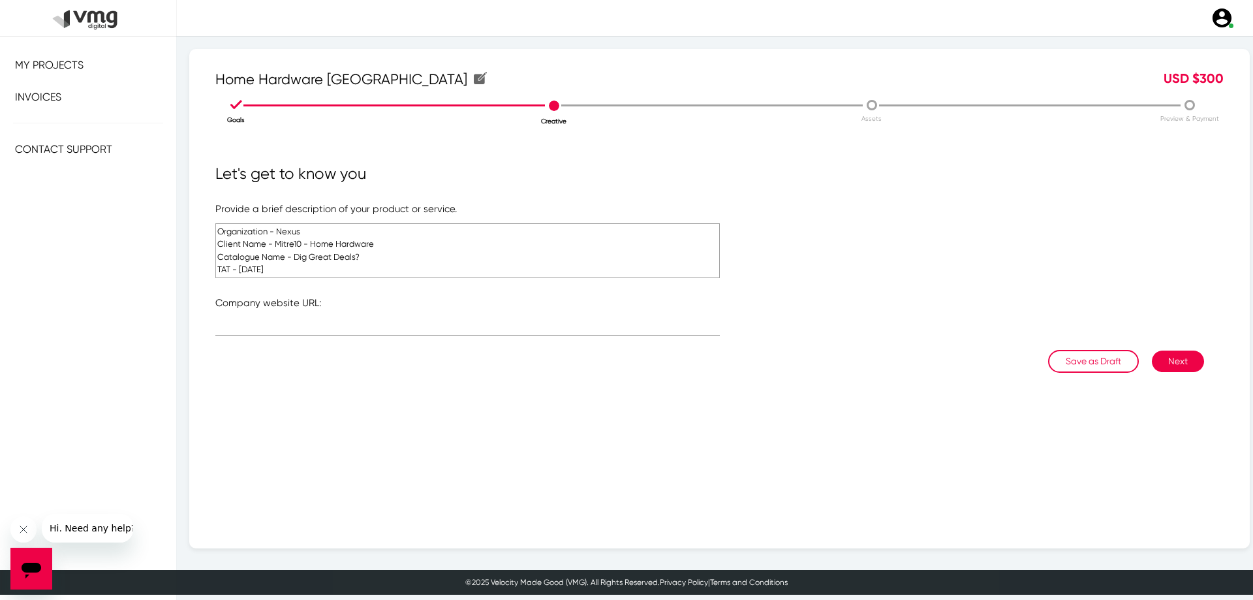
click at [246, 259] on textarea "Organization - Nexus Client Name - Mitre10 - Home Hardware Catalogue Name - Dig…" at bounding box center [467, 250] width 505 height 55
click at [289, 248] on textarea "Organization - Nexus Client Name - Mitre10 - Home Hardware Catalogue Name - Dig…" at bounding box center [467, 250] width 505 height 55
click at [287, 269] on textarea "Organization - Nexus Client Name - Mitre10 - Home Hardware Catalogue Name - Dig…" at bounding box center [467, 250] width 505 height 55
type textarea "Organization - Nexus Client Name - Mitre10 - Home Hardware Catalogue Name - Dig…"
click at [272, 326] on input "text" at bounding box center [467, 328] width 505 height 10
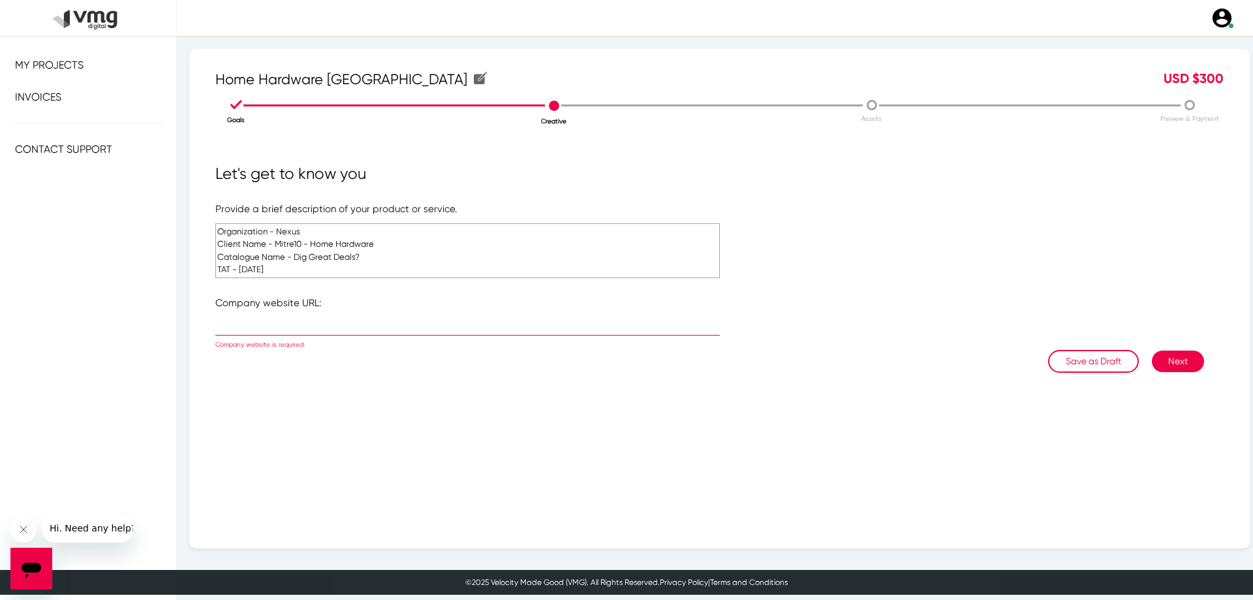
paste input "[URL][DOMAIN_NAME]"
type input "[URL][DOMAIN_NAME]"
click at [1167, 363] on button "Next" at bounding box center [1178, 362] width 52 height 22
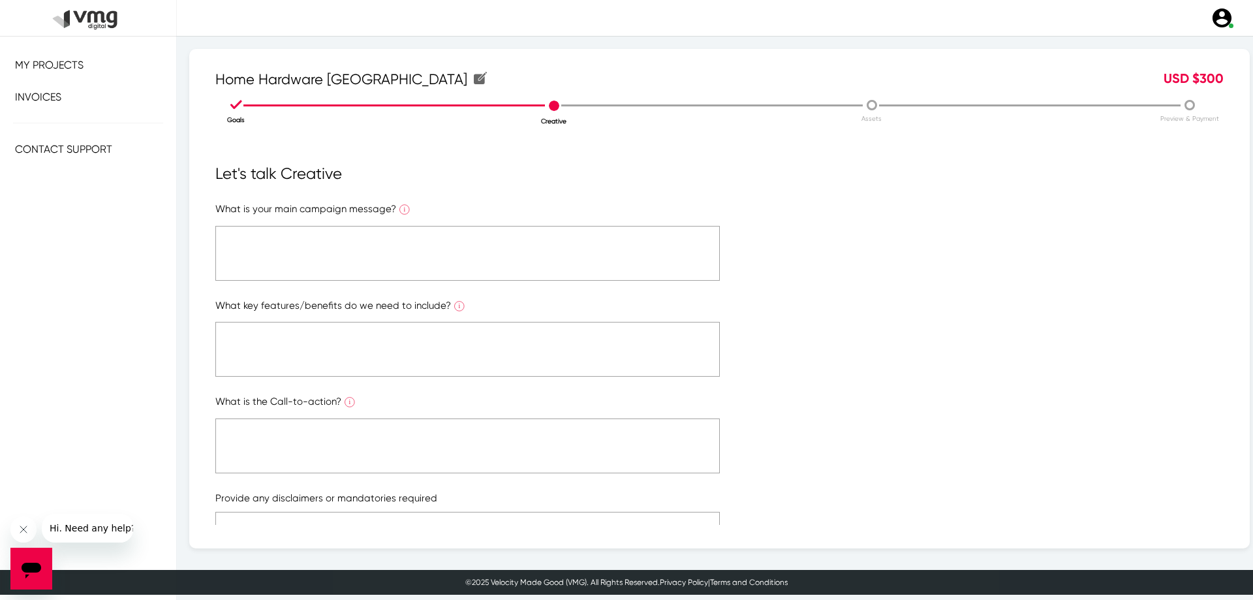
click at [325, 259] on textarea at bounding box center [467, 253] width 505 height 55
type textarea "NA"
click at [268, 337] on textarea at bounding box center [467, 349] width 505 height 55
paste textarea "NA"
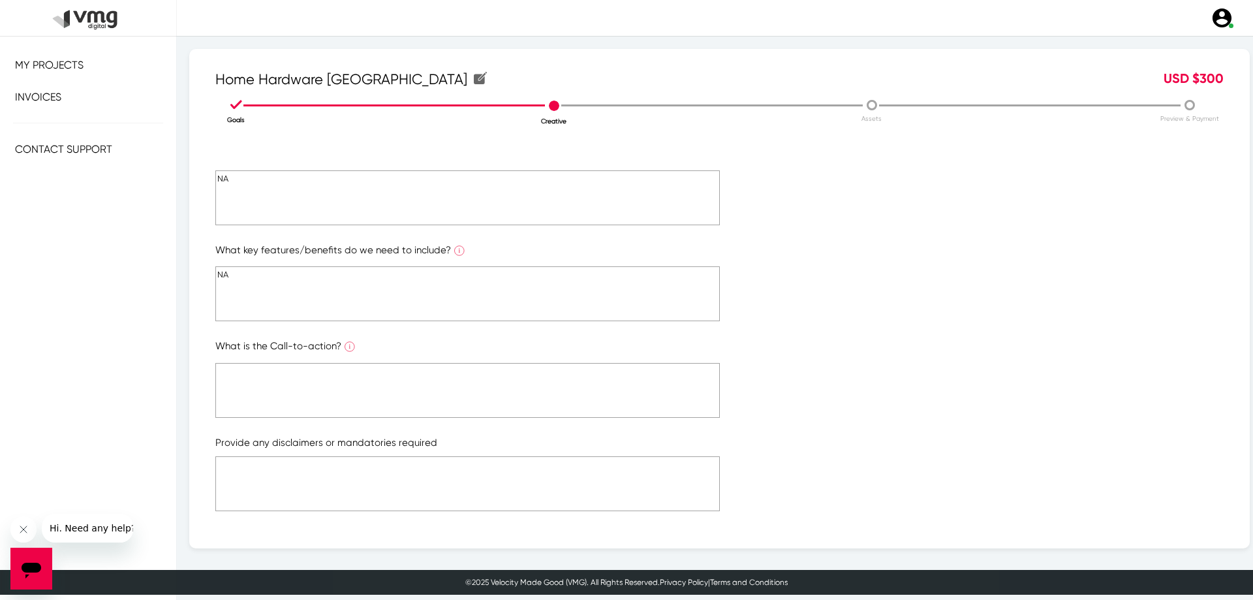
scroll to position [185, 0]
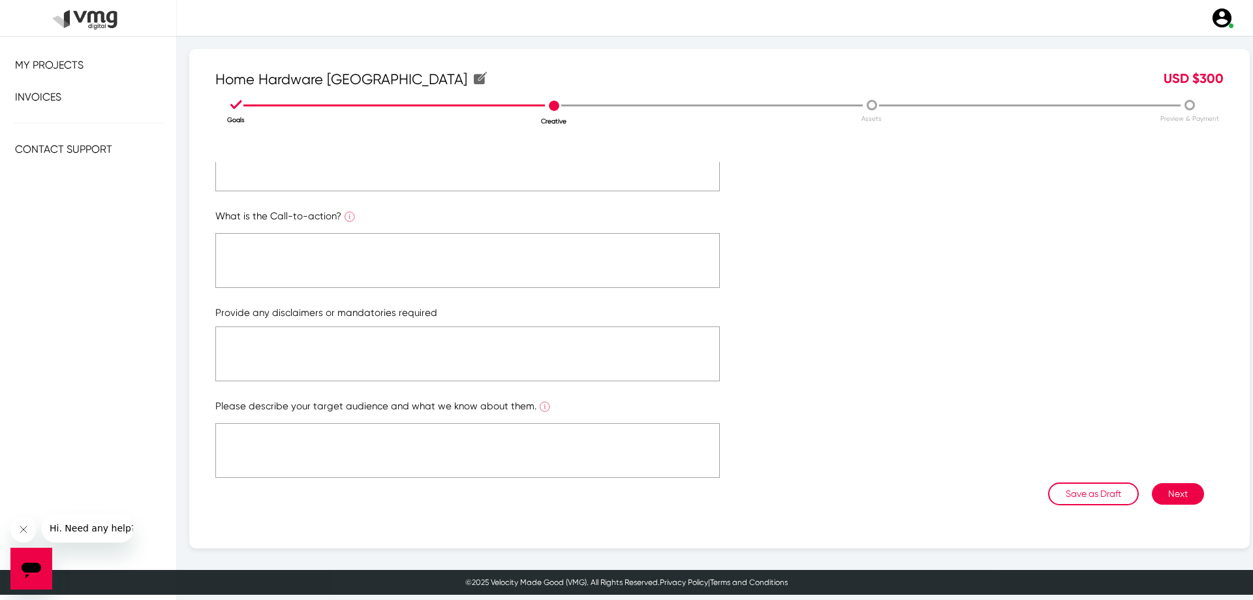
type textarea "NA"
click at [270, 278] on textarea at bounding box center [467, 260] width 505 height 55
paste textarea "NA"
type textarea "NA"
click at [260, 349] on textarea at bounding box center [467, 353] width 505 height 55
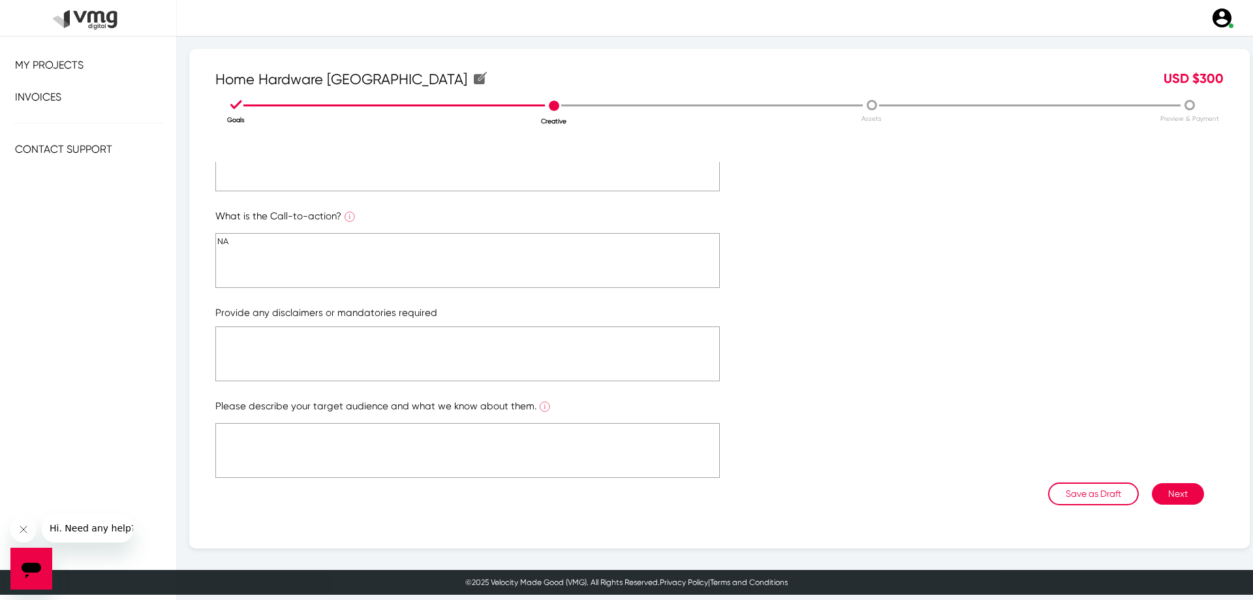
paste textarea "NA"
type textarea "NA"
drag, startPoint x: 255, startPoint y: 437, endPoint x: 262, endPoint y: 433, distance: 7.9
click at [257, 437] on textarea at bounding box center [467, 450] width 505 height 55
paste textarea "NA"
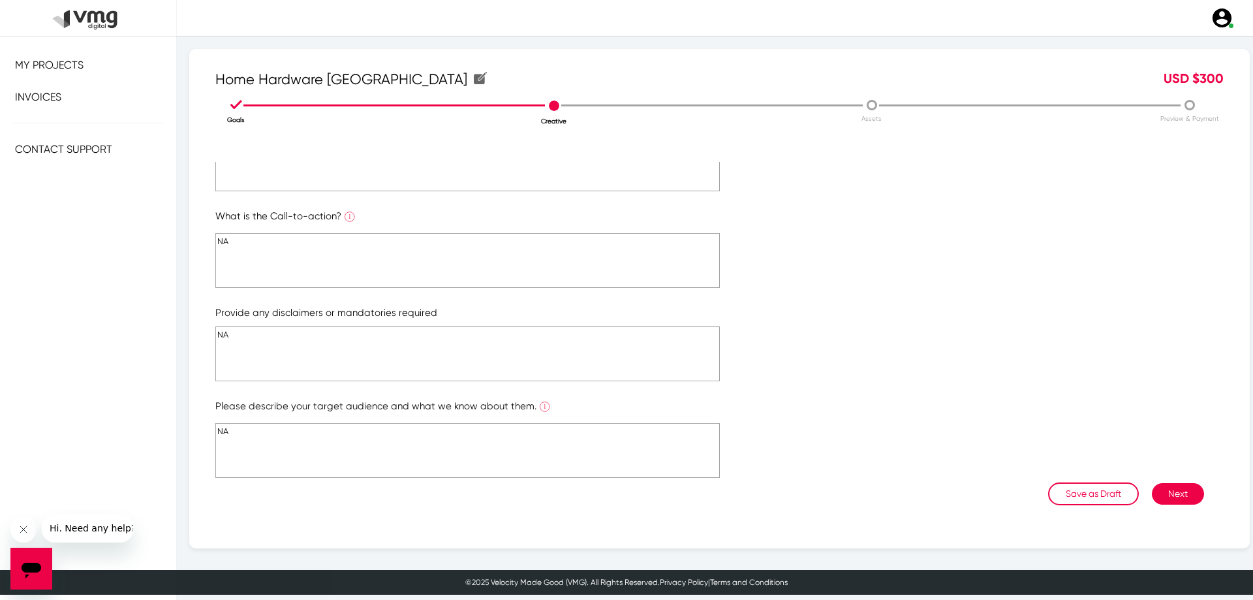
type textarea "NA"
click at [1154, 493] on button "Next" at bounding box center [1178, 494] width 52 height 22
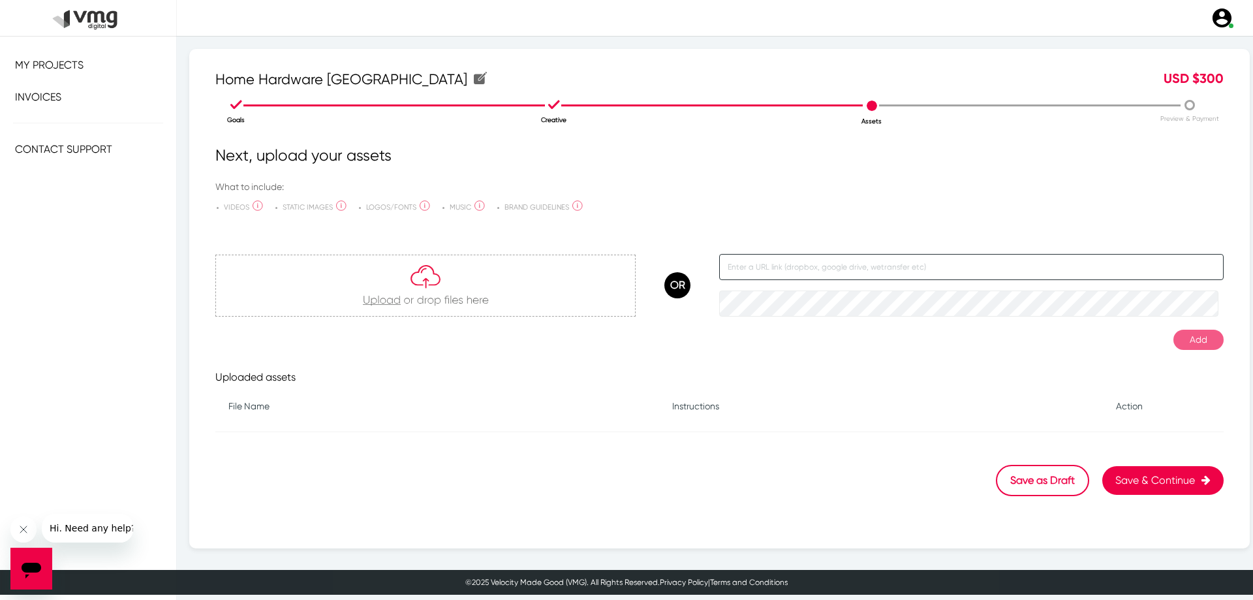
click at [848, 262] on input "text" at bounding box center [971, 267] width 505 height 26
paste input "[URL][DOMAIN_NAME]"
type input "[URL][DOMAIN_NAME]"
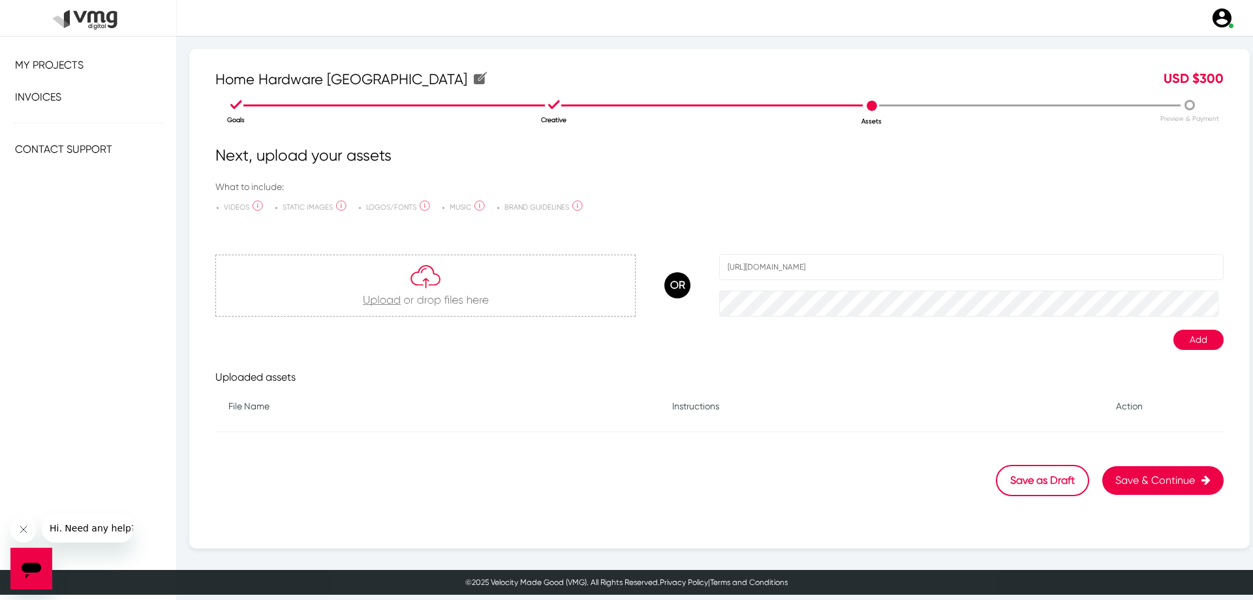
click at [1185, 339] on button "Add" at bounding box center [1199, 340] width 50 height 20
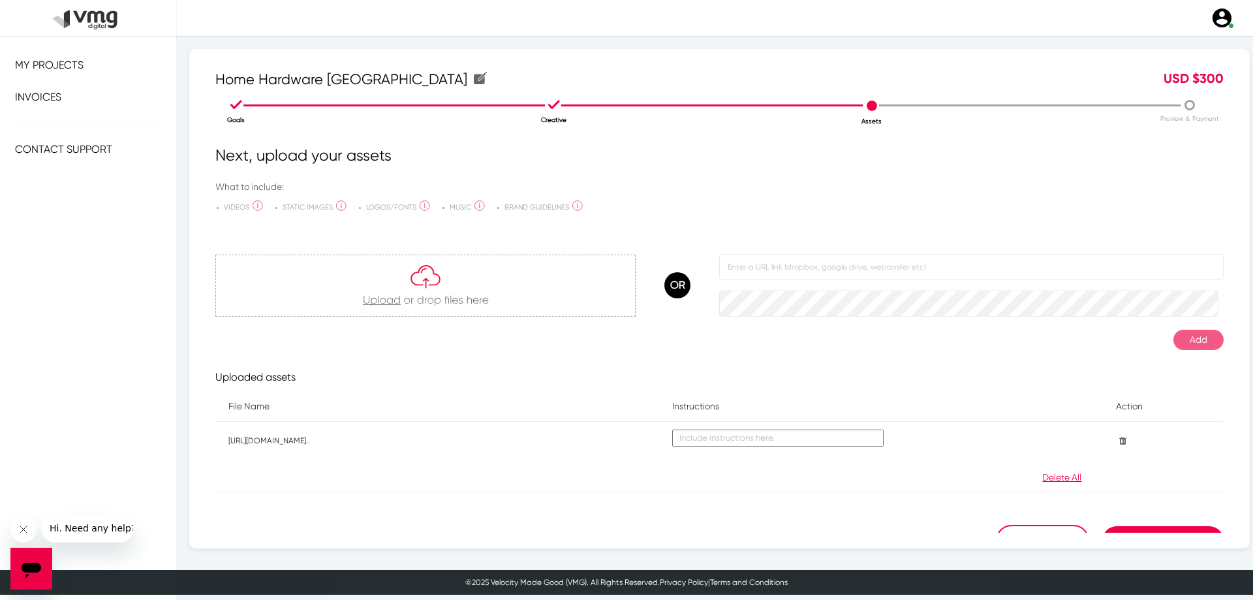
click at [1116, 444] on icon at bounding box center [1121, 440] width 10 height 9
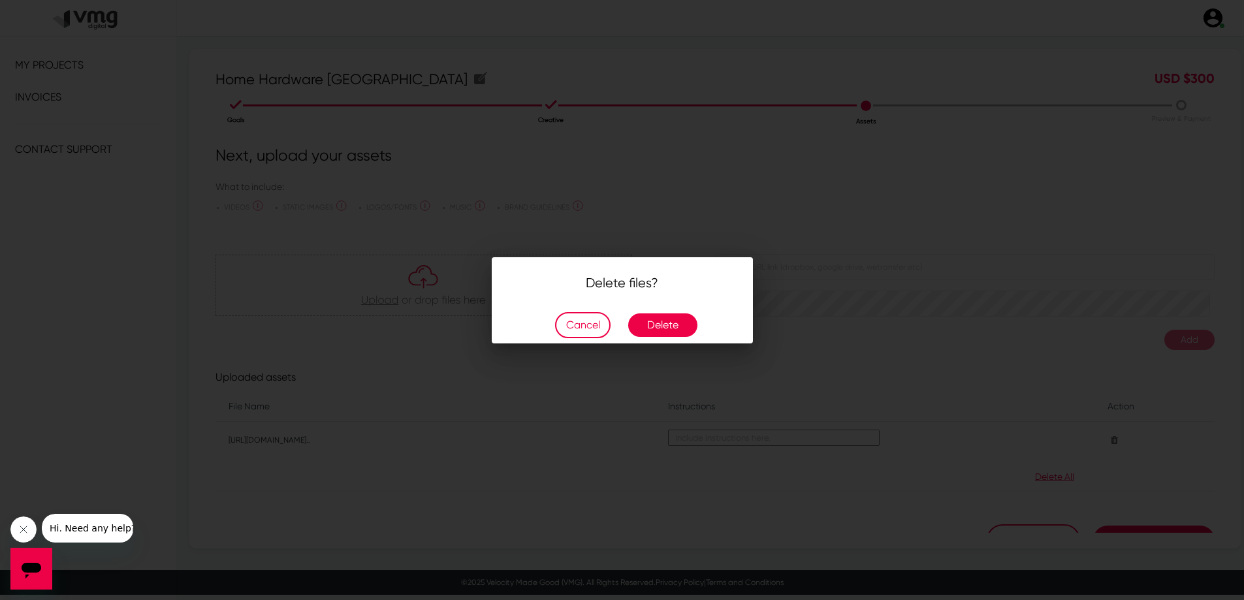
click at [661, 326] on button "Delete" at bounding box center [662, 325] width 69 height 24
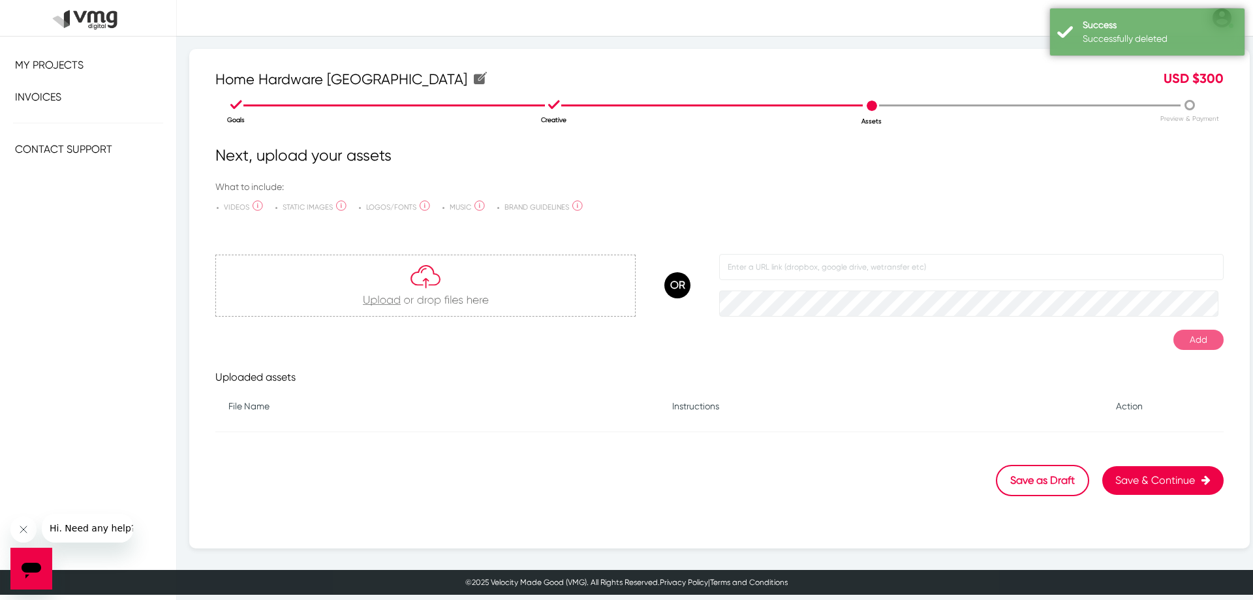
click at [813, 281] on form at bounding box center [971, 285] width 505 height 62
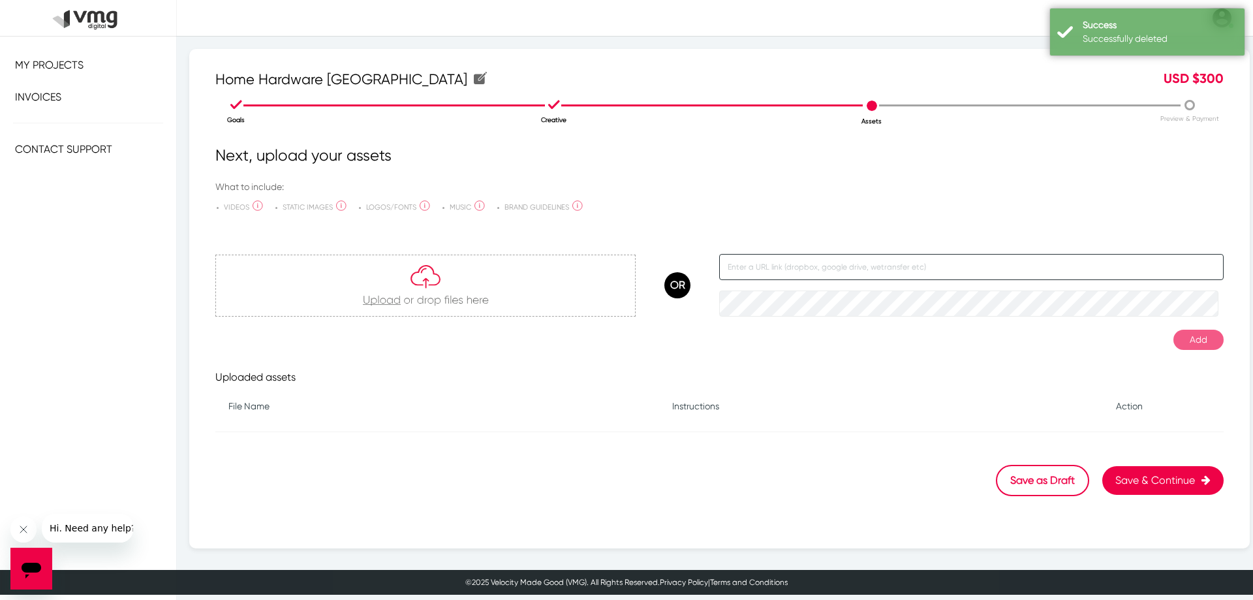
click at [812, 268] on input "text" at bounding box center [971, 267] width 505 height 26
paste input "R:\RedPepper_ClientServicing\2025\September\15.09\New Request\Home hardware\ani…"
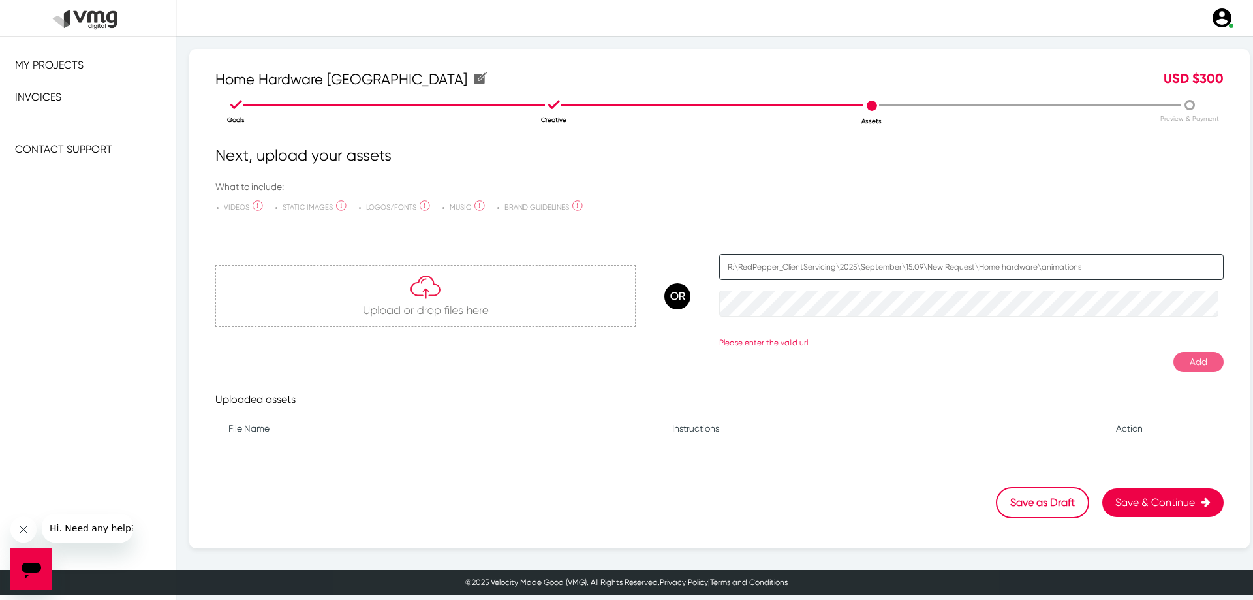
type input "R:\RedPepper_ClientServicing\2025\September\15.09\New Request\Home hardware\ani…"
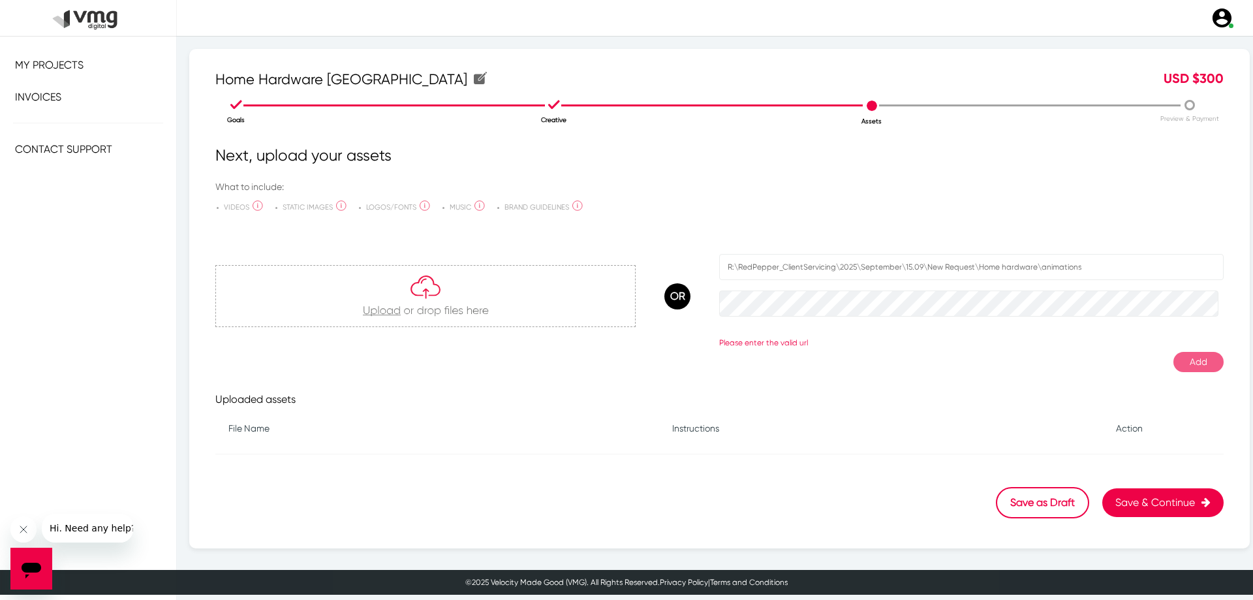
click at [645, 409] on app-asset-upload-list "Uploaded assets File Name Instructions Action" at bounding box center [719, 407] width 1009 height 71
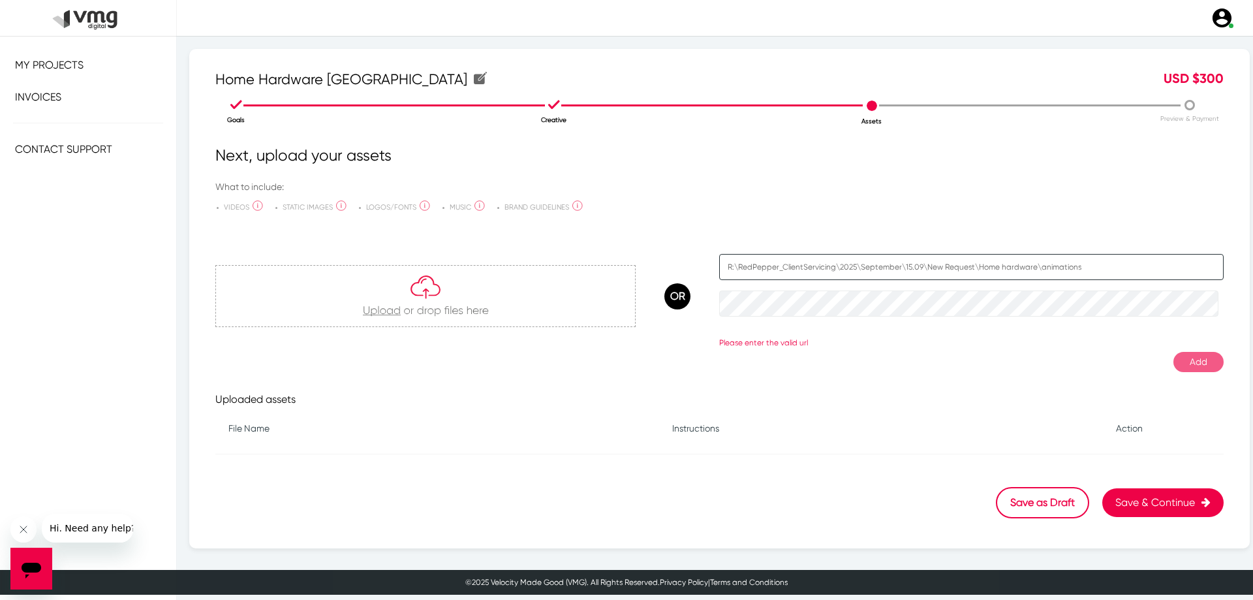
click at [1029, 270] on input "R:\RedPepper_ClientServicing\2025\September\15.09\New Request\Home hardware\ani…" at bounding box center [971, 267] width 505 height 26
click at [1029, 270] on input "text" at bounding box center [971, 267] width 505 height 26
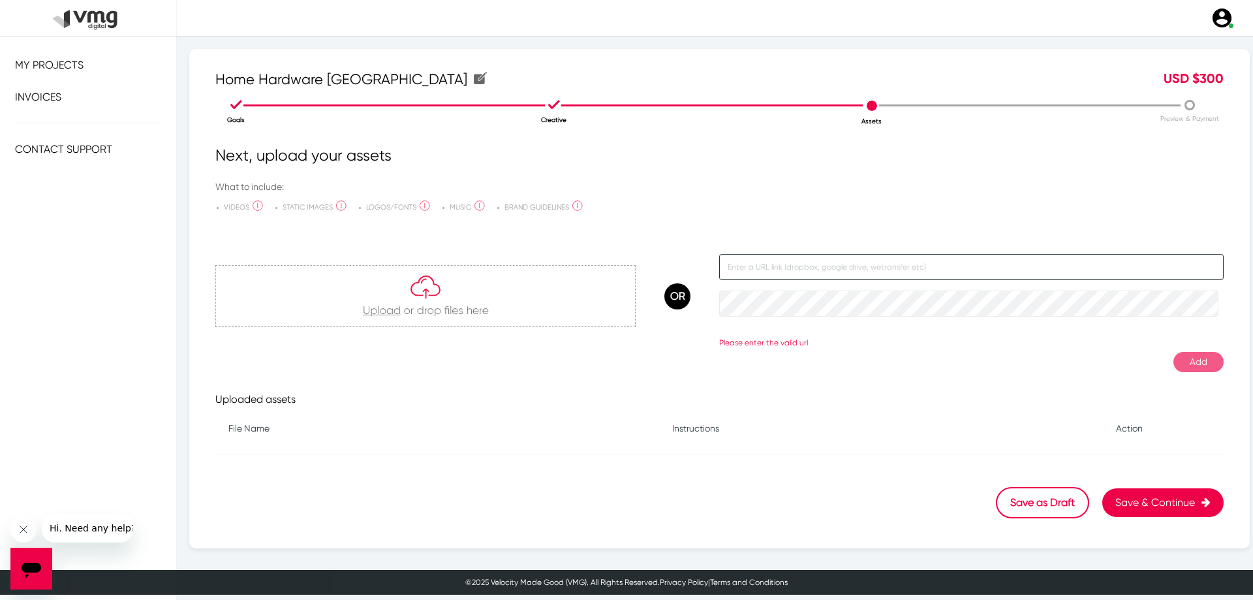
paste input "R:\RedPepper_ClientServicing\2025\September\15.09\New Request\Home hardware\ani…"
click at [949, 262] on input "R:\RedPepper_ClientServicing\2025\September\15.09\New Request\Home hardware\ani…" at bounding box center [971, 267] width 505 height 26
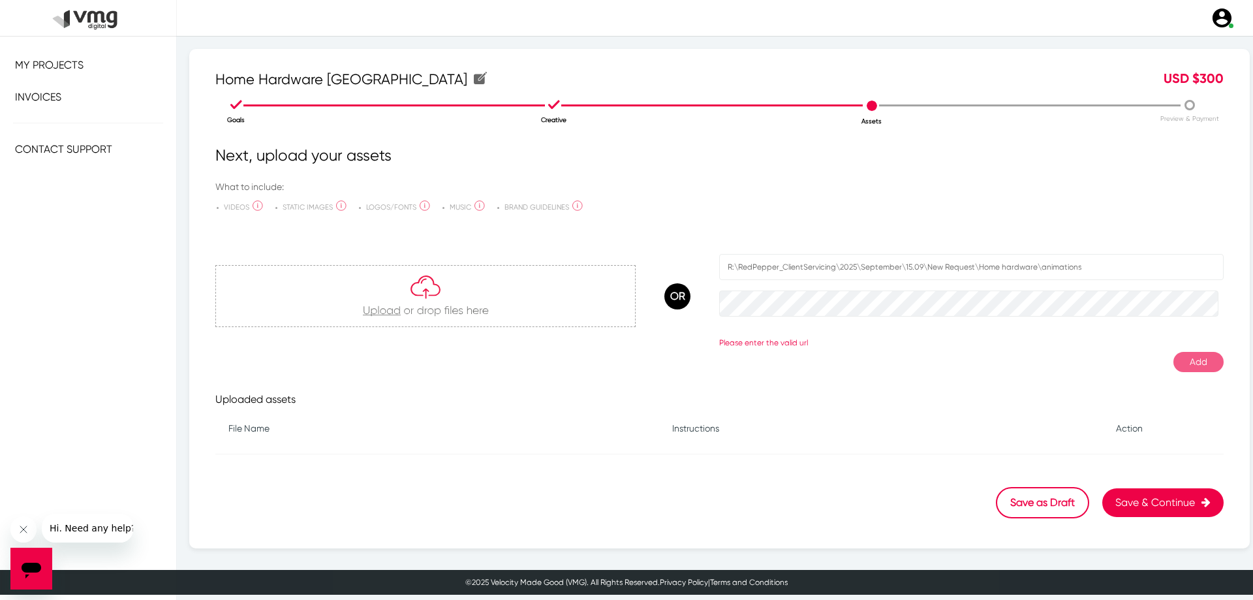
click at [658, 351] on div "Next, upload your assets What to include: VIDEOS High-resolution Master TVC vid…" at bounding box center [719, 338] width 1009 height 389
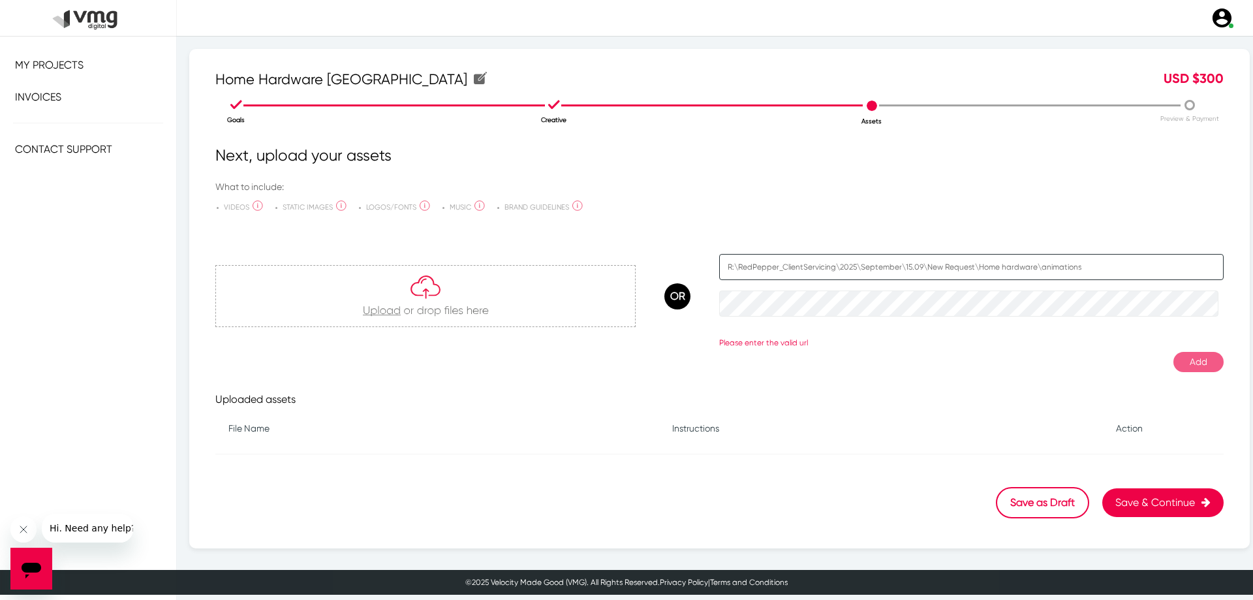
click at [918, 263] on input "R:\RedPepper_ClientServicing\2025\September\15.09\New Request\Home hardware\ani…" at bounding box center [971, 267] width 505 height 26
paste input "[URL][DOMAIN_NAME]"
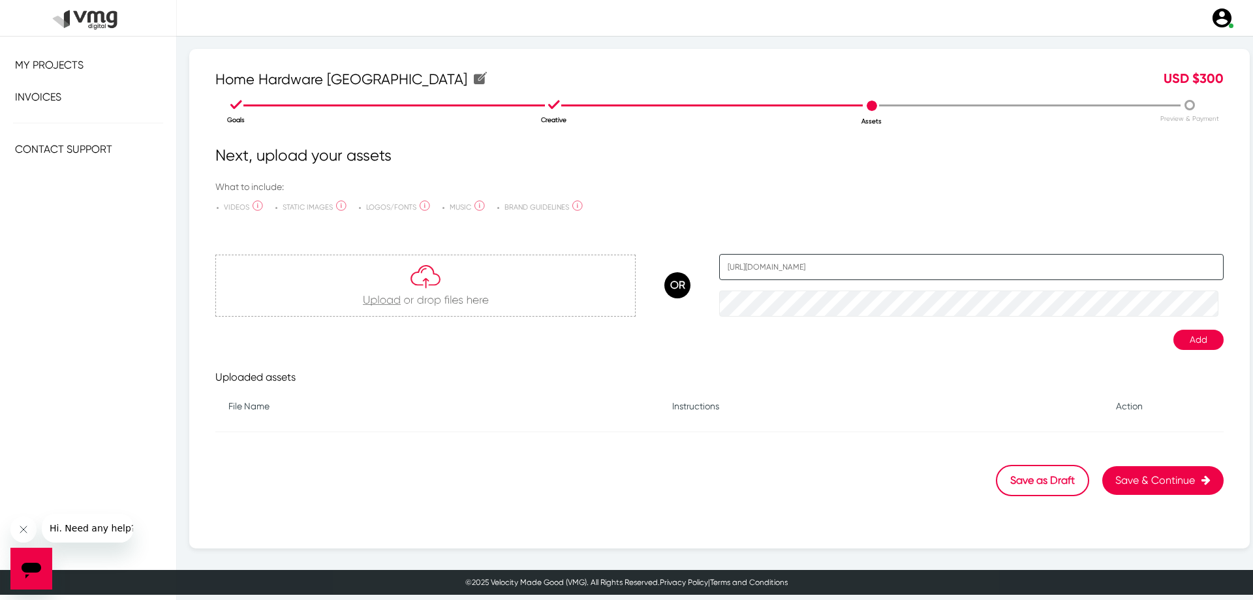
type input "[URL][DOMAIN_NAME]"
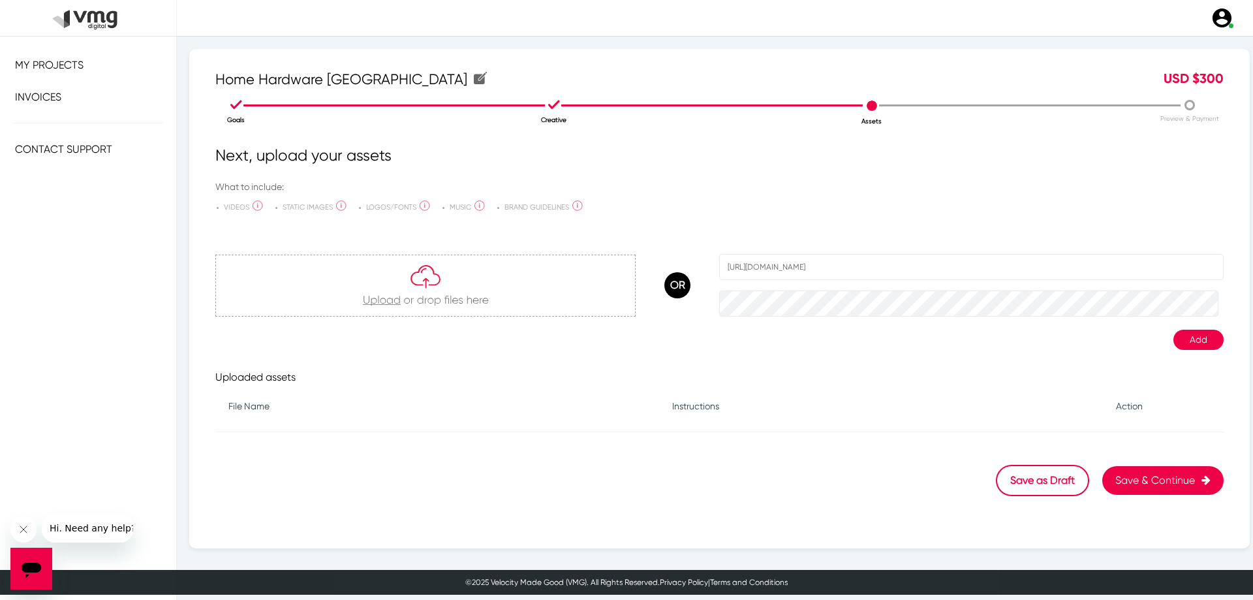
click at [1198, 341] on button "Add" at bounding box center [1199, 340] width 50 height 20
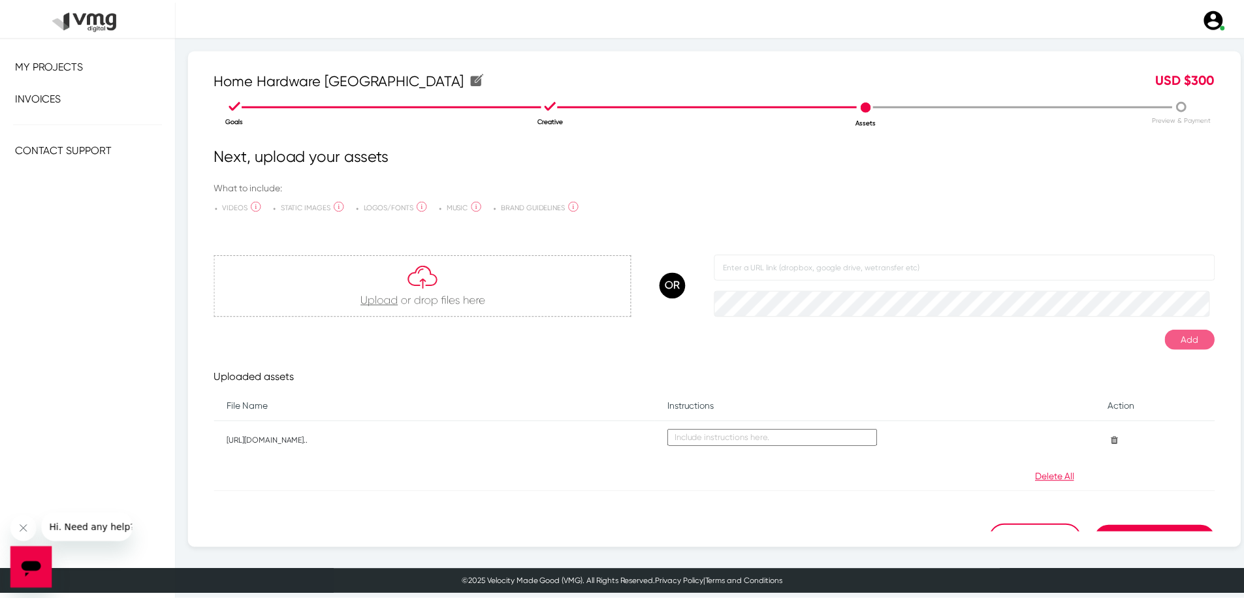
scroll to position [23, 0]
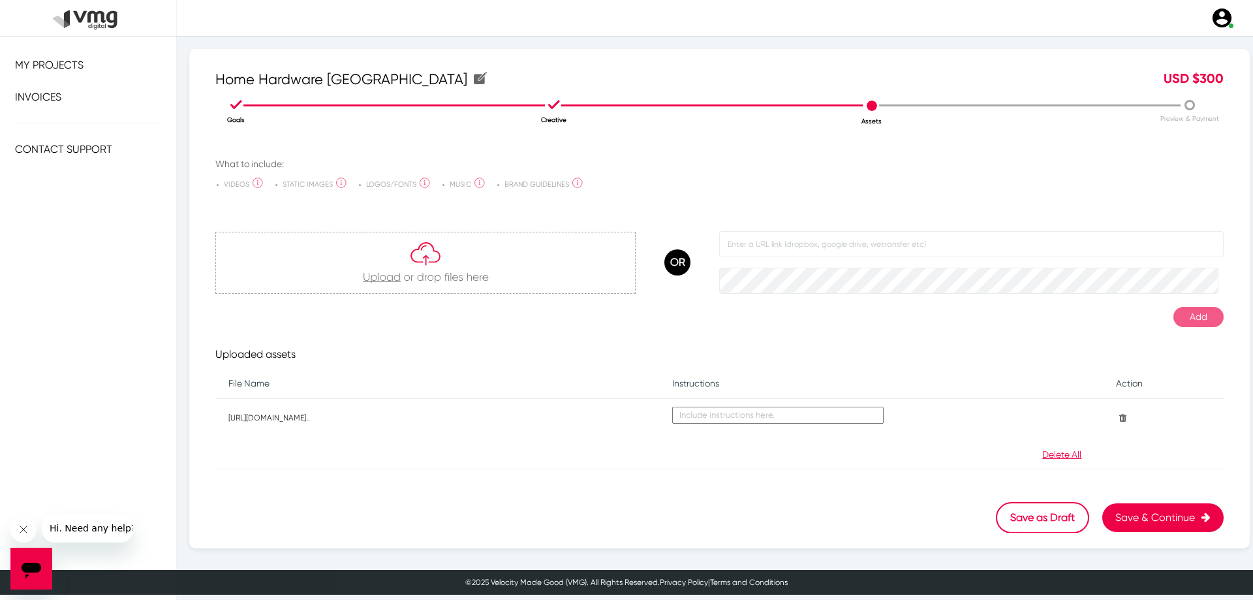
click at [1137, 512] on button "Save & Continue" at bounding box center [1163, 517] width 121 height 29
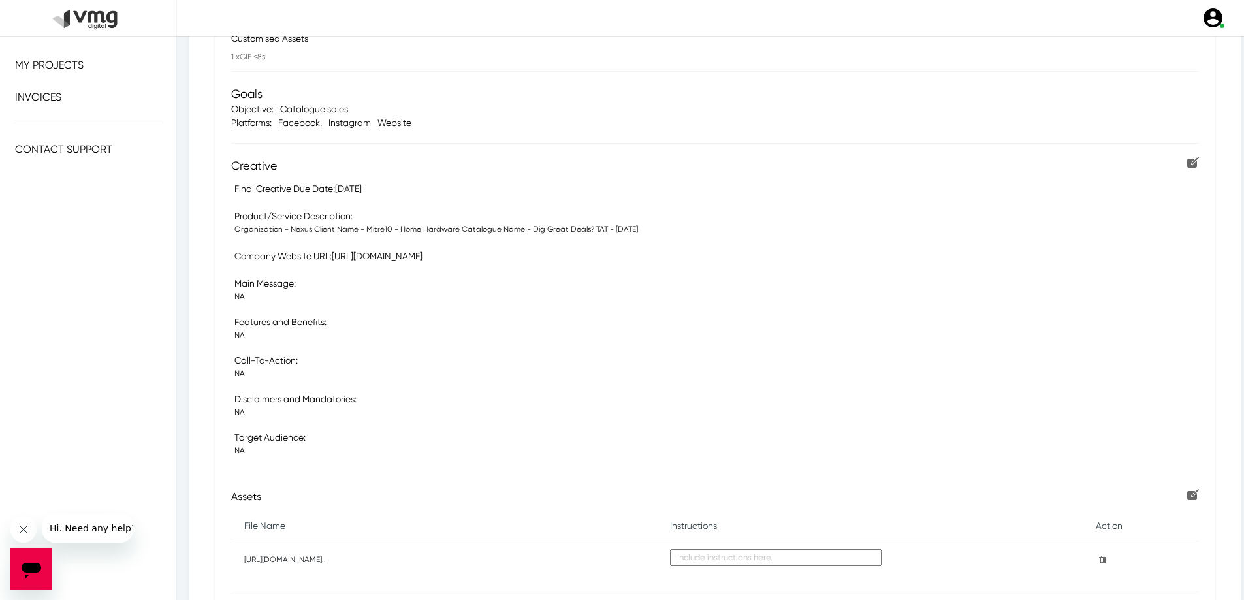
scroll to position [196, 0]
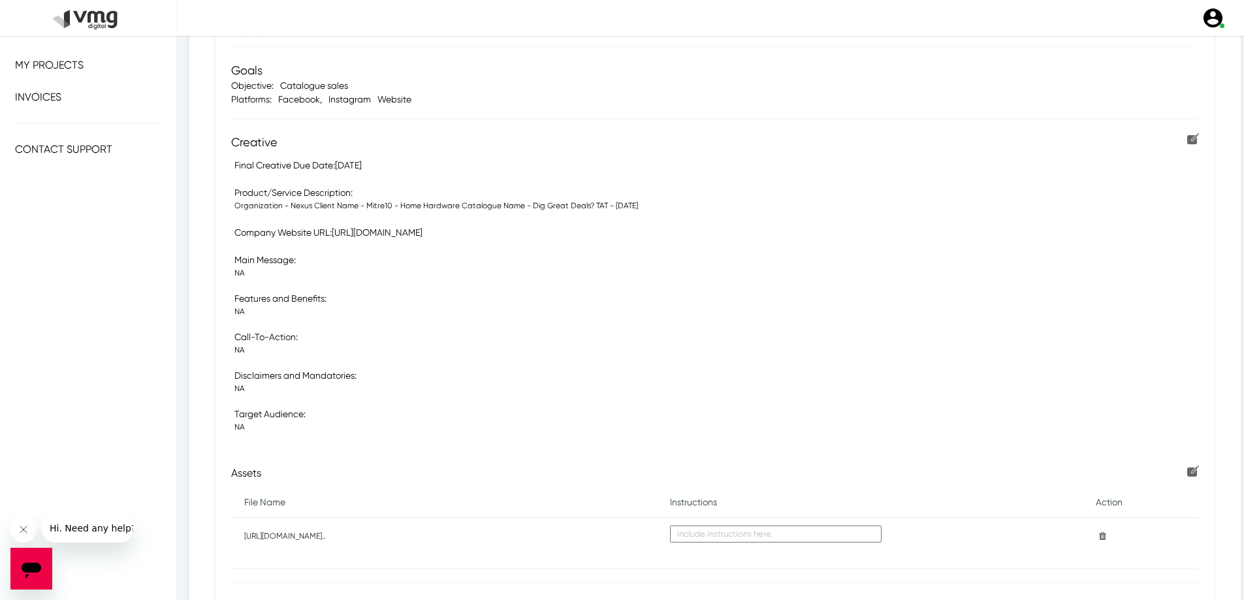
drag, startPoint x: 405, startPoint y: 172, endPoint x: 195, endPoint y: 175, distance: 209.6
click at [195, 175] on div "Home Hardware Australia Home Hardware [GEOGRAPHIC_DATA] USD $ 300 Goals Creativ…" at bounding box center [714, 272] width 1051 height 838
click at [335, 180] on section "Campaign Summary Deliverables Customised Assets 1 x GIF <8s Goals Objective: Ca…" at bounding box center [714, 298] width 999 height 727
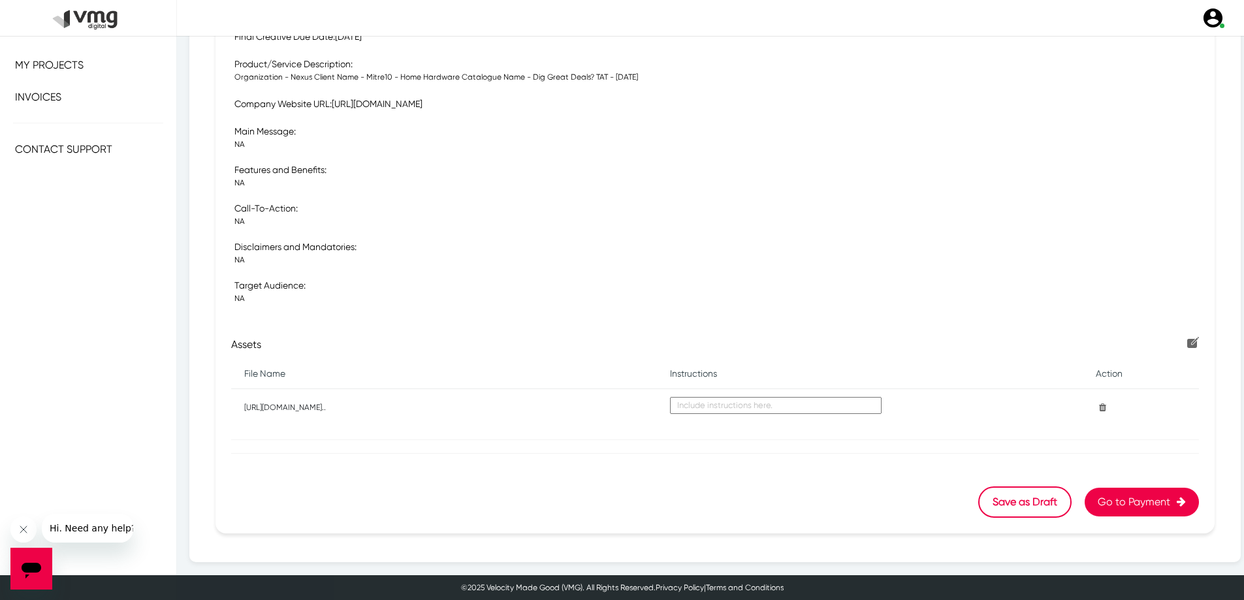
click at [305, 405] on p "[URL][DOMAIN_NAME].." at bounding box center [444, 407] width 400 height 12
copy p "[URL][DOMAIN_NAME].."
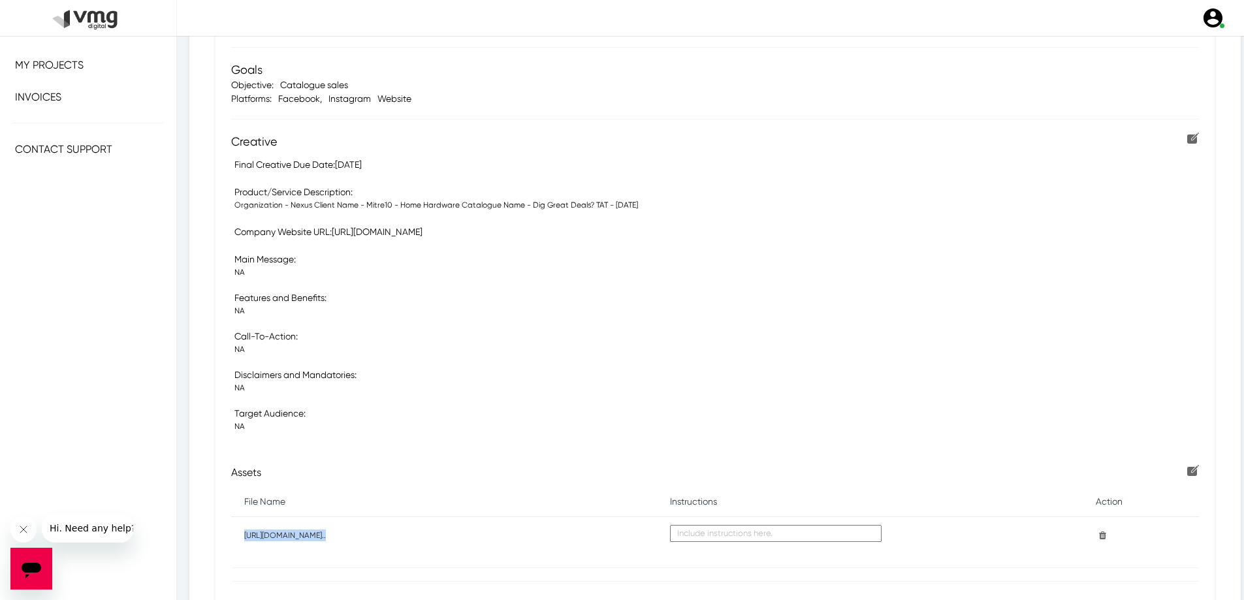
scroll to position [259, 0]
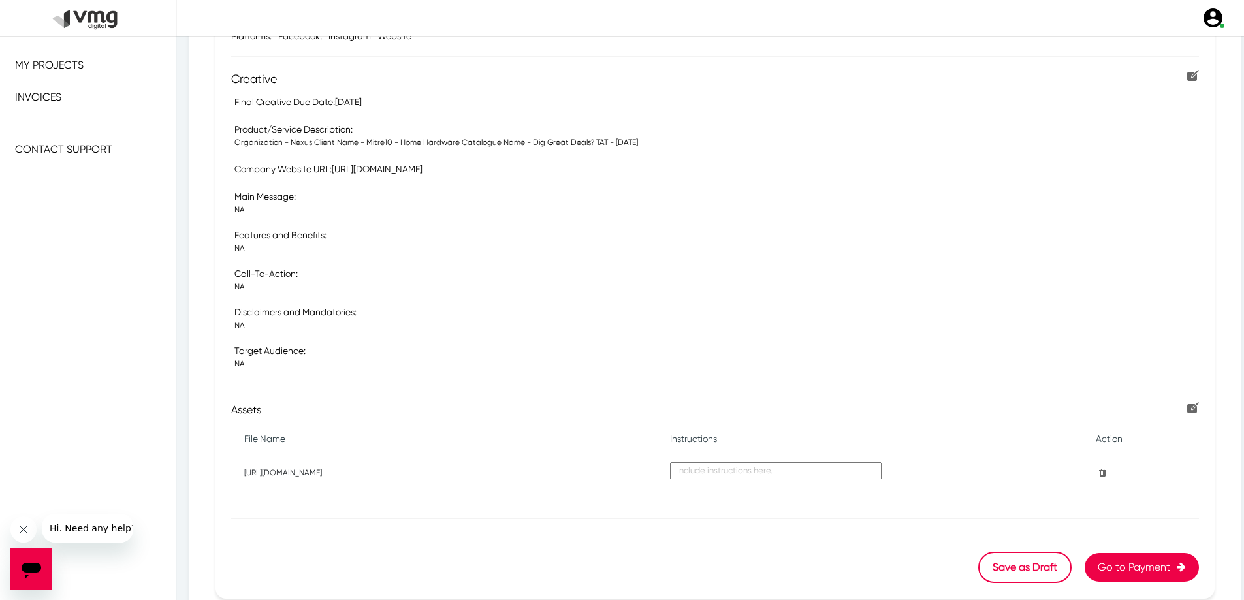
click at [1176, 409] on p "Assets" at bounding box center [714, 410] width 967 height 16
click at [1187, 407] on img at bounding box center [1193, 407] width 12 height 11
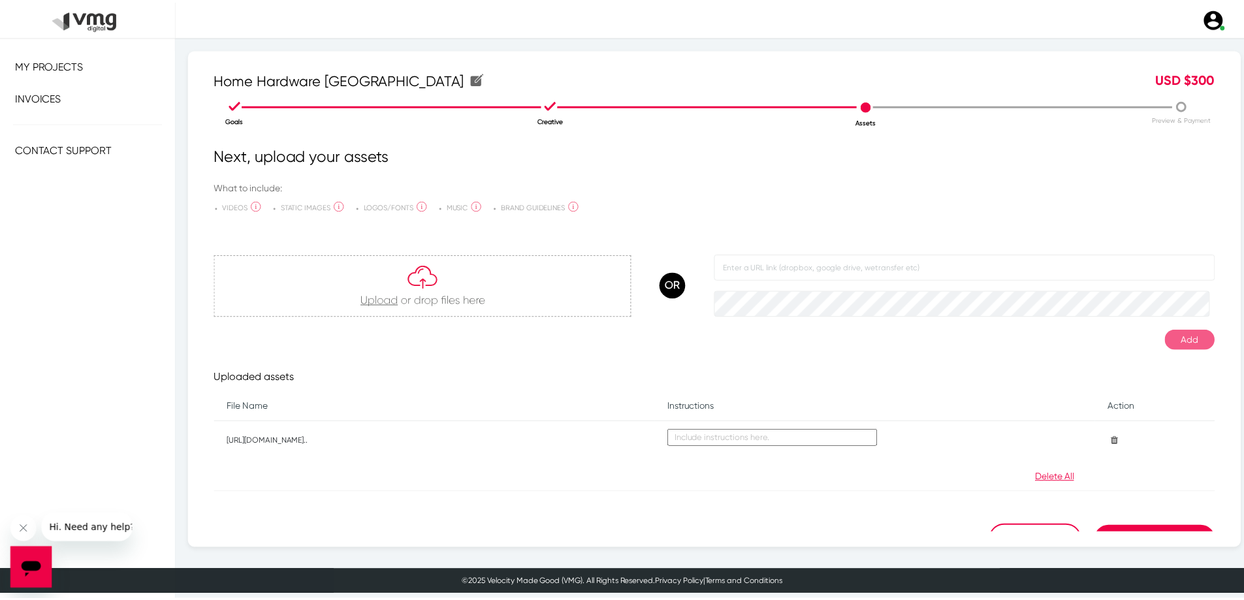
scroll to position [23, 0]
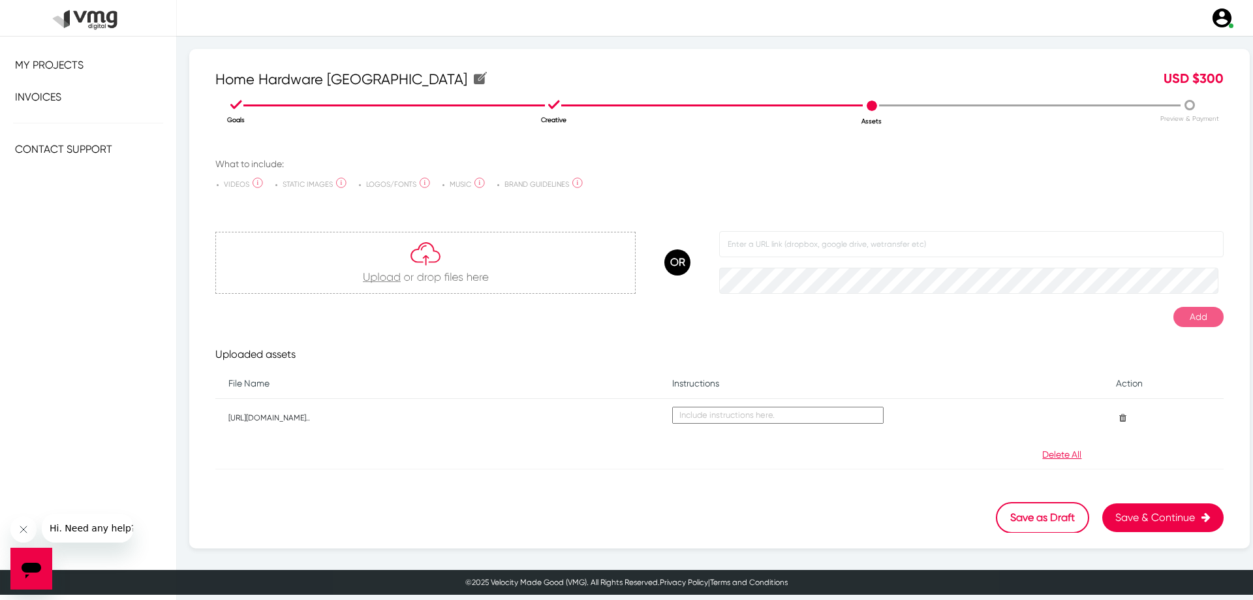
click at [323, 420] on p "[URL][DOMAIN_NAME].." at bounding box center [437, 418] width 418 height 12
click at [464, 471] on div "Next, upload your assets What to include: VIDEOS High-resolution Master TVC vid…" at bounding box center [719, 338] width 1009 height 389
click at [1140, 522] on button "Save & Continue" at bounding box center [1163, 517] width 121 height 29
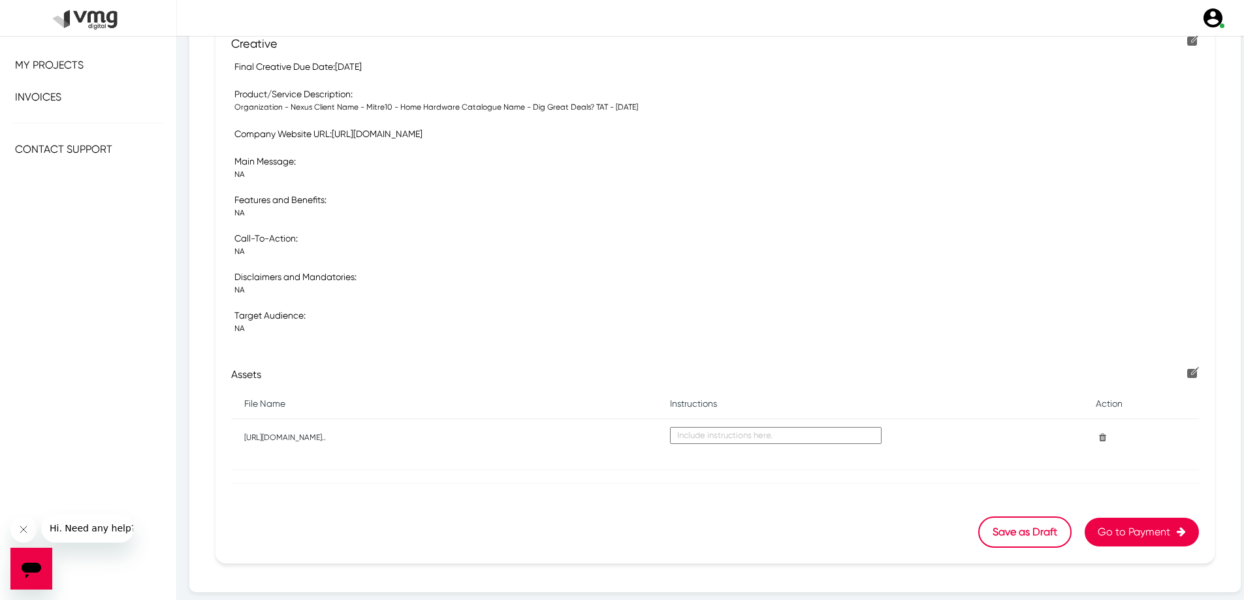
scroll to position [324, 0]
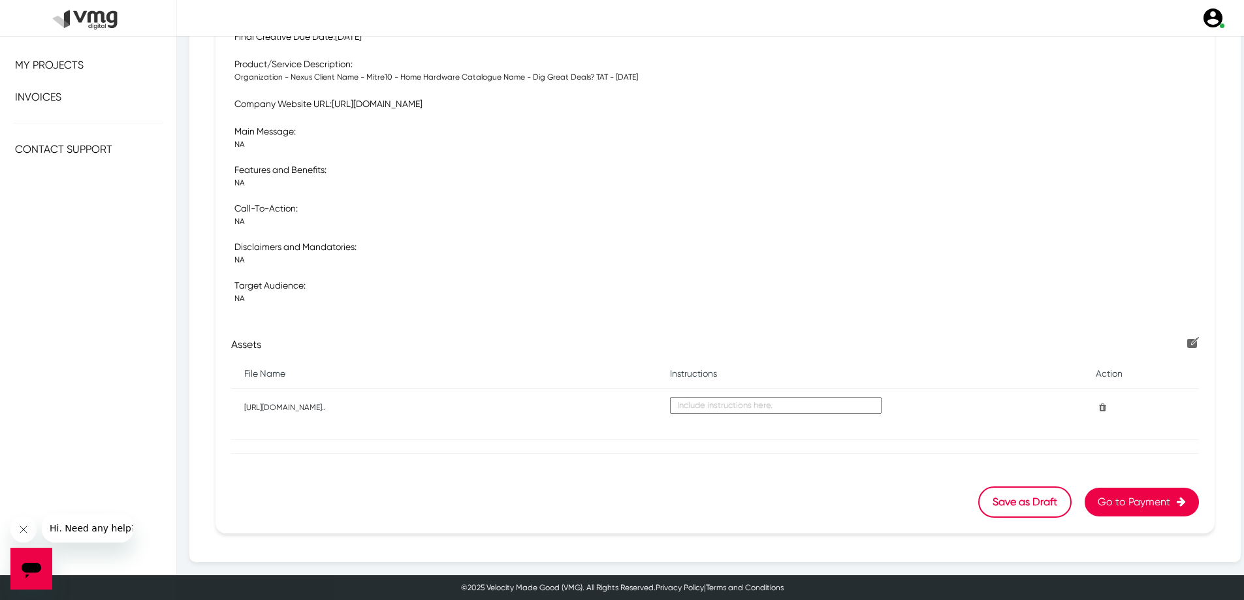
click at [1111, 508] on button "Go to Payment" at bounding box center [1141, 502] width 114 height 29
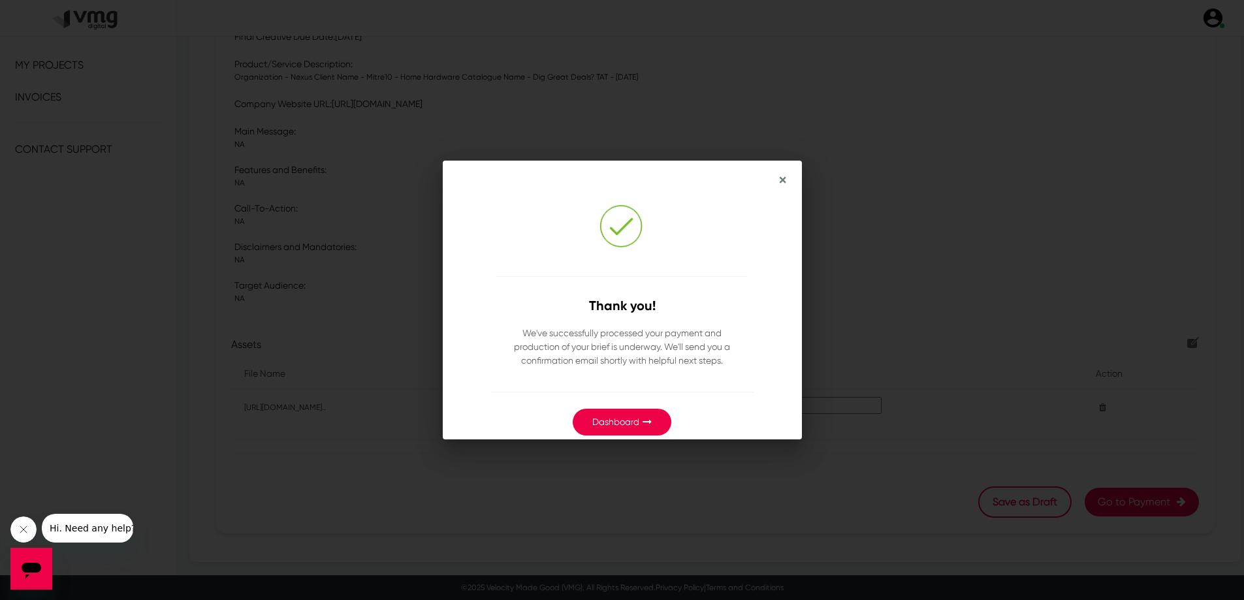
click at [784, 176] on span "×" at bounding box center [782, 180] width 7 height 18
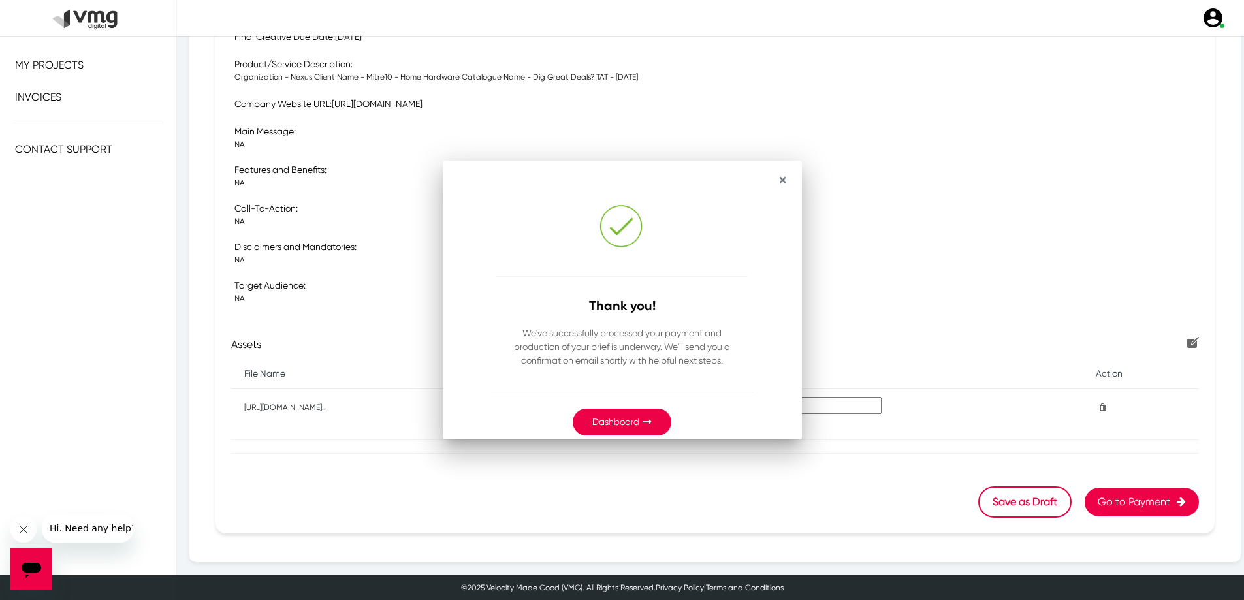
scroll to position [324, 0]
